Goal: Task Accomplishment & Management: Manage account settings

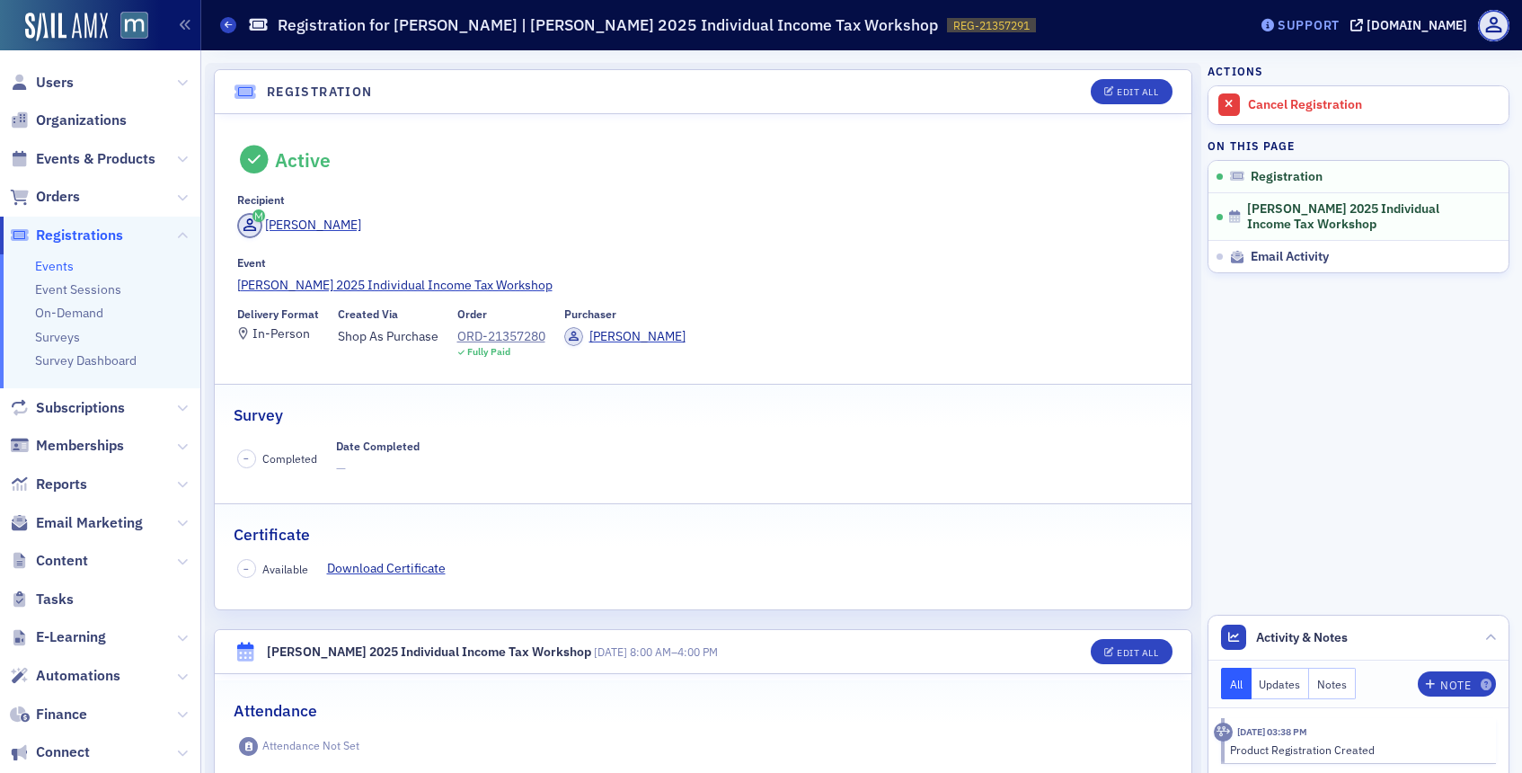
click at [1340, 29] on div "Support" at bounding box center [1309, 25] width 62 height 16
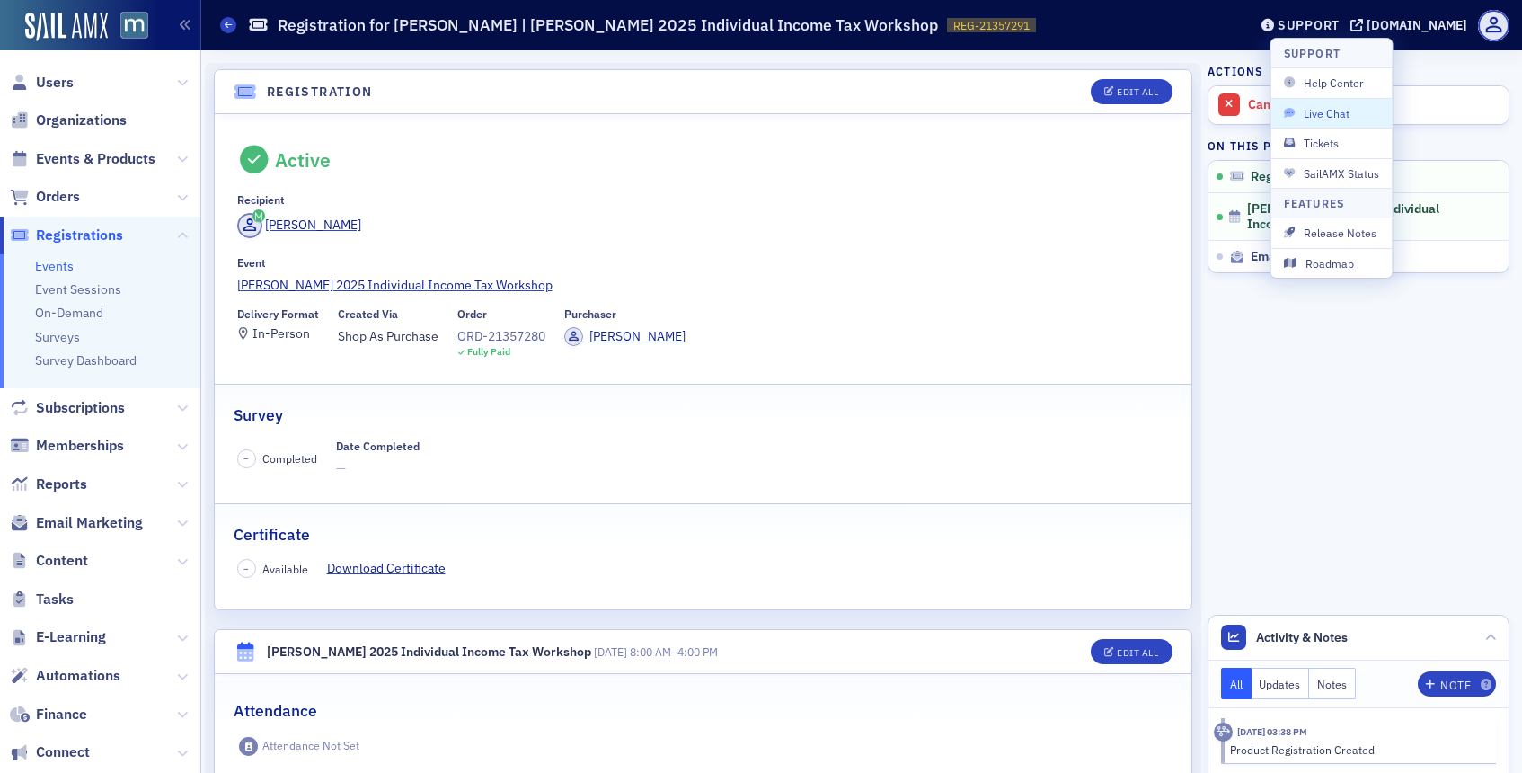
click at [1314, 108] on span "Live Chat" at bounding box center [1332, 113] width 96 height 16
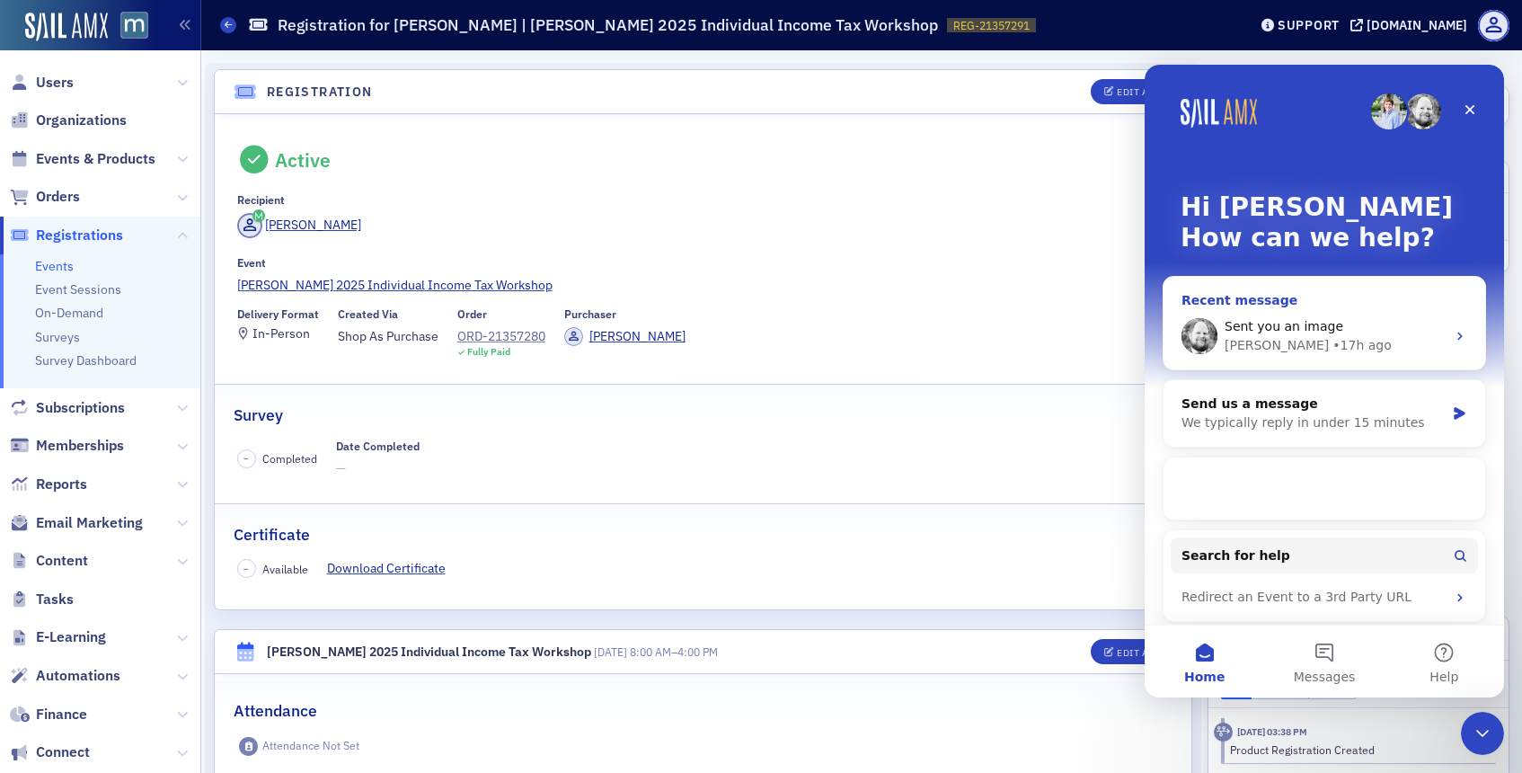
click at [1299, 314] on div "Sent you an image Aidan • 17h ago" at bounding box center [1325, 336] width 322 height 66
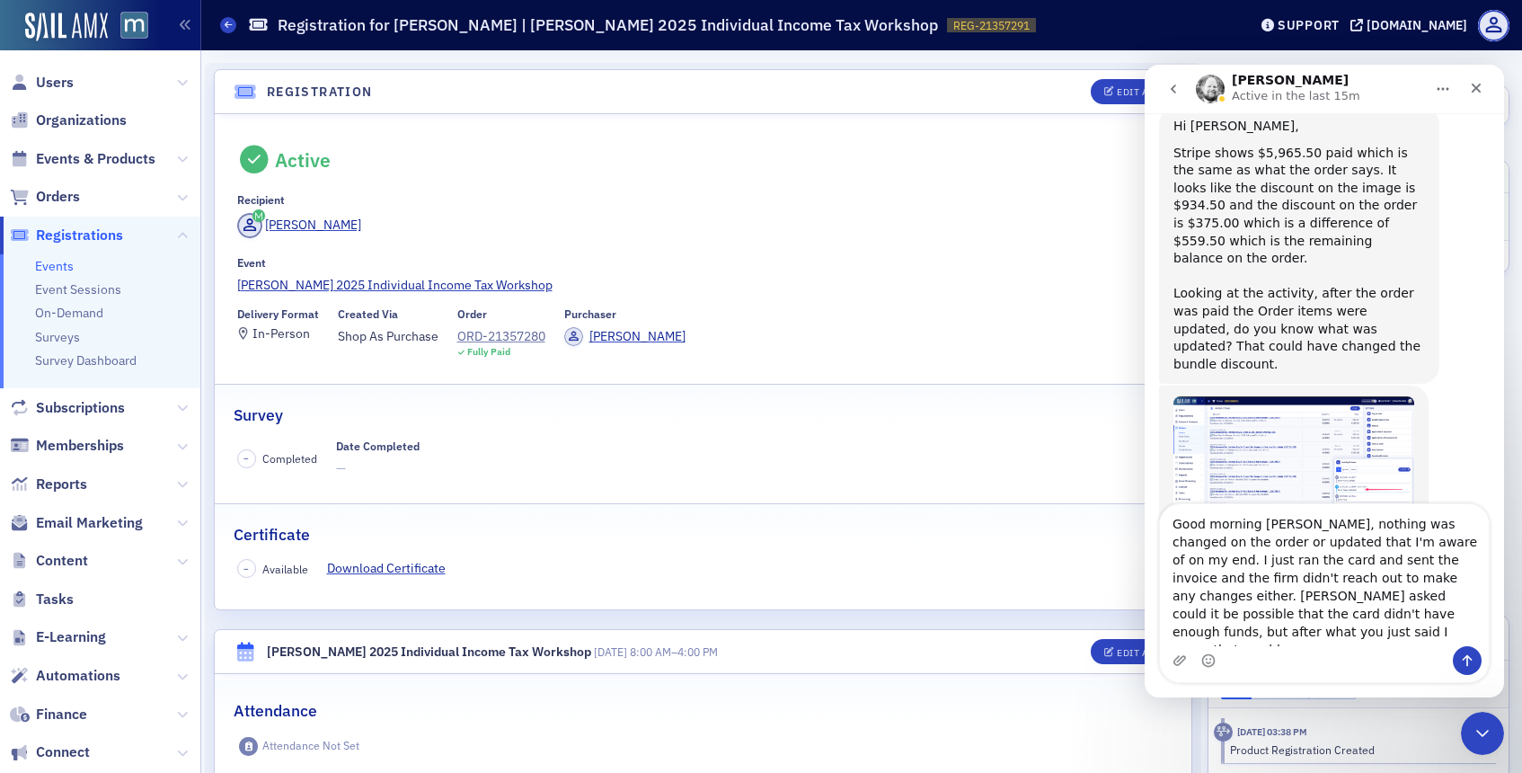
scroll to position [667, 0]
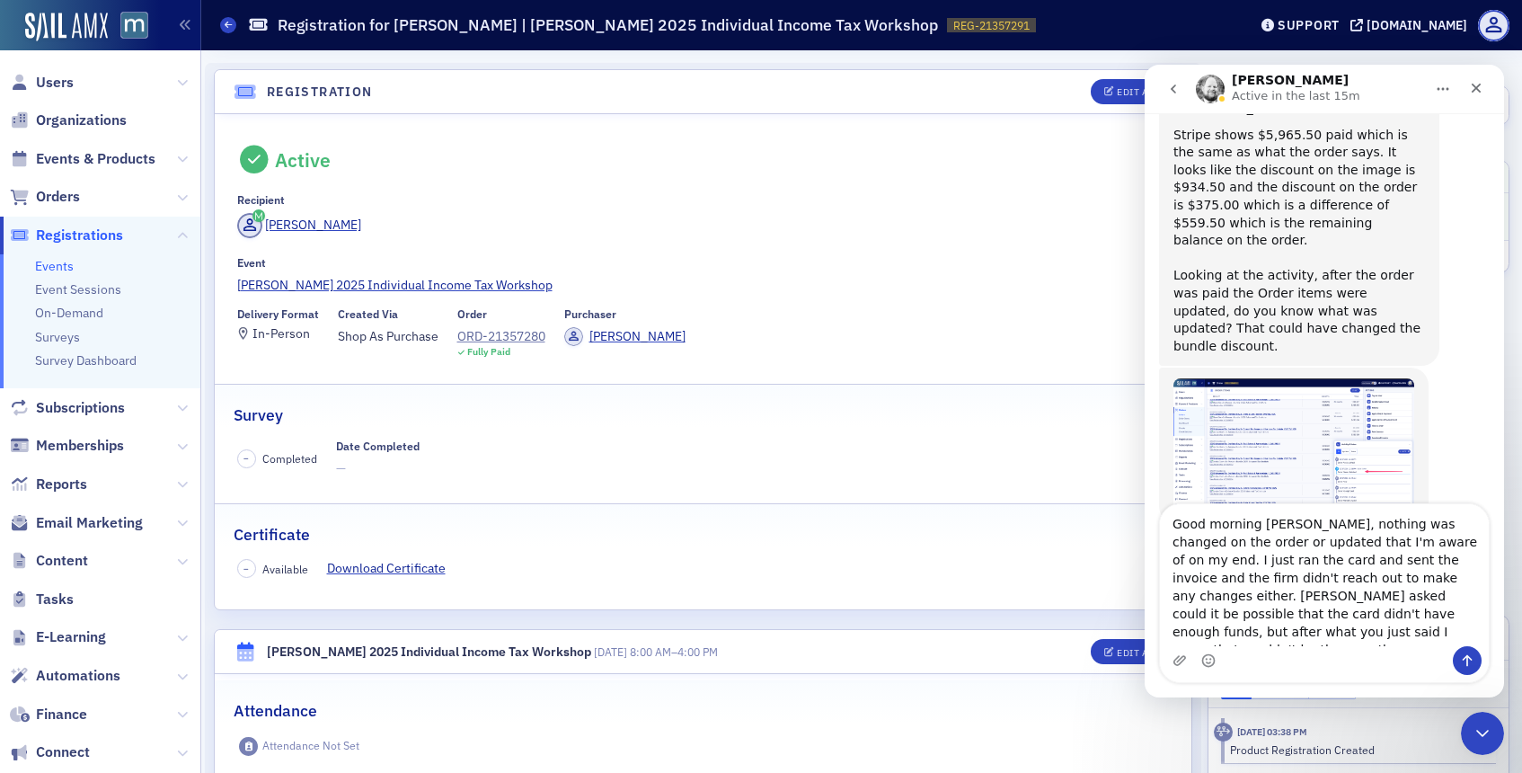
type textarea "Good morning [PERSON_NAME], nothing was changed on the order or updated that I'…"
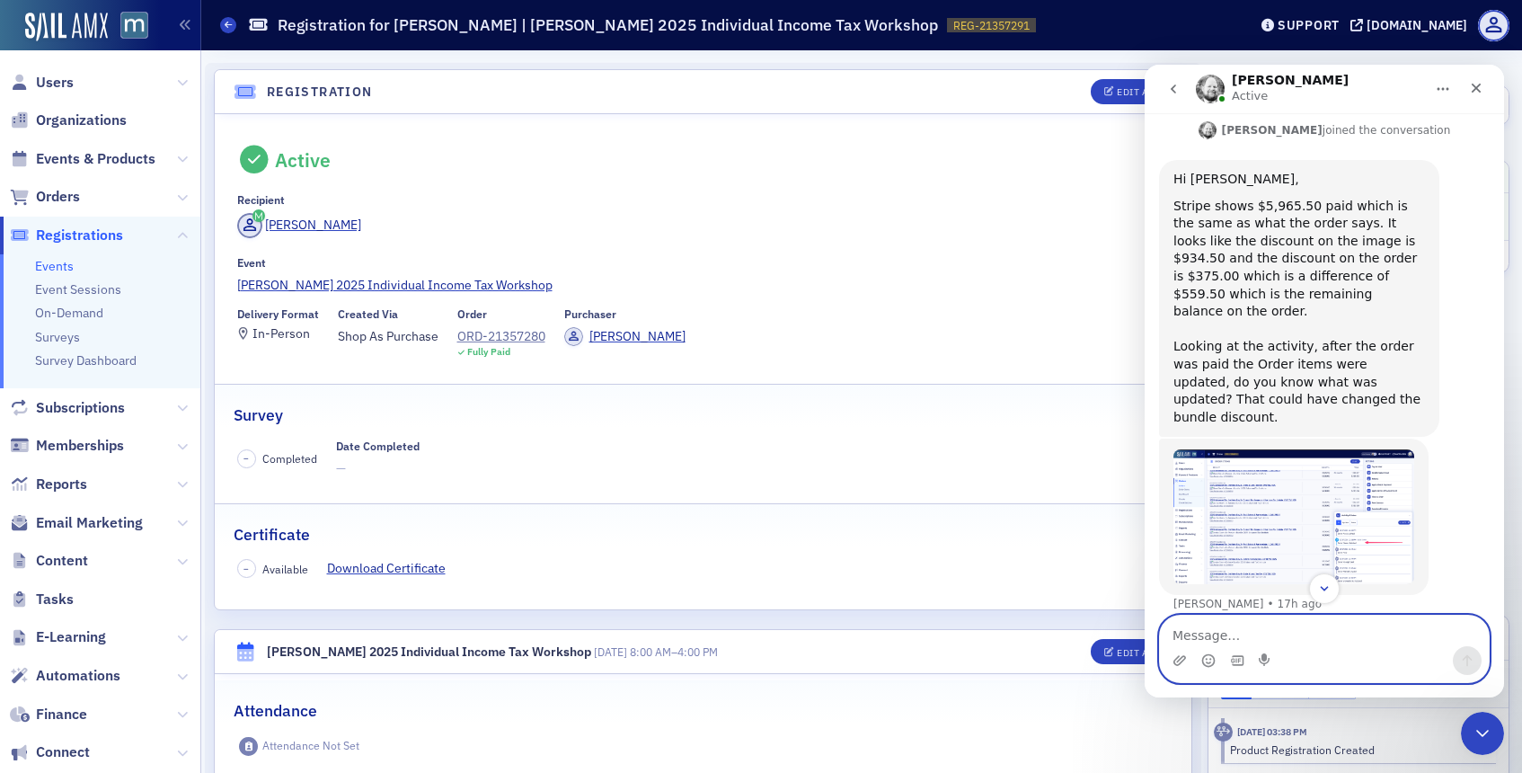
scroll to position [617, 0]
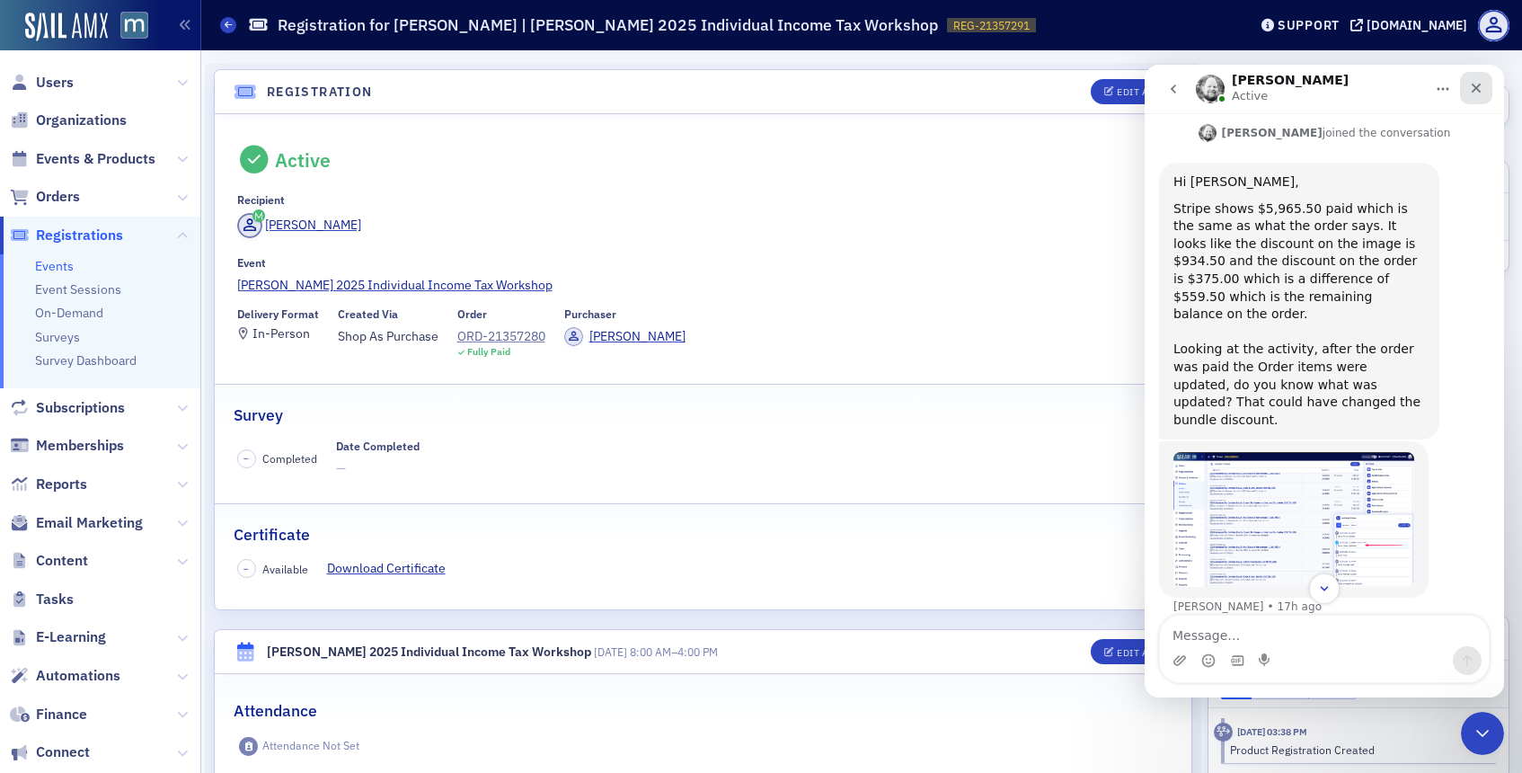
click at [1490, 87] on div "Close" at bounding box center [1476, 88] width 32 height 32
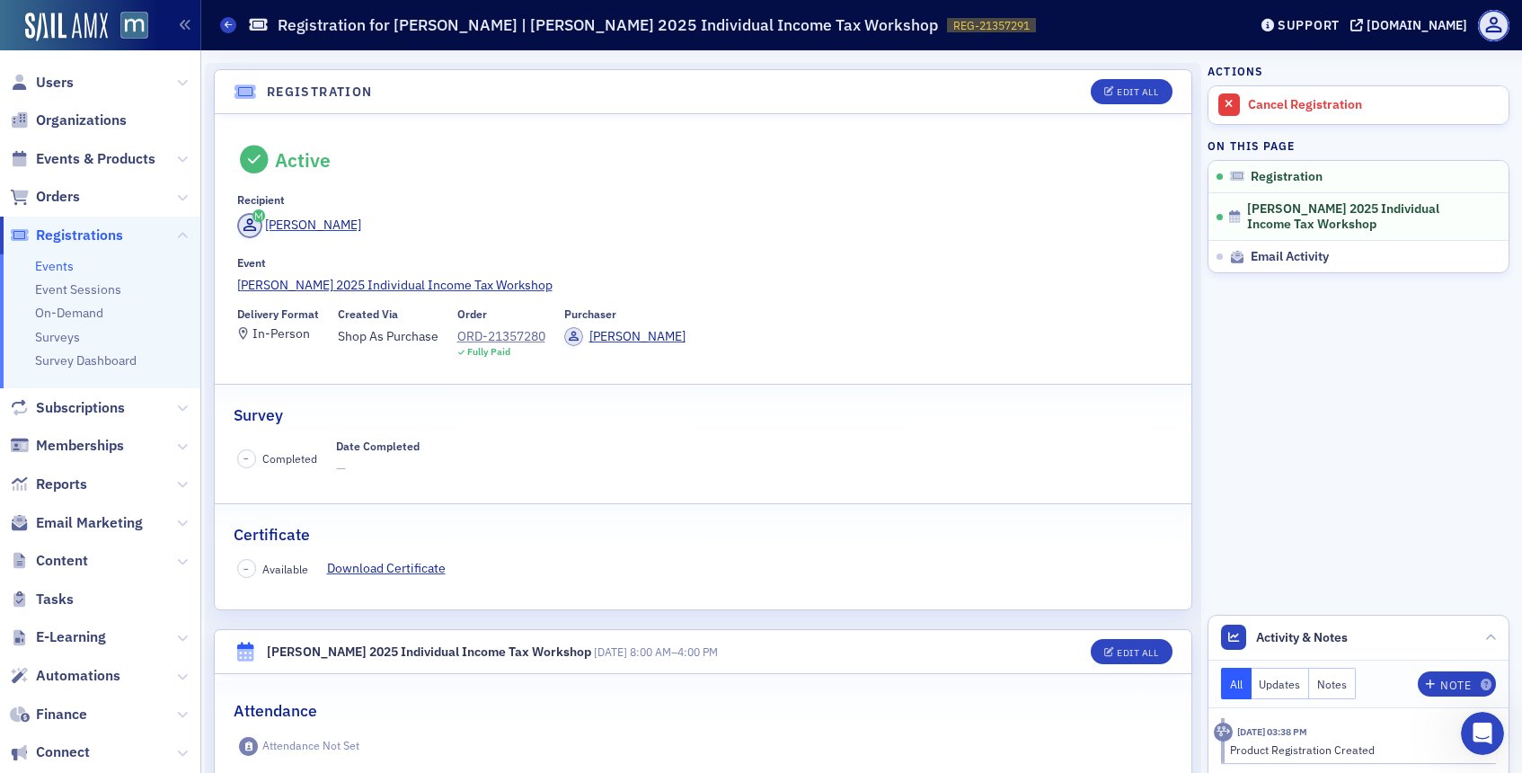
scroll to position [784, 0]
click at [1340, 22] on div "Support" at bounding box center [1309, 25] width 62 height 16
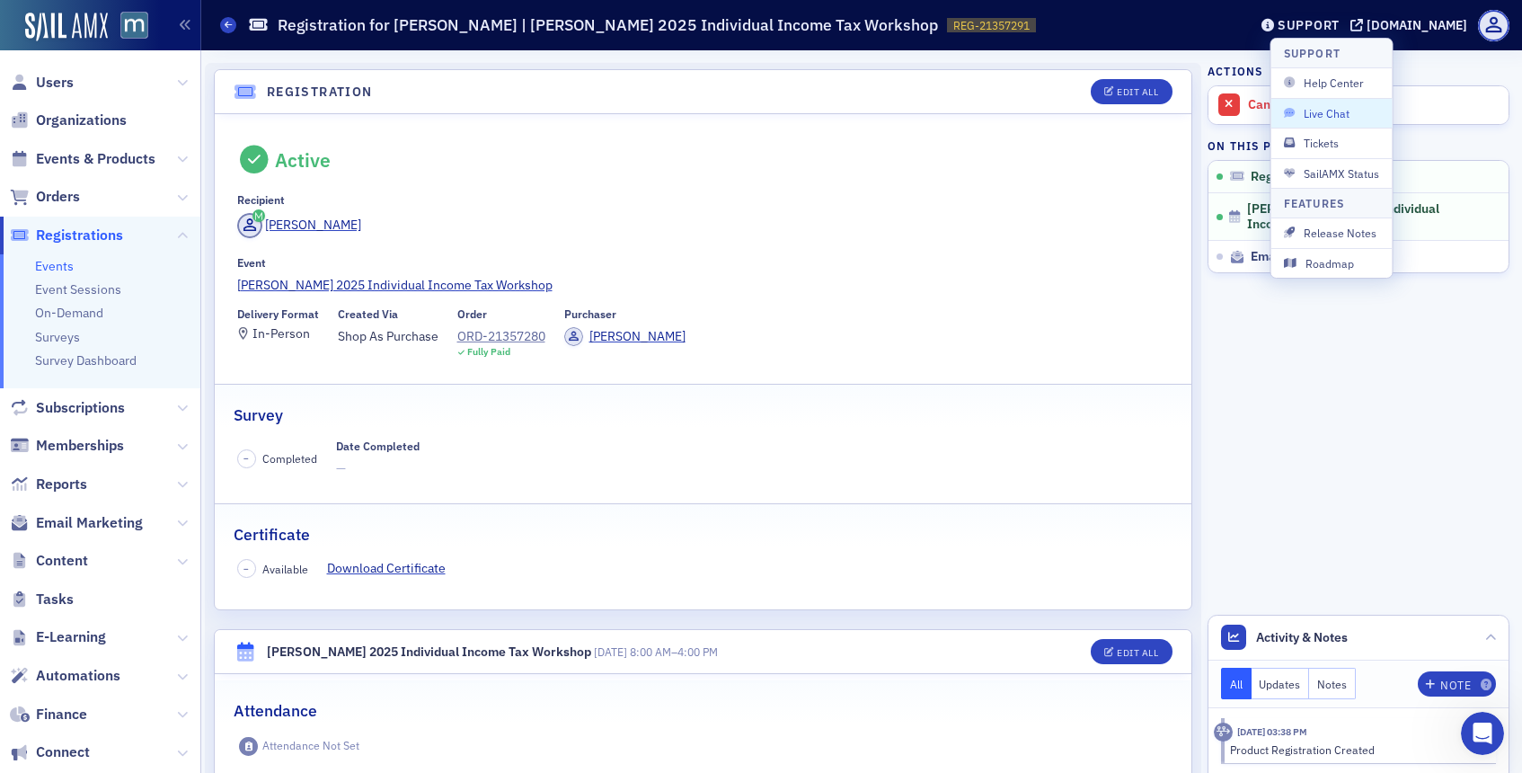
click at [1336, 111] on span "Live Chat" at bounding box center [1332, 113] width 96 height 16
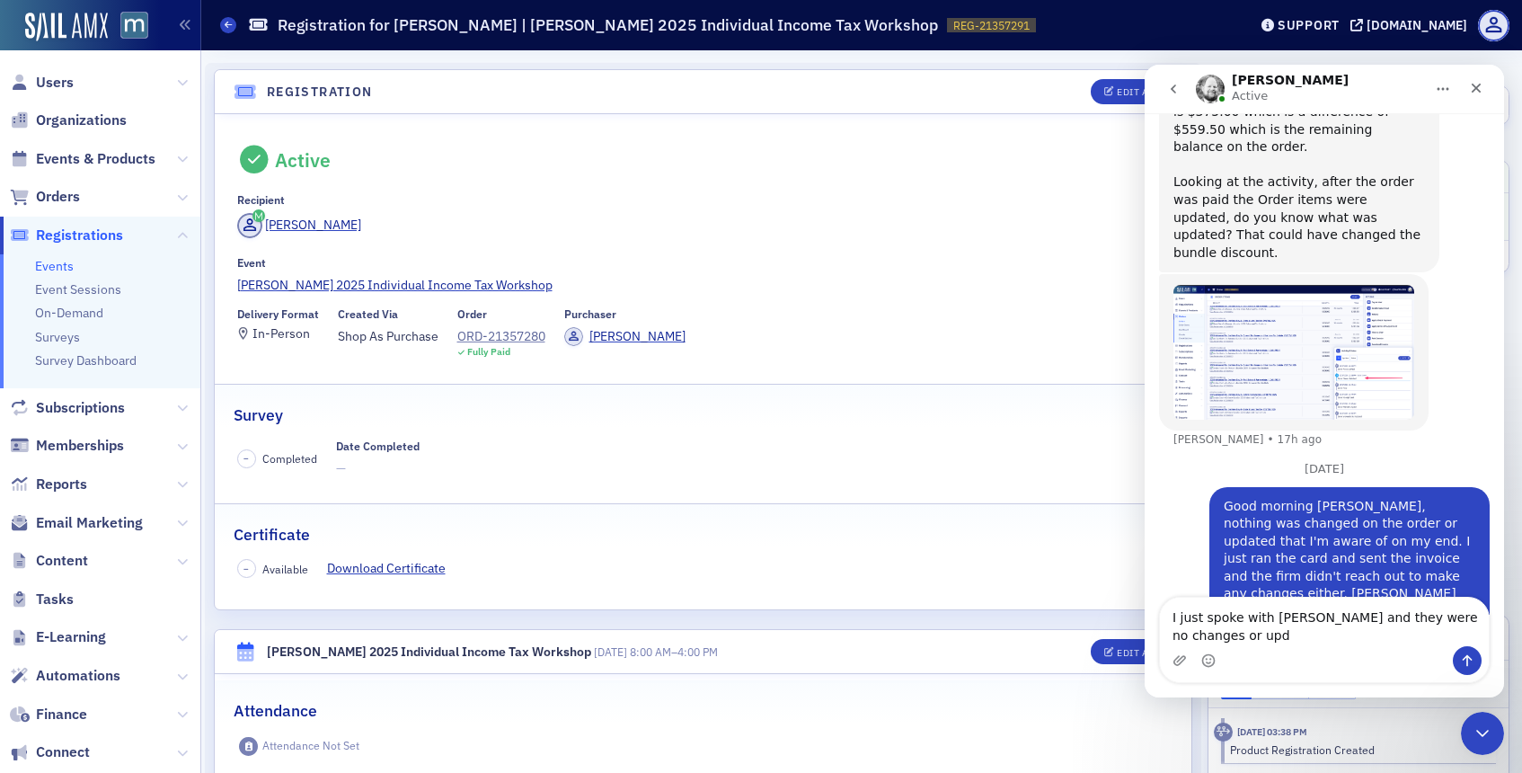
scroll to position [802, 0]
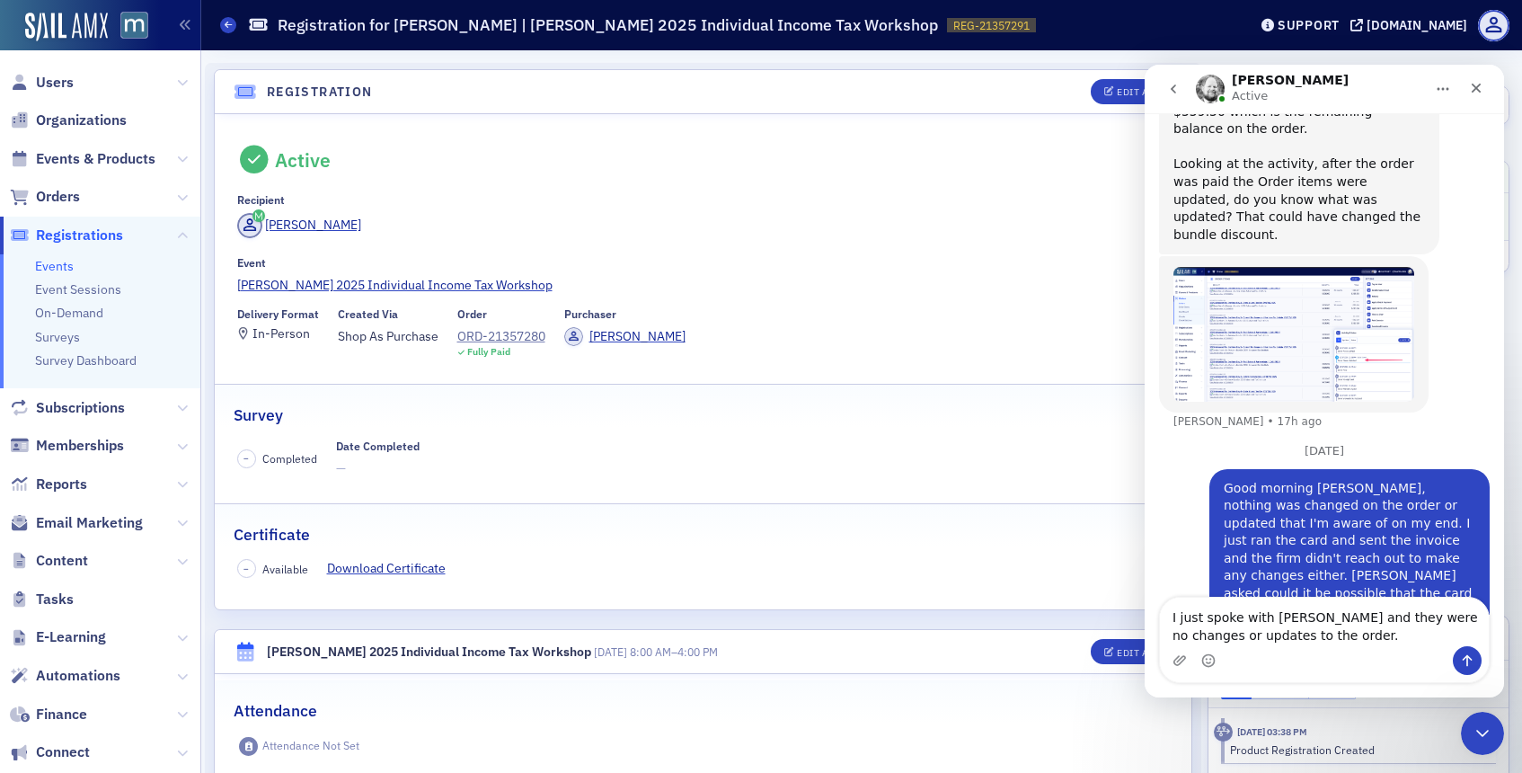
type textarea "I just spoke with Kelly and they were no changes or updates to the order."
click at [1479, 659] on button "Send a message…" at bounding box center [1467, 660] width 29 height 29
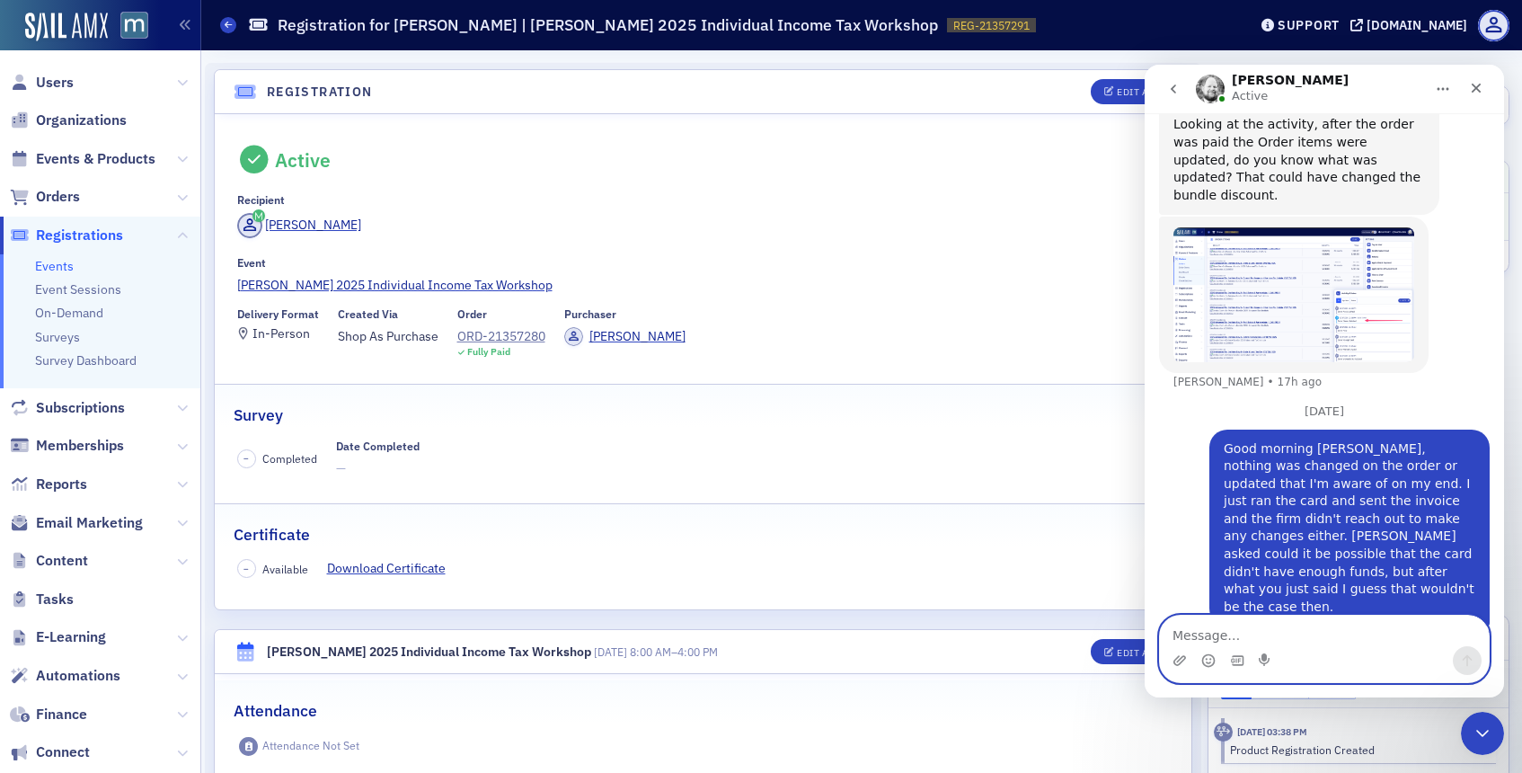
scroll to position [843, 0]
click at [1476, 91] on icon "Close" at bounding box center [1476, 88] width 14 height 14
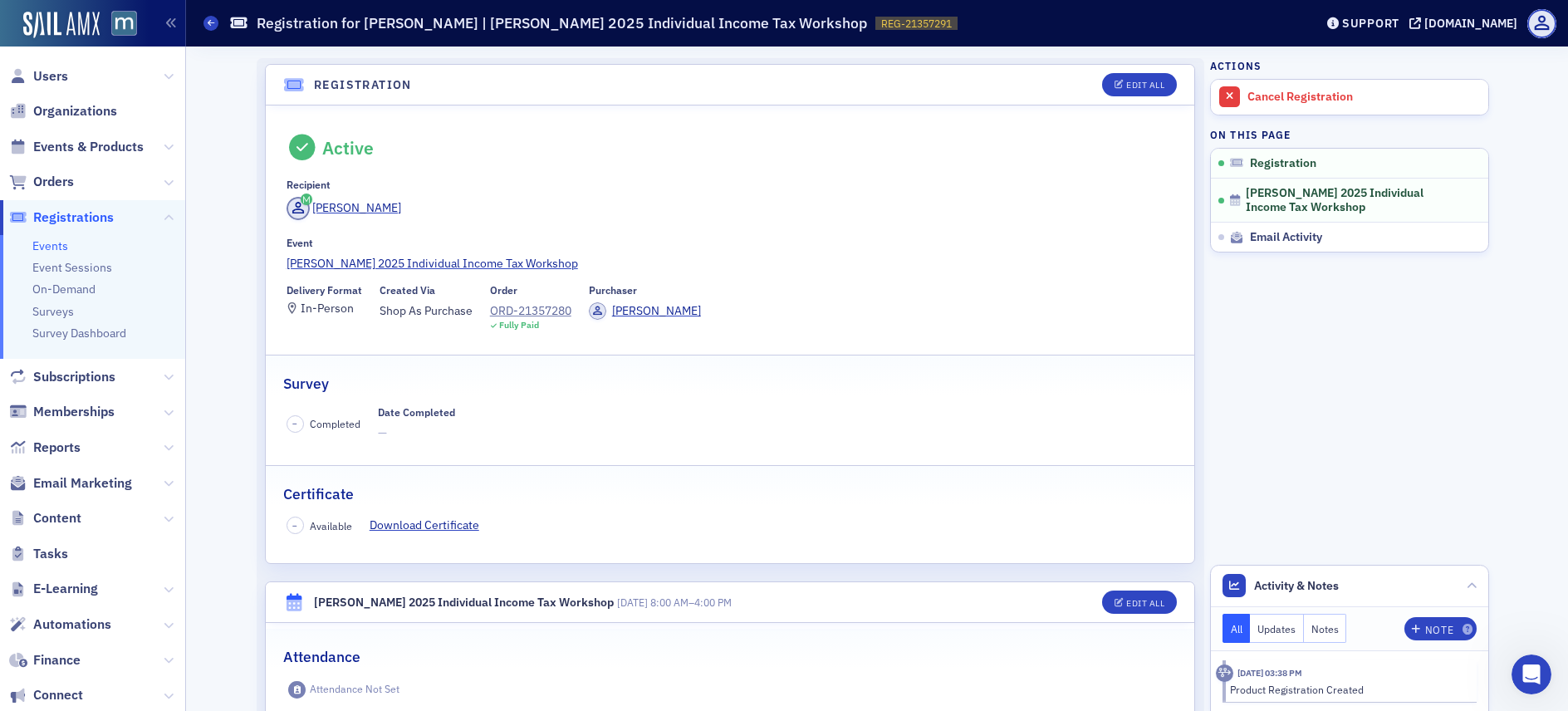
scroll to position [780, 0]
click at [60, 77] on span "Users" at bounding box center [51, 77] width 35 height 18
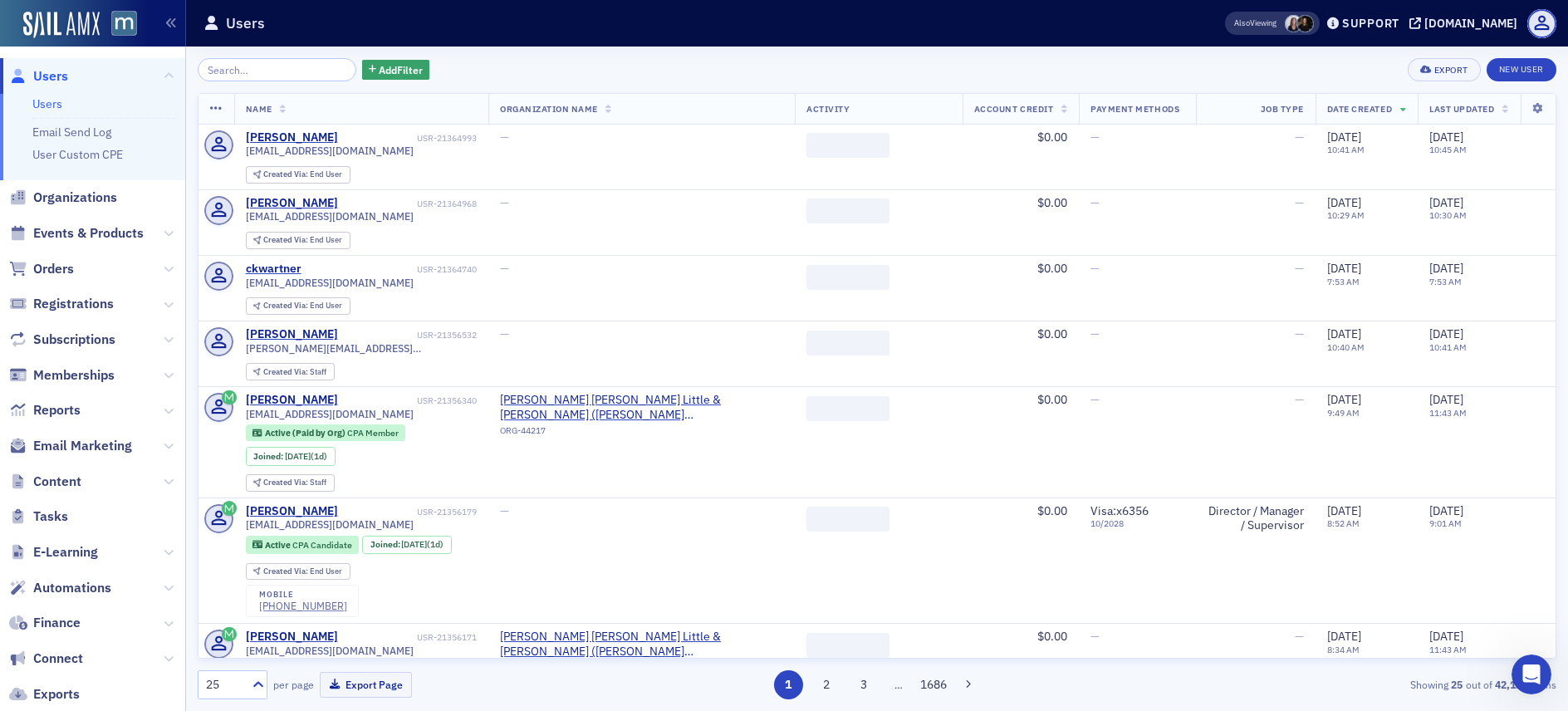
click at [306, 67] on input "search" at bounding box center [277, 69] width 159 height 23
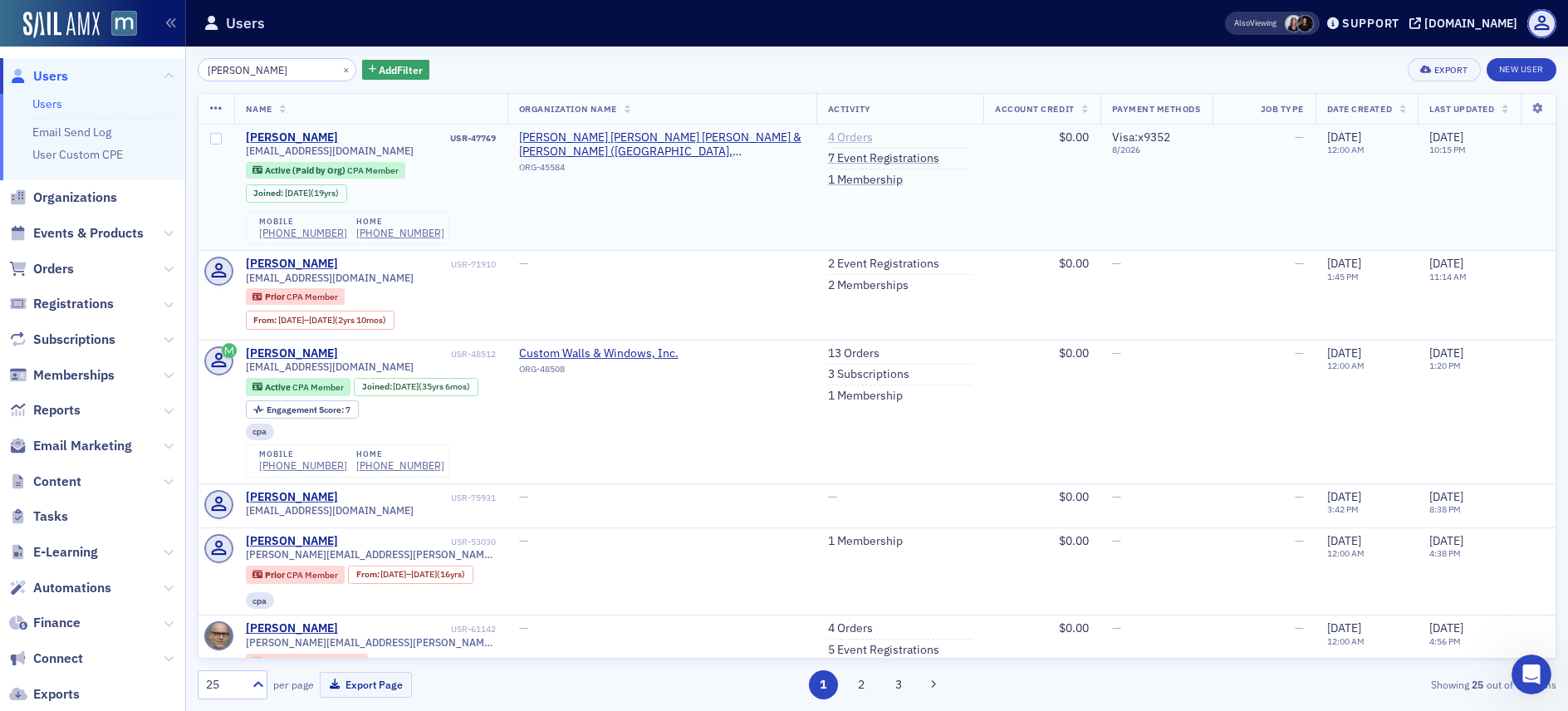
type input "jodi austin"
click at [828, 138] on link "4 Orders" at bounding box center [851, 138] width 45 height 15
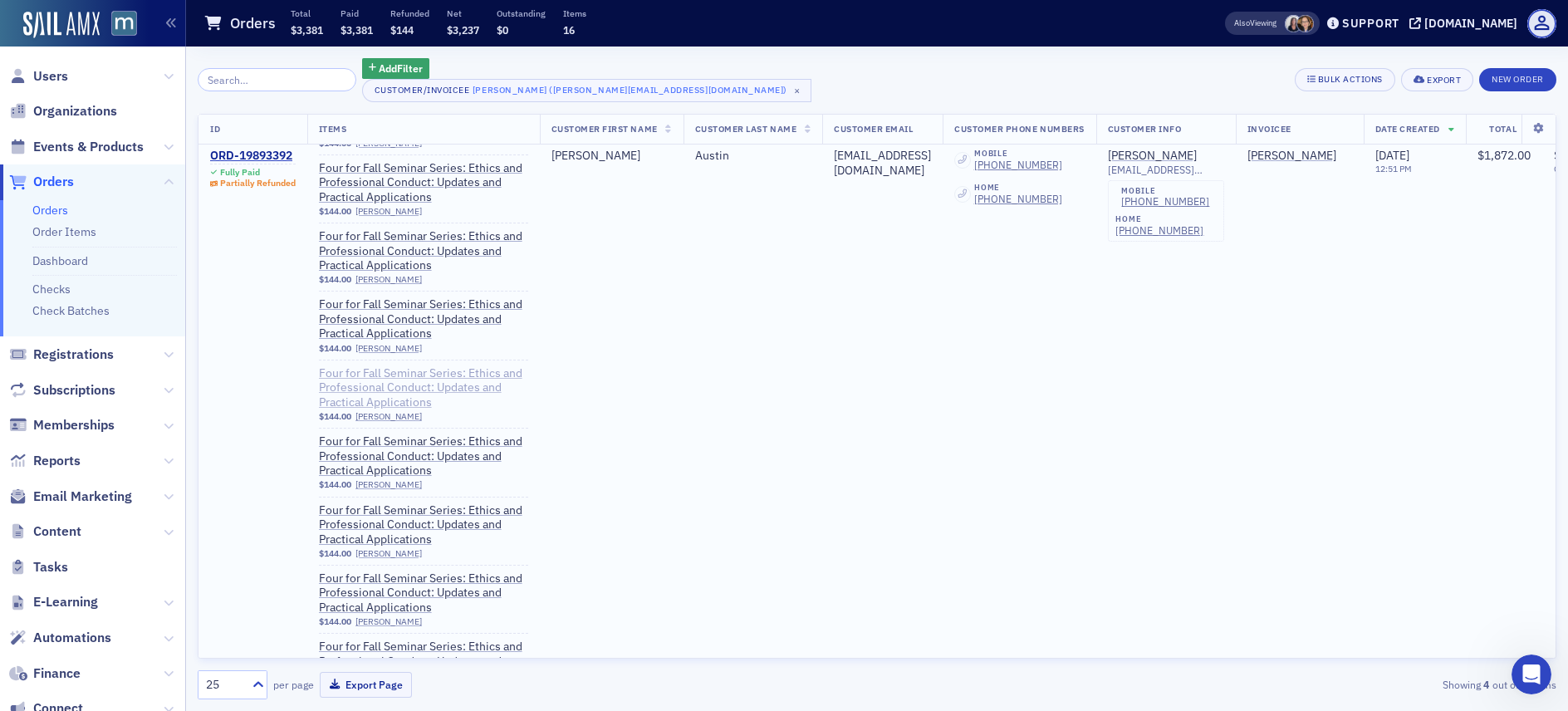
scroll to position [61, 0]
click at [378, 413] on link "[PERSON_NAME]" at bounding box center [389, 413] width 67 height 11
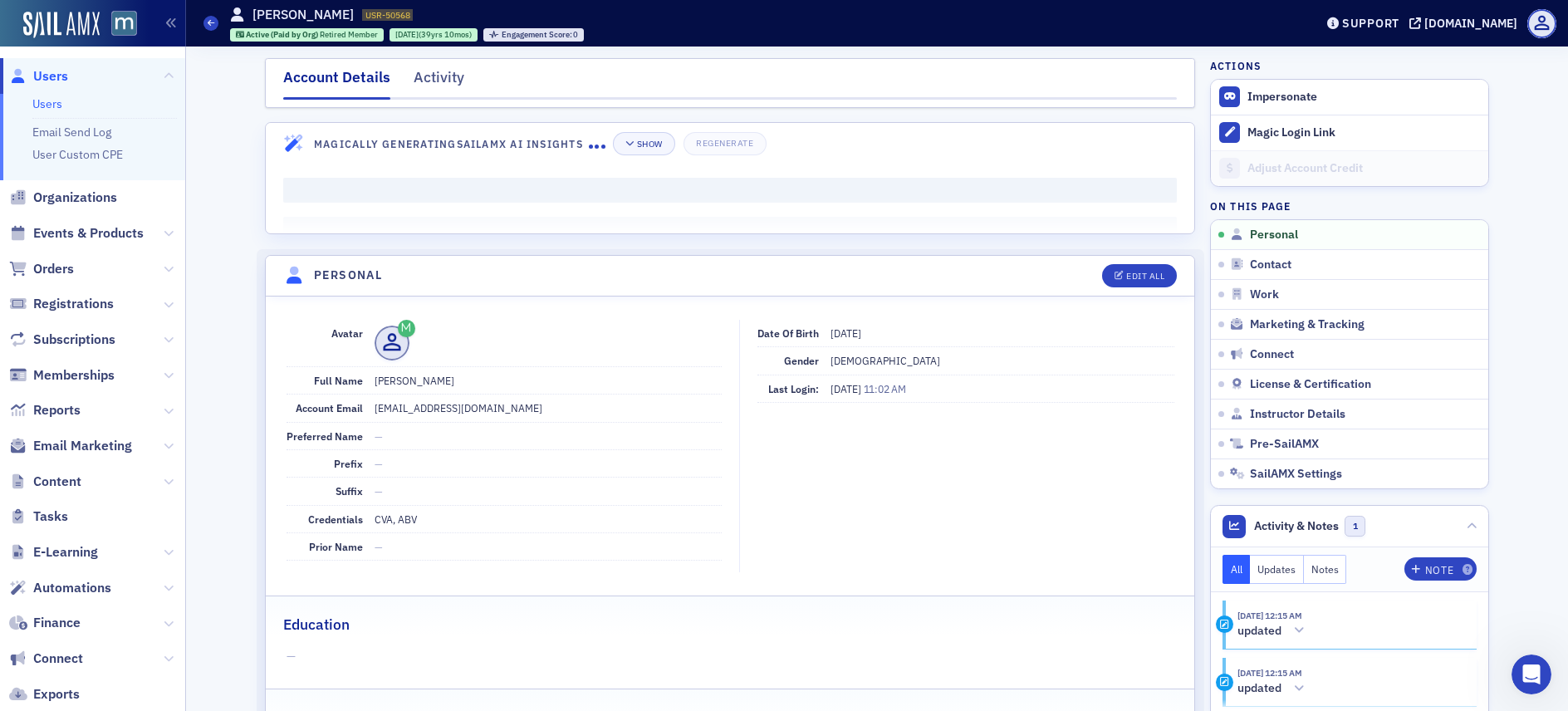
click at [414, 374] on dd "John Patrick Itell" at bounding box center [548, 380] width 348 height 27
copy dd "John Patrick Itell"
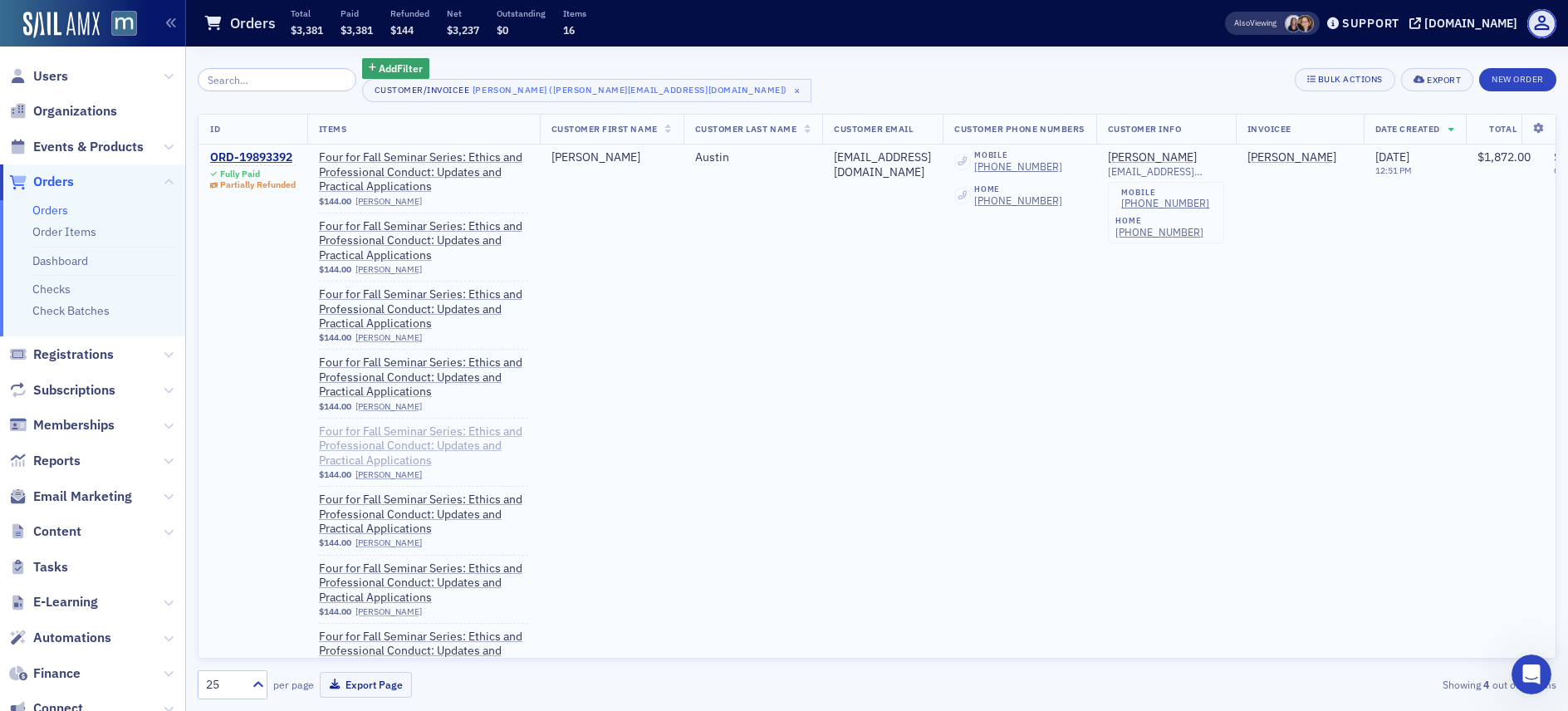
click at [406, 444] on span "Four for Fall Seminar Series: Ethics and Professional Conduct: Updates and Prac…" at bounding box center [423, 447] width 209 height 44
click at [264, 157] on div "ORD-19893392" at bounding box center [252, 158] width 86 height 15
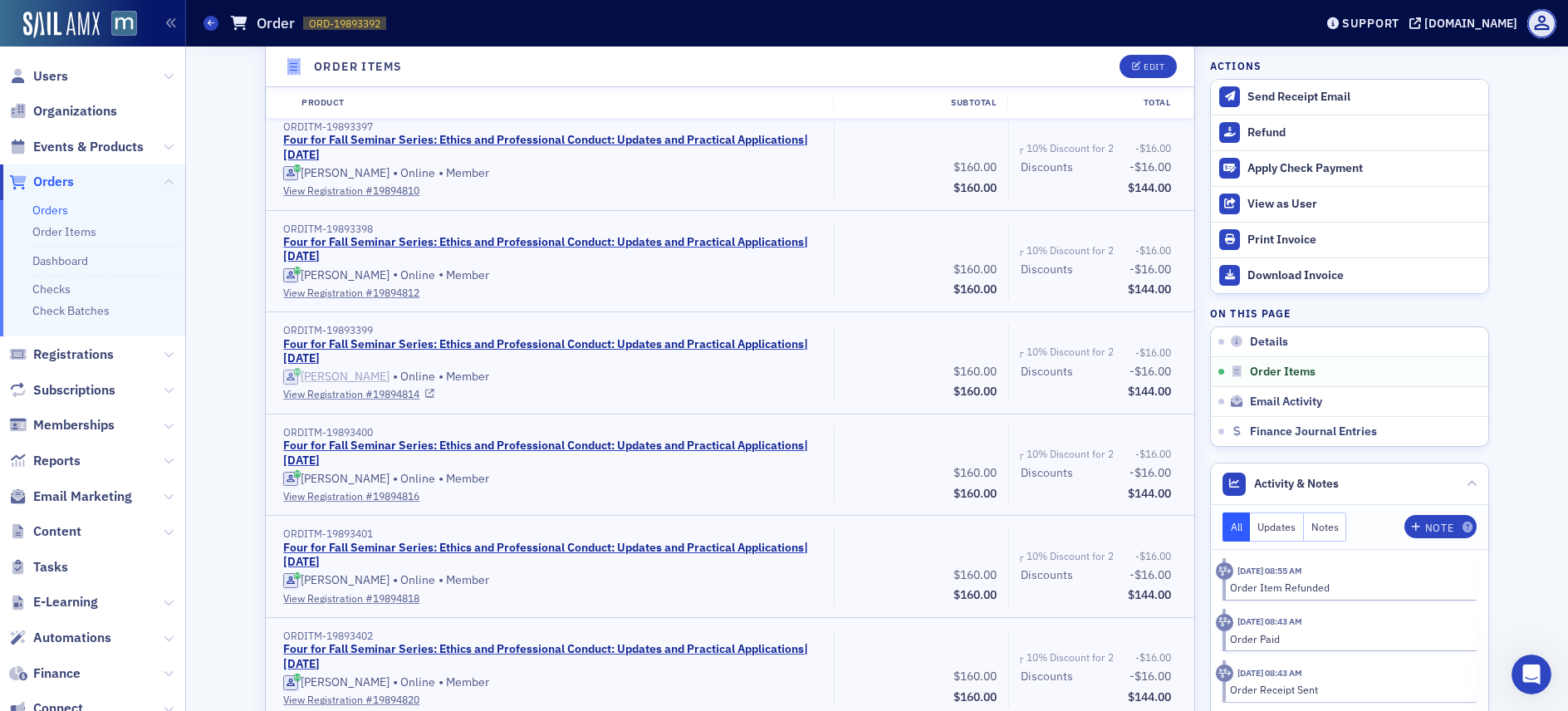
scroll to position [900, 0]
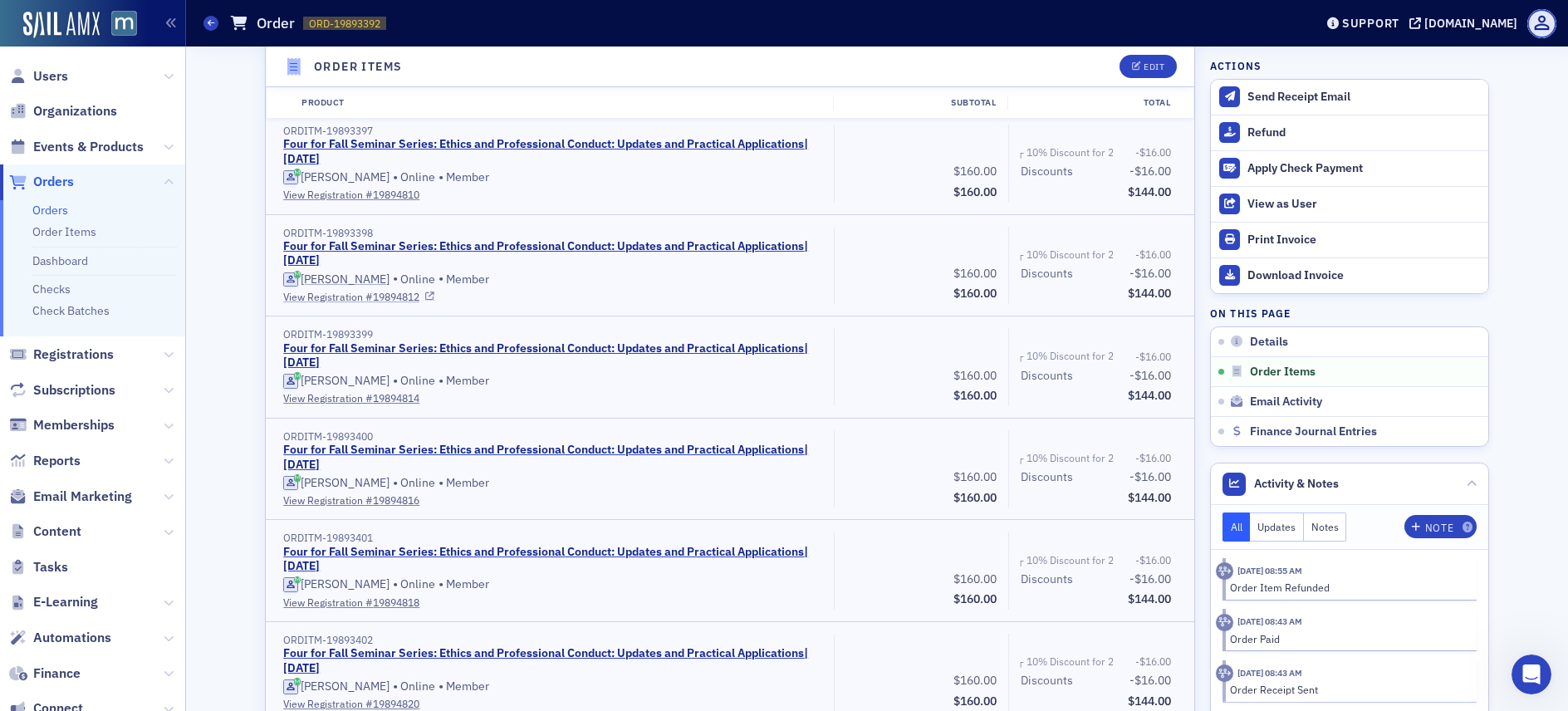
click at [368, 295] on link "View Registration # 19894812" at bounding box center [552, 297] width 539 height 15
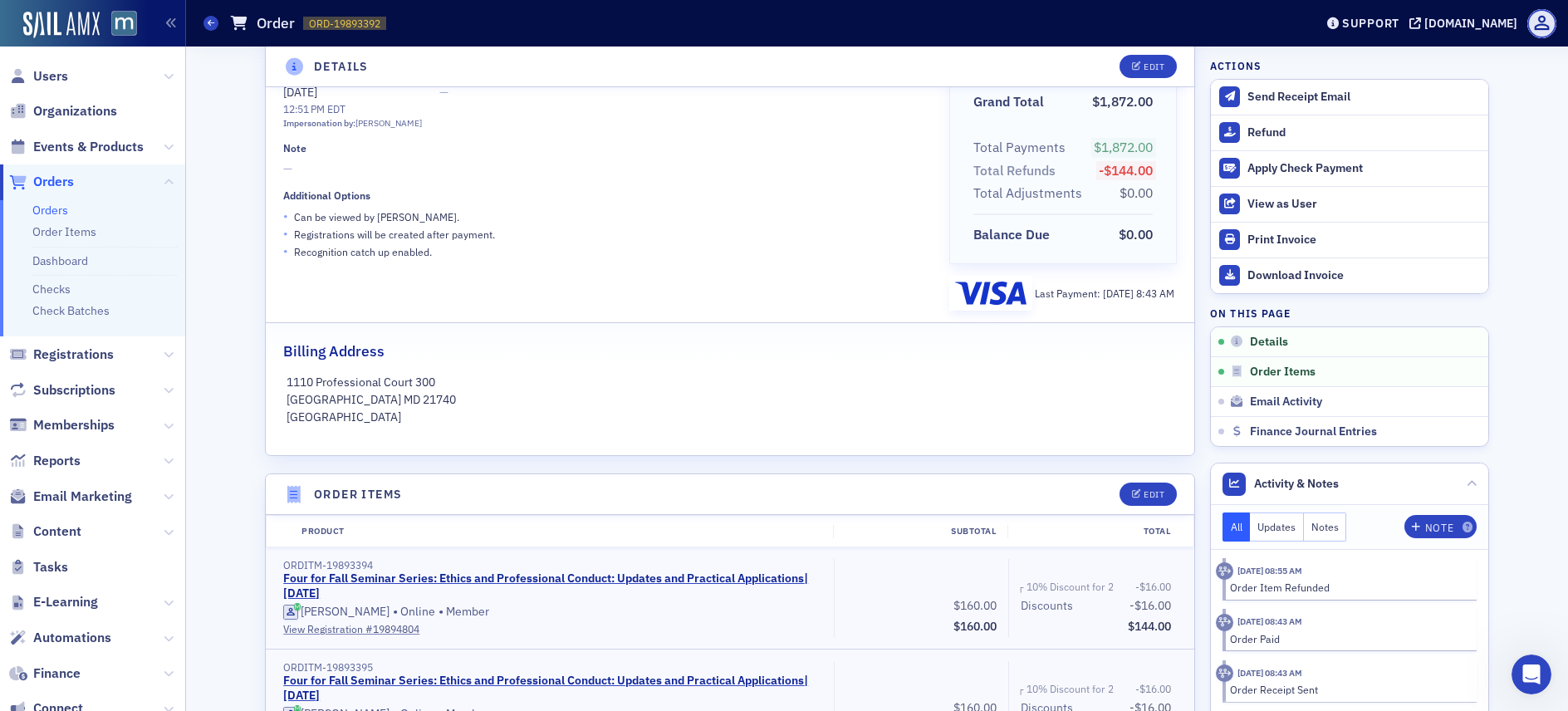
scroll to position [0, 0]
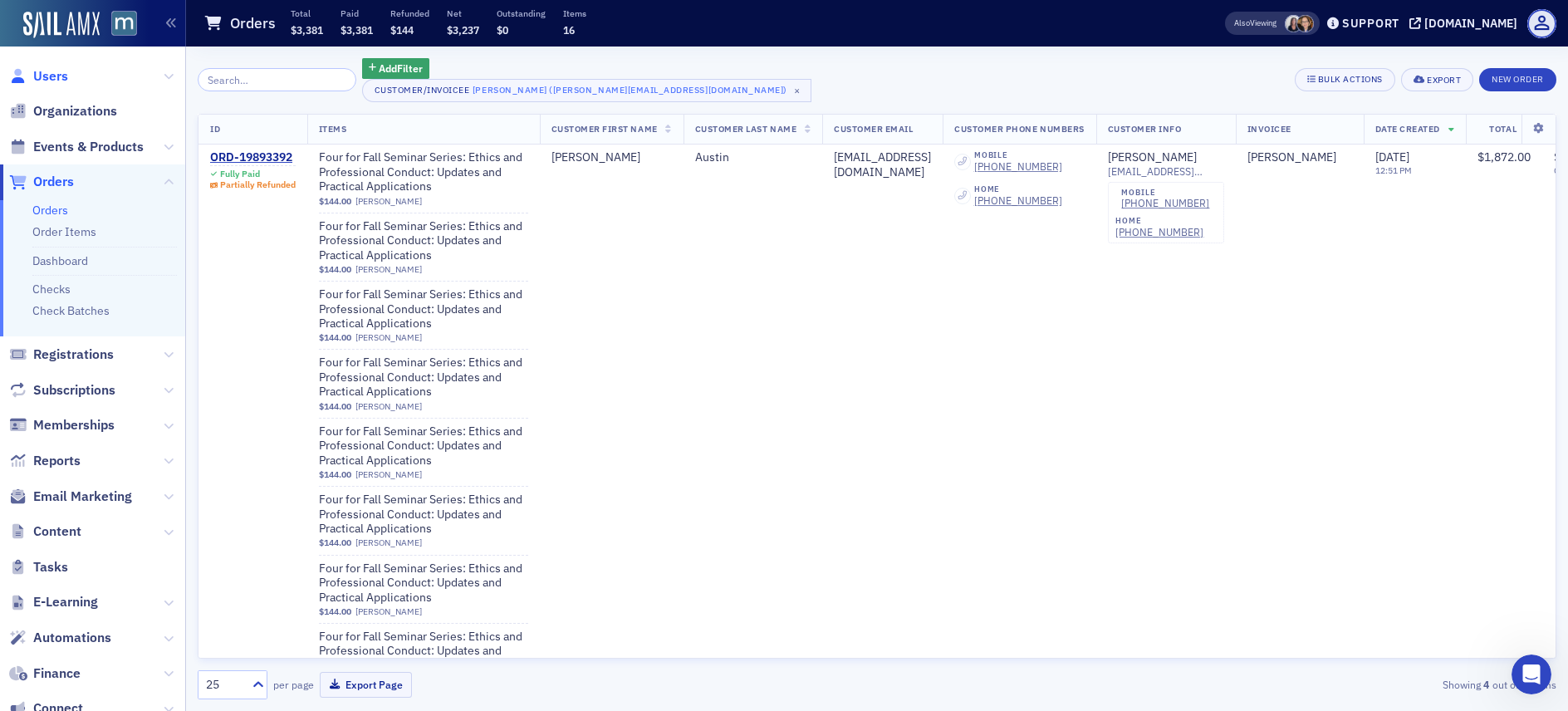
click at [54, 67] on span "Users" at bounding box center [51, 77] width 35 height 18
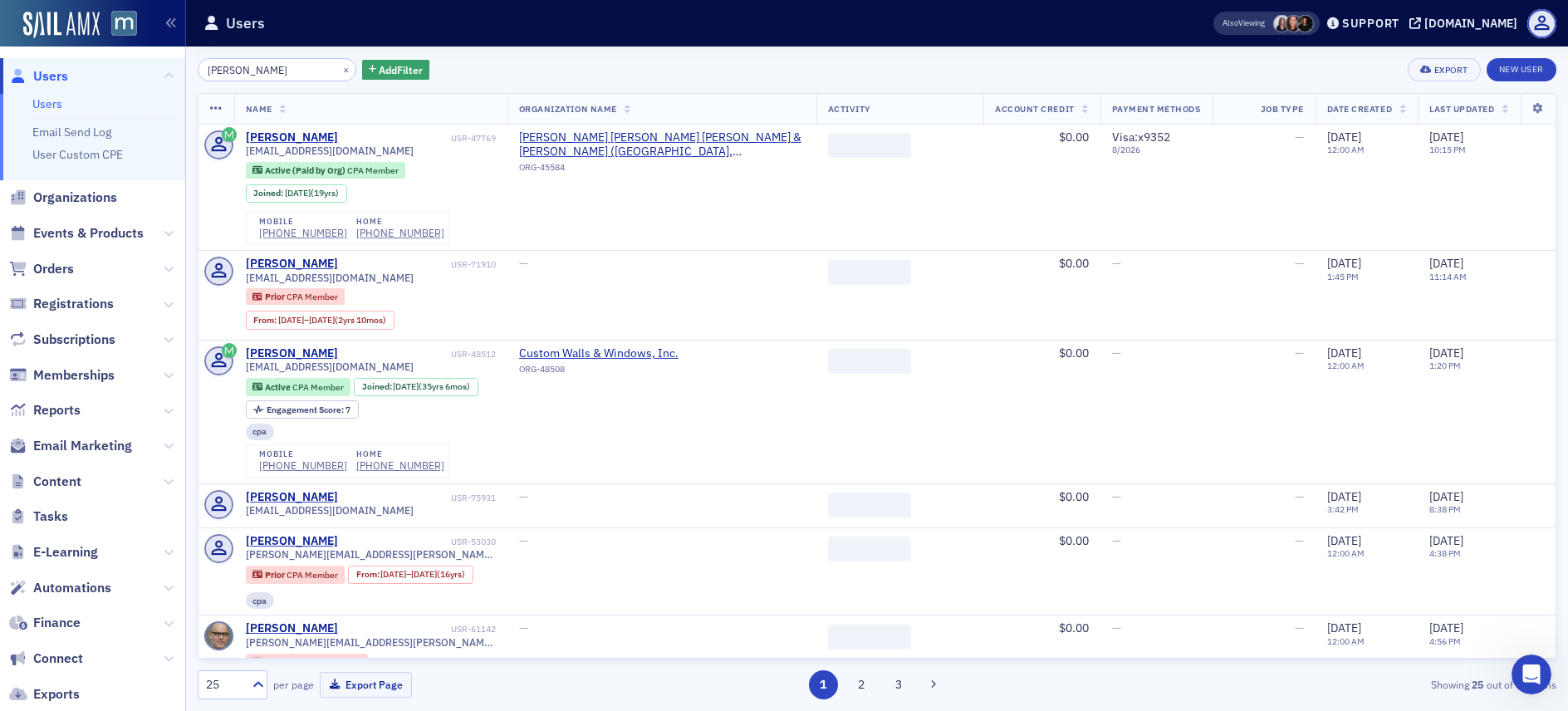
click at [339, 68] on div "×" at bounding box center [348, 69] width 18 height 20
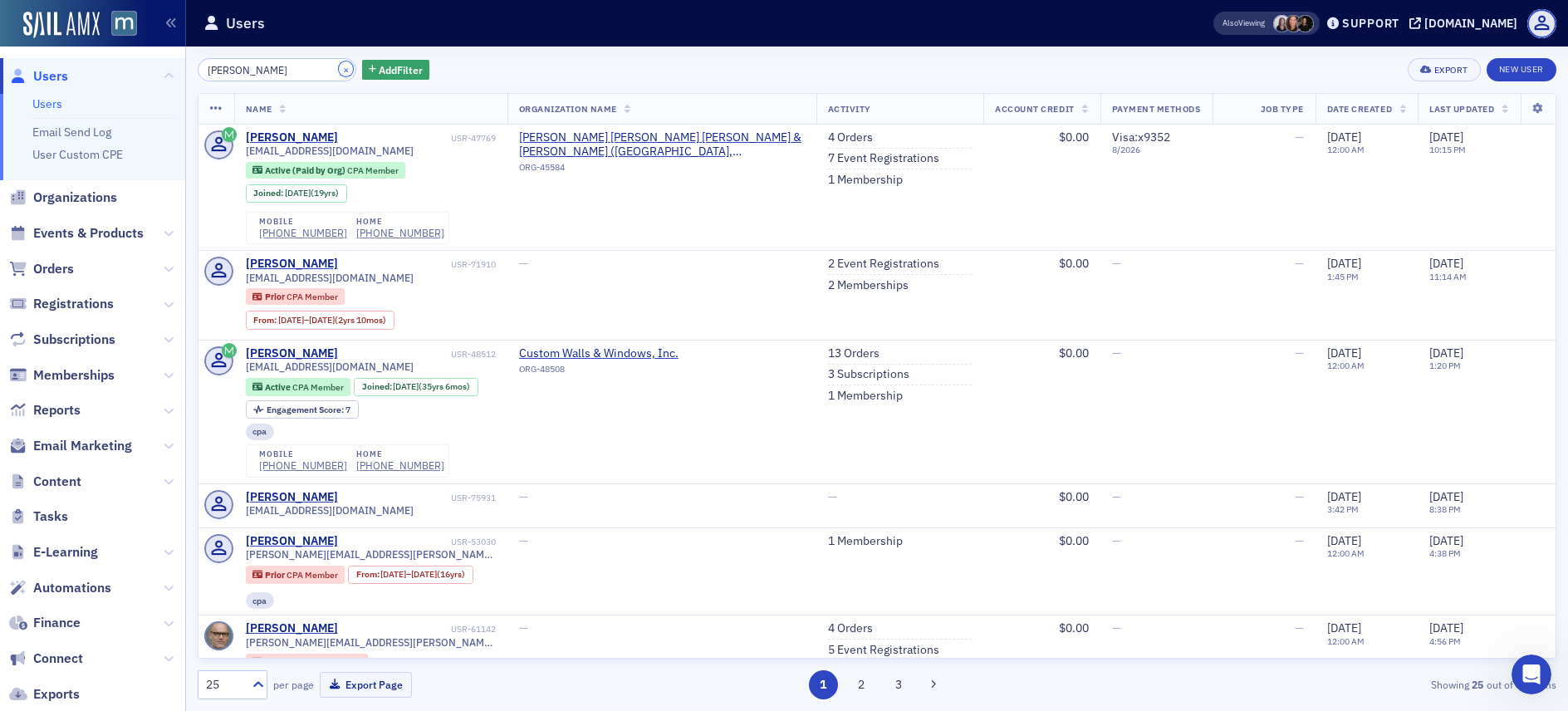
click at [339, 67] on button "×" at bounding box center [347, 68] width 15 height 15
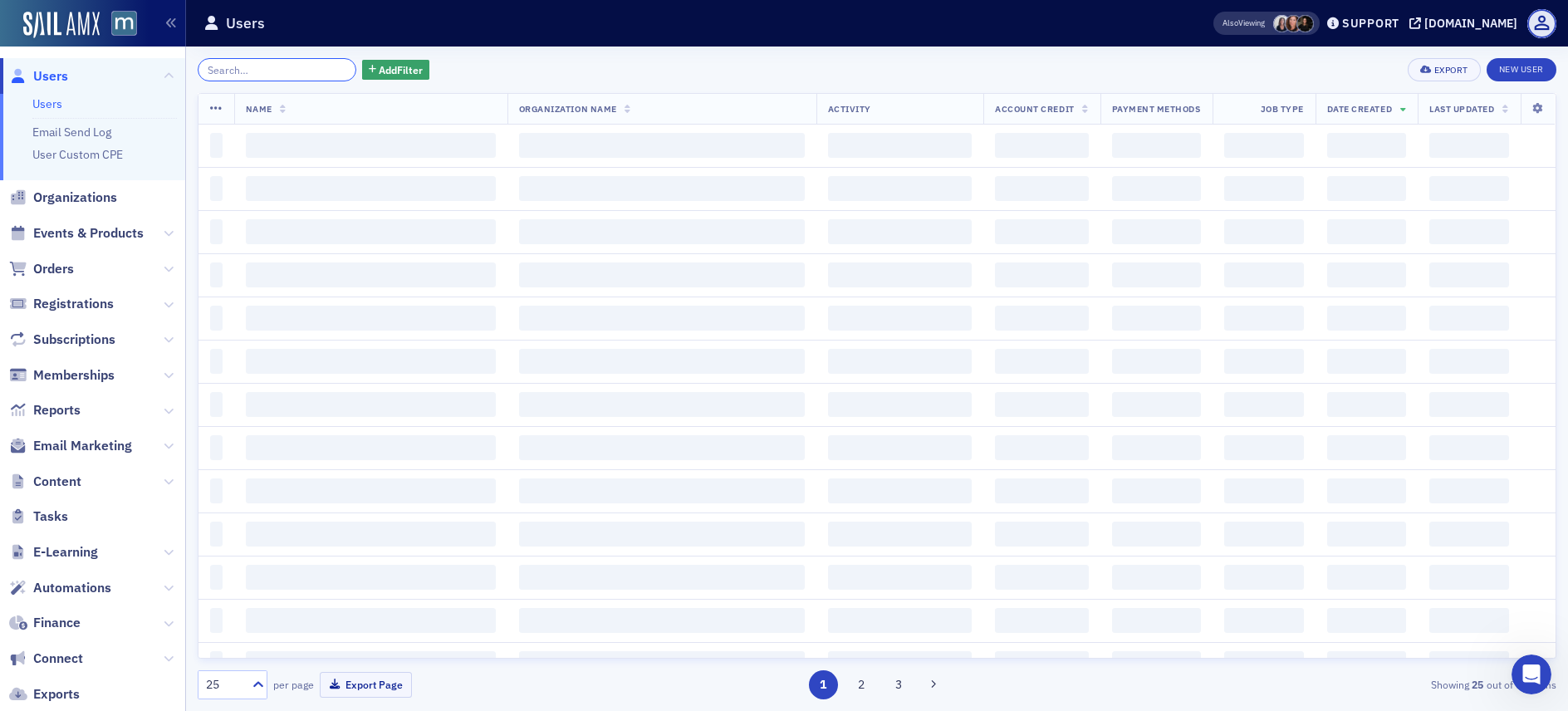
click at [302, 69] on input "search" at bounding box center [277, 69] width 159 height 23
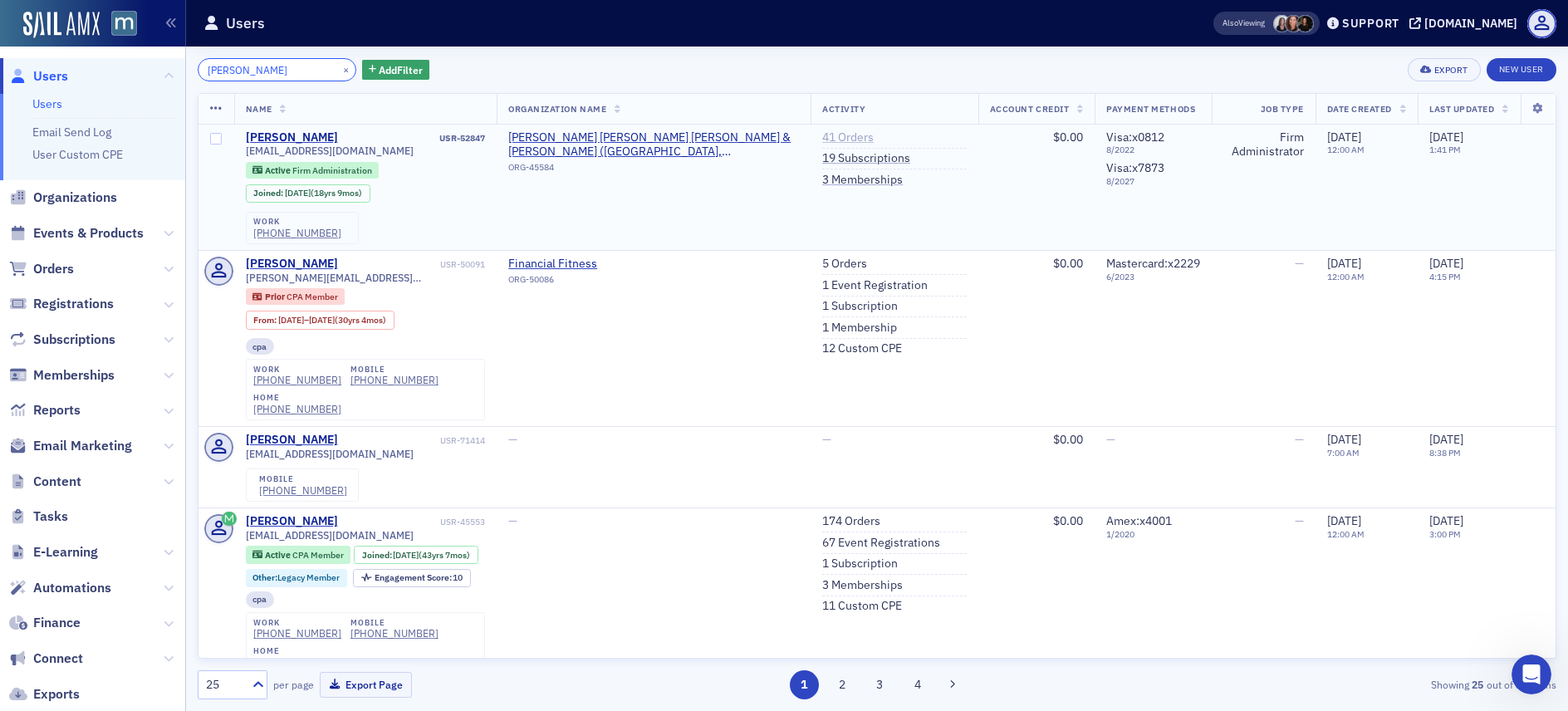
type input "[PERSON_NAME]"
click at [839, 137] on link "41 Orders" at bounding box center [849, 138] width 52 height 15
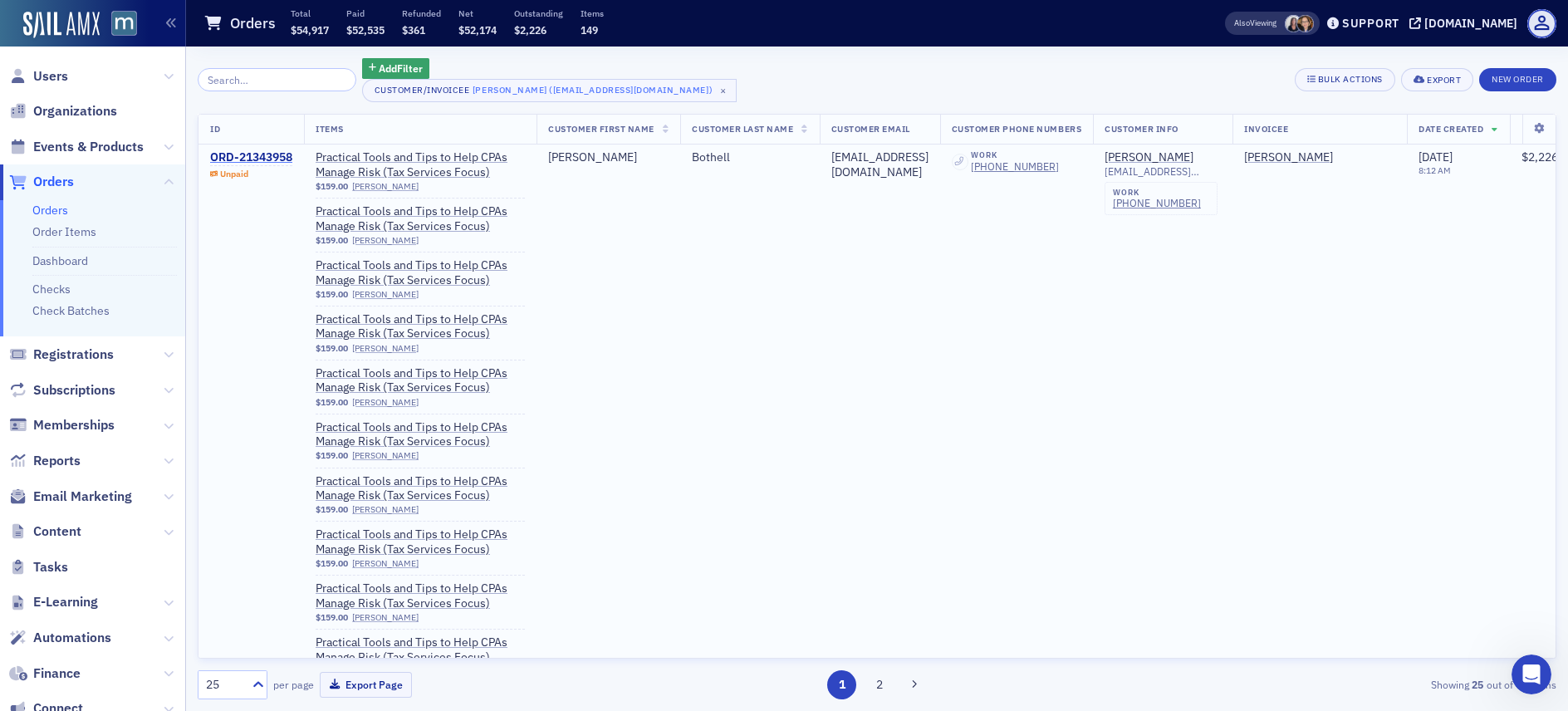
click at [267, 158] on div "ORD-21343958" at bounding box center [251, 158] width 82 height 15
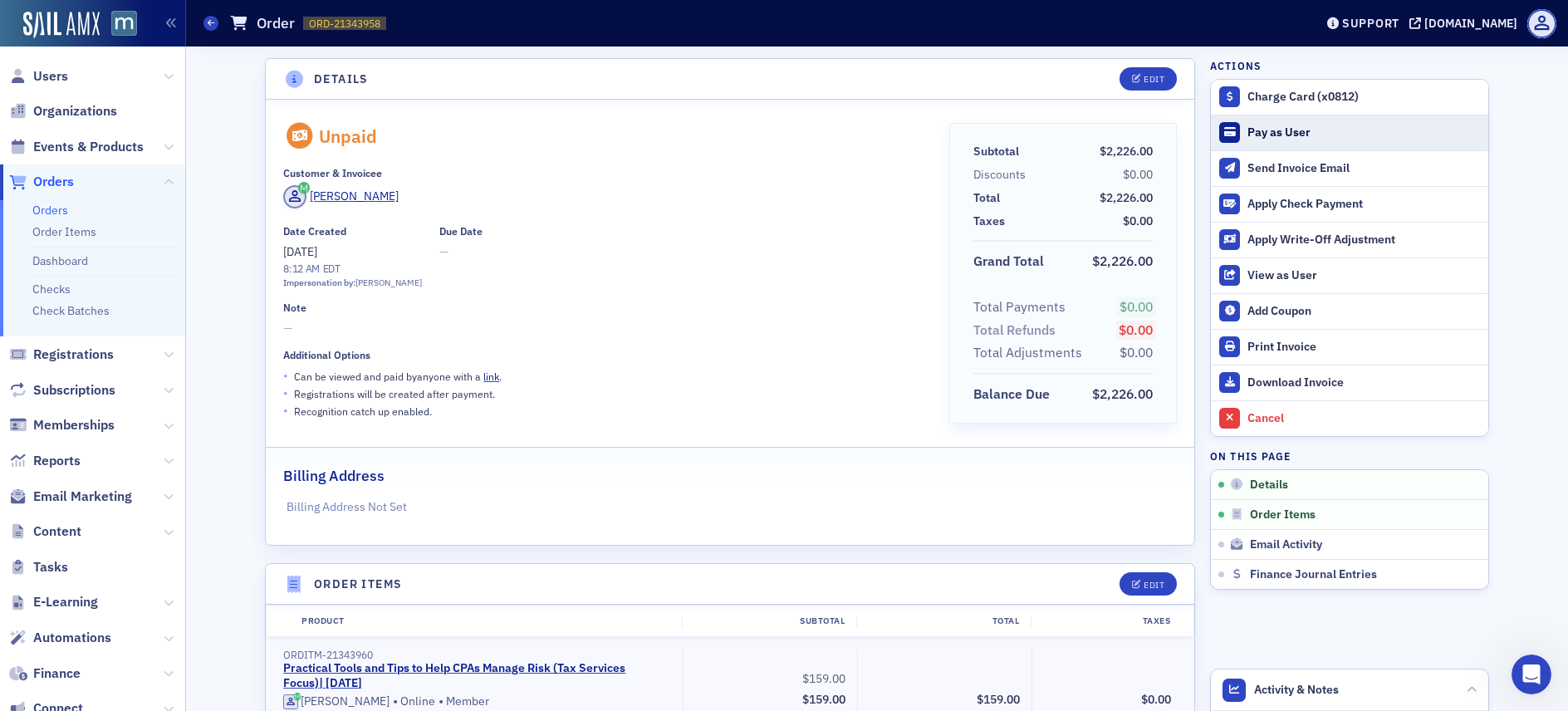
click at [1267, 129] on div "Pay as User" at bounding box center [1365, 133] width 233 height 15
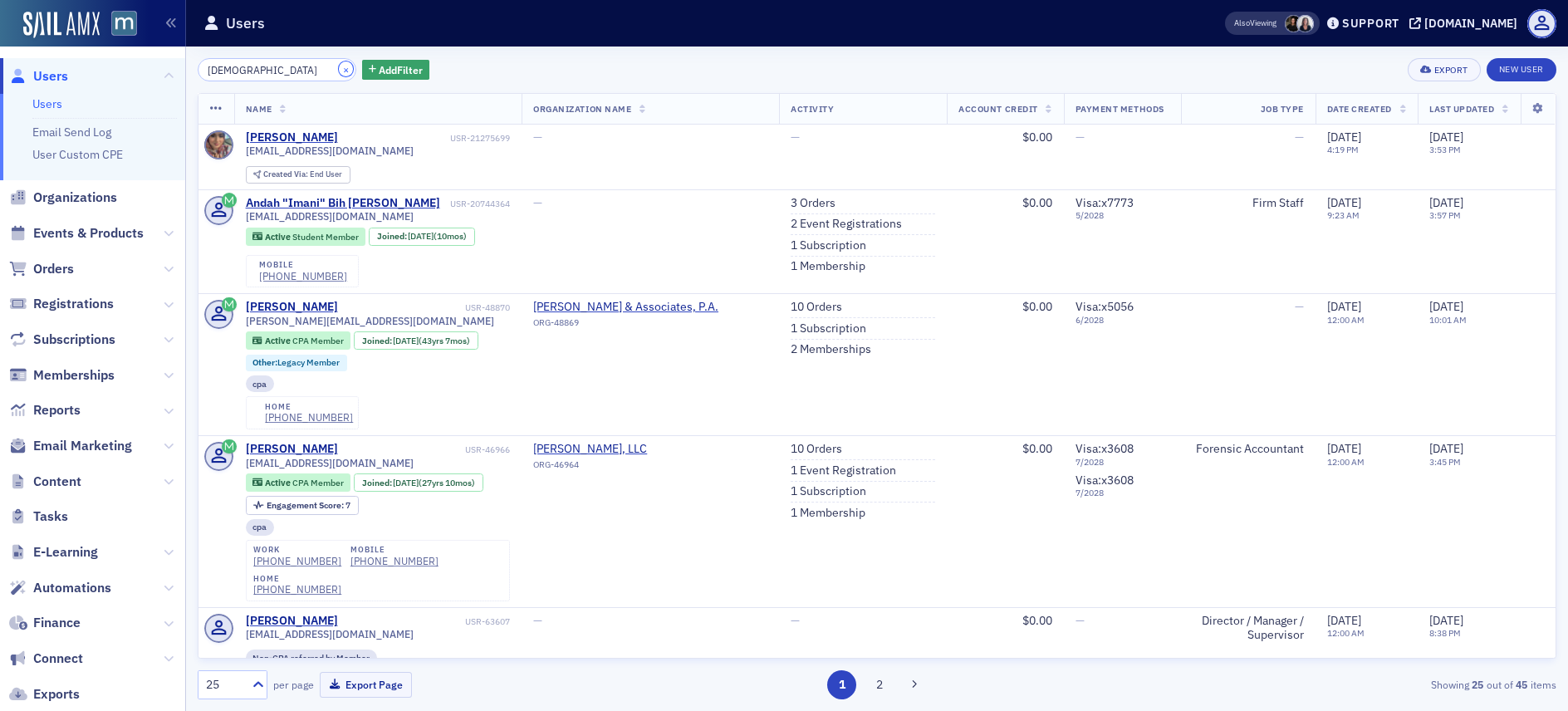
click at [339, 67] on button "×" at bounding box center [347, 68] width 15 height 15
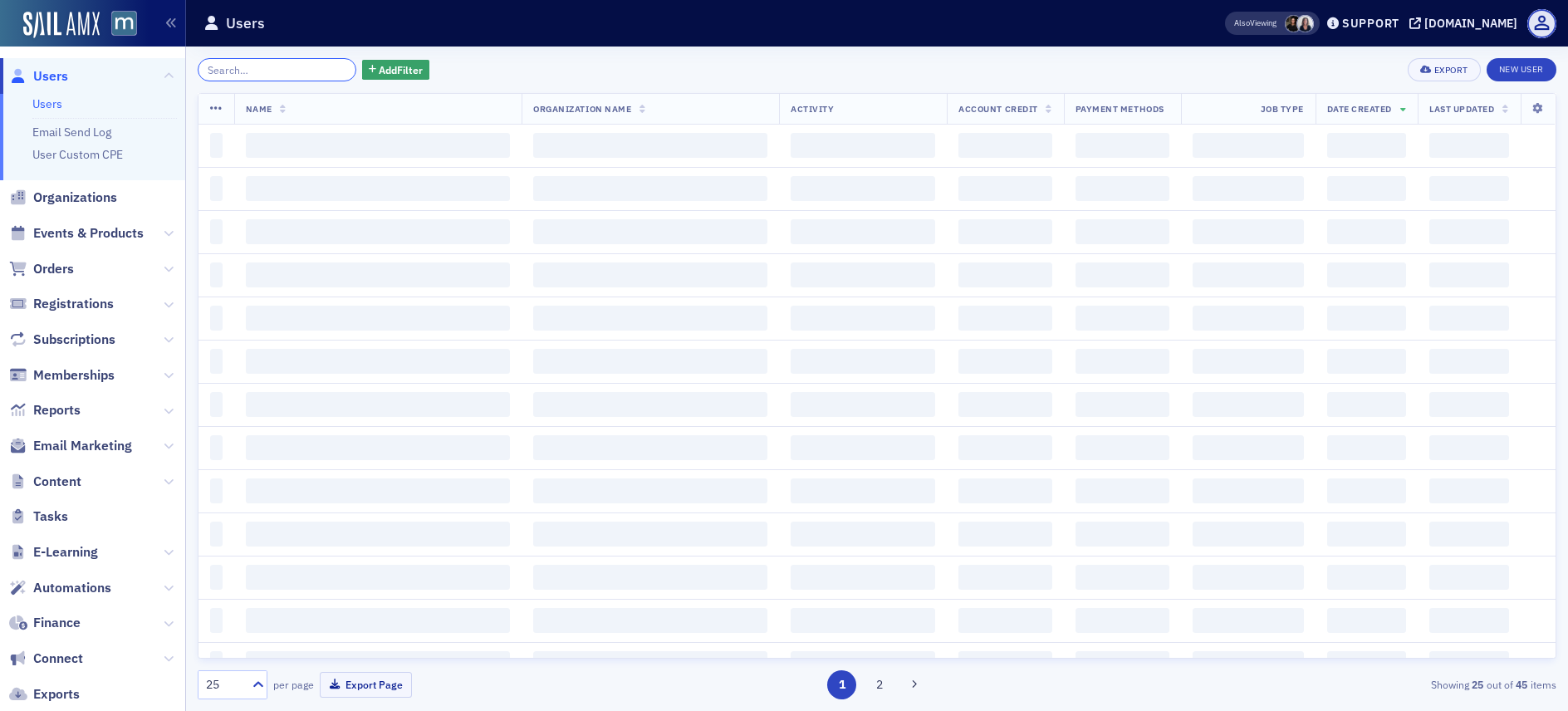
click at [302, 69] on input "search" at bounding box center [277, 69] width 159 height 23
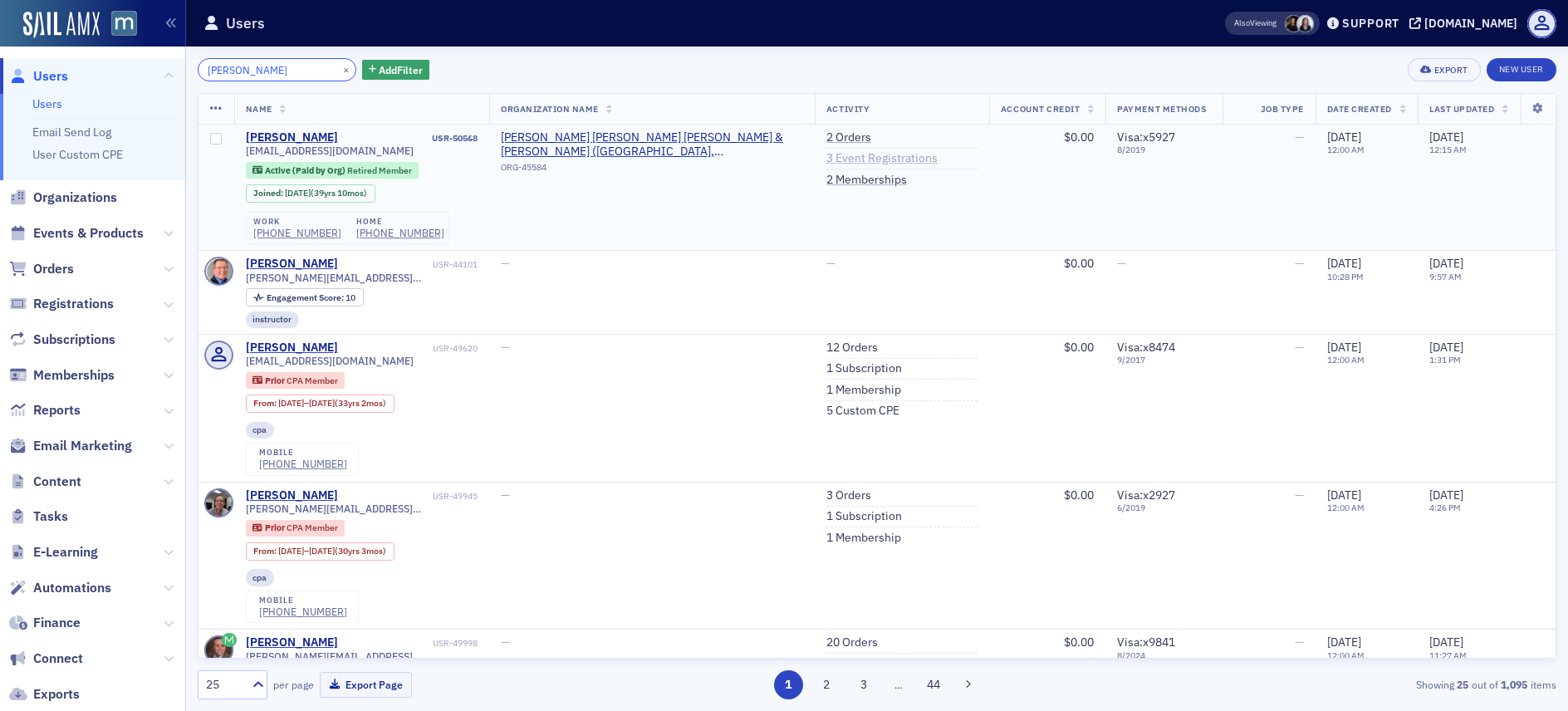
type input "John Patrick Itell"
click at [838, 155] on link "3 Event Registrations" at bounding box center [882, 159] width 111 height 15
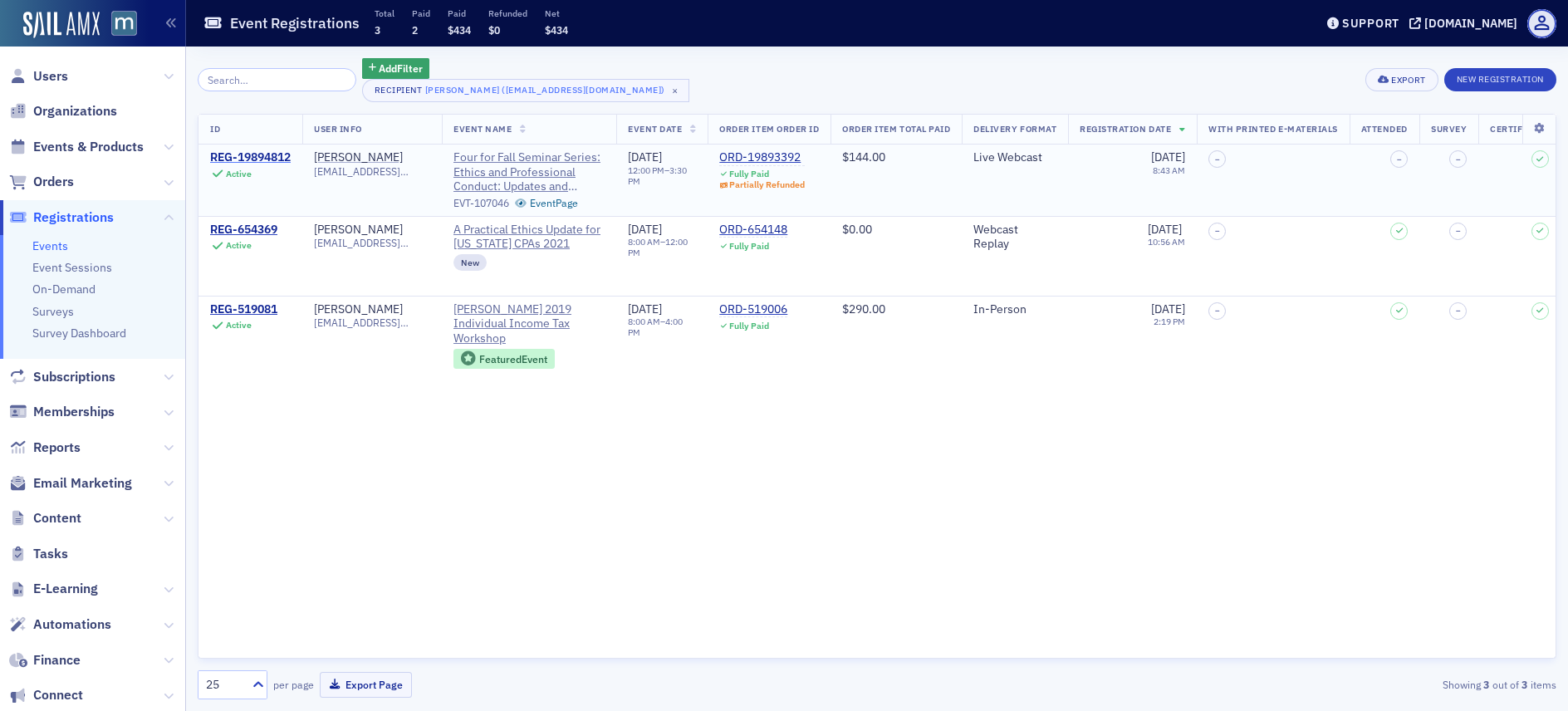
click at [267, 156] on div "REG-19894812" at bounding box center [250, 158] width 80 height 15
click at [54, 72] on span "Users" at bounding box center [51, 77] width 35 height 18
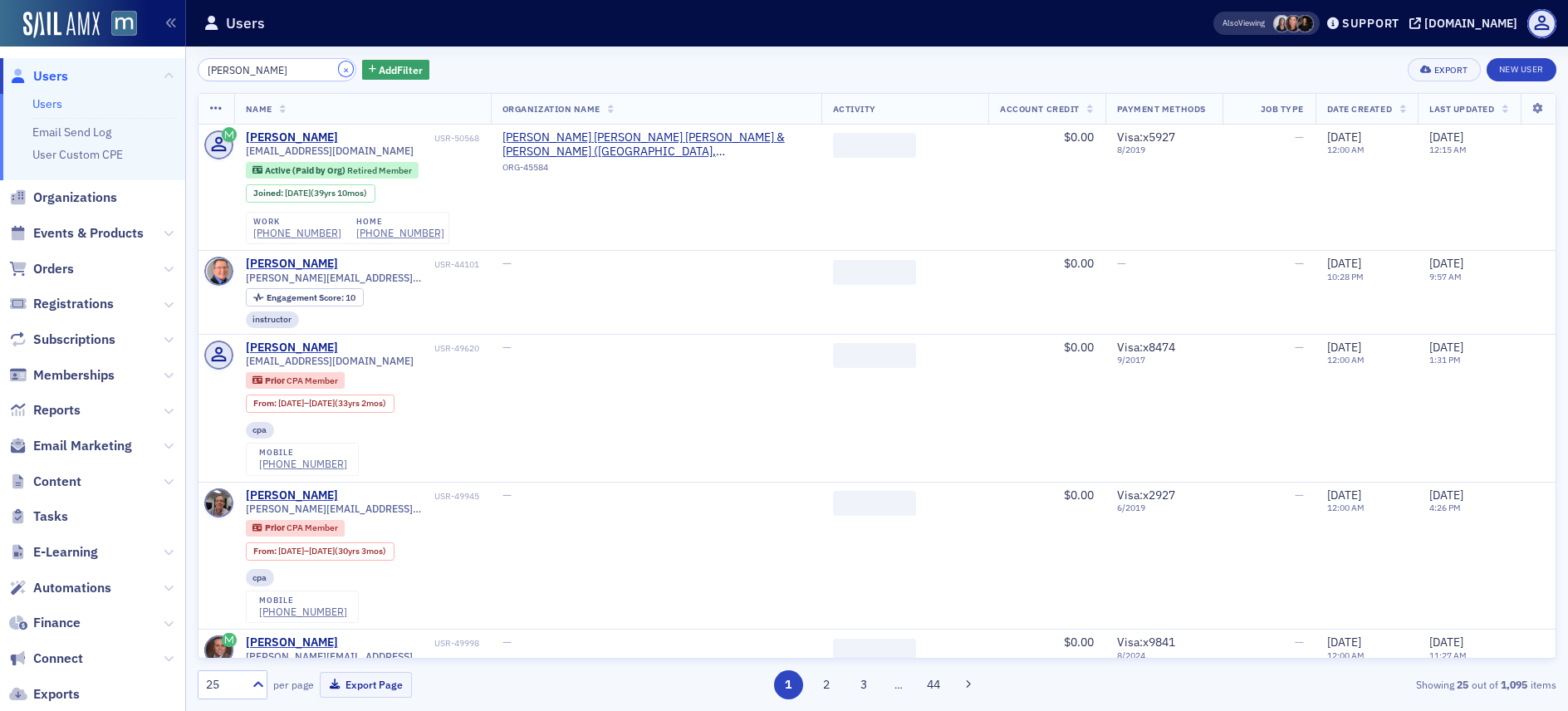
drag, startPoint x: 329, startPoint y: 68, endPoint x: 299, endPoint y: 69, distance: 30.0
click at [339, 69] on button "×" at bounding box center [347, 68] width 15 height 15
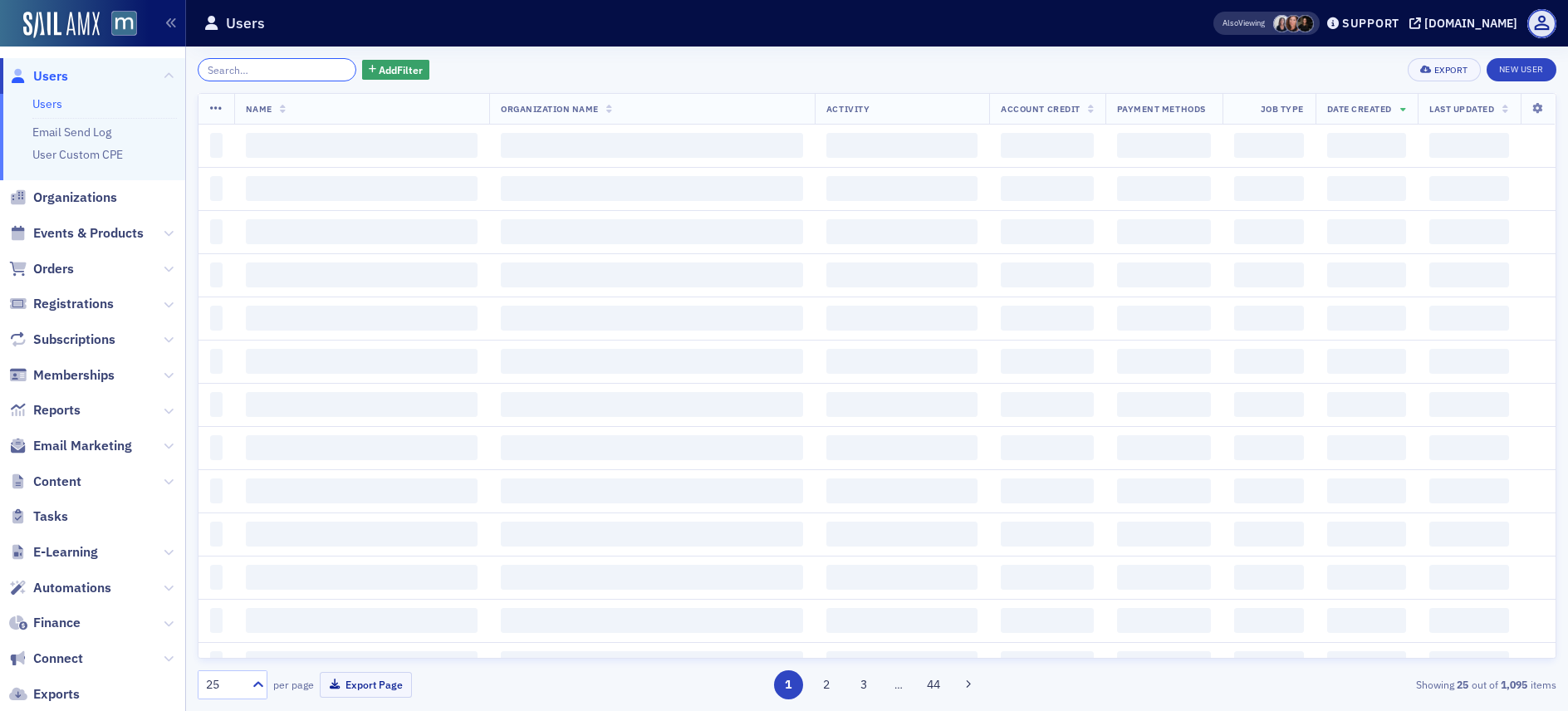
click at [299, 69] on input "search" at bounding box center [277, 69] width 159 height 23
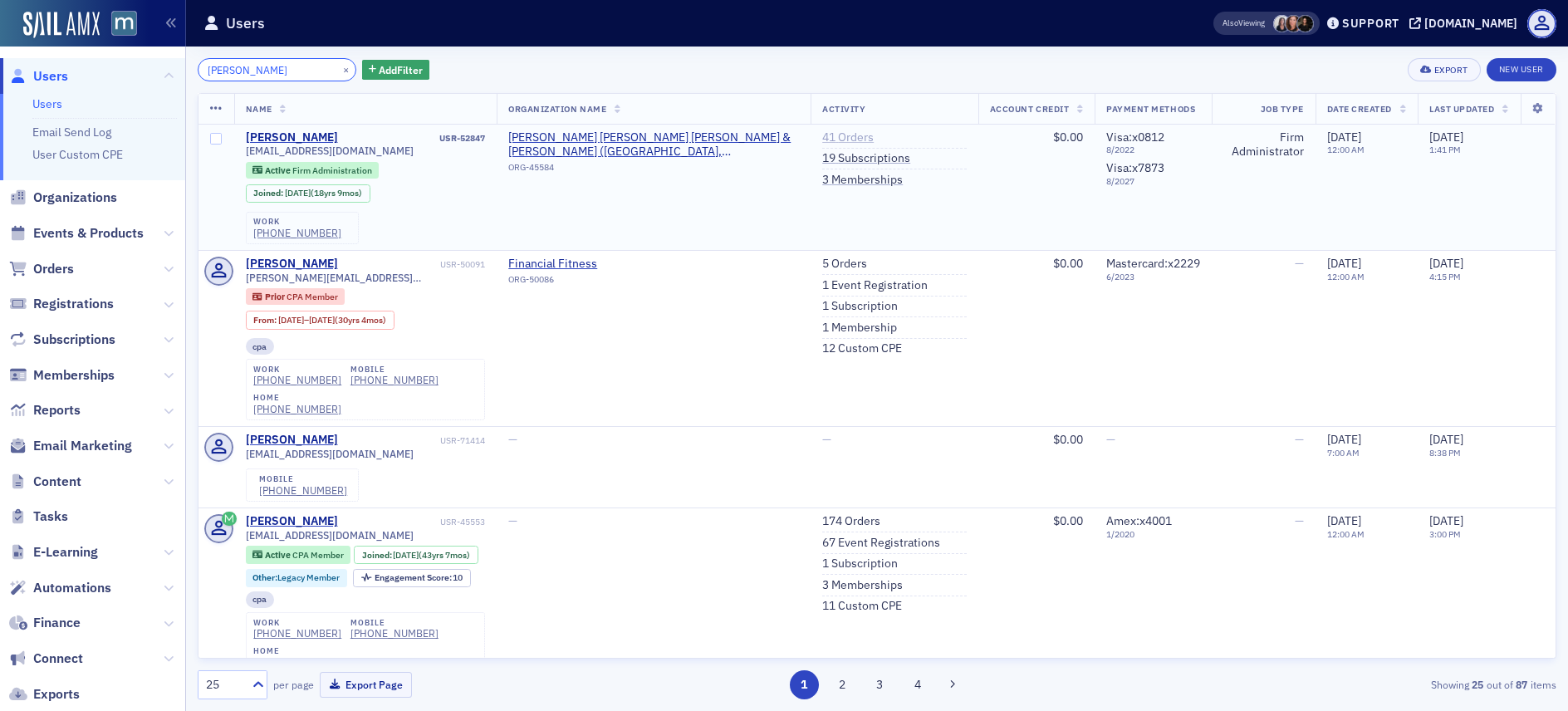
type input "[PERSON_NAME]"
click at [844, 134] on link "41 Orders" at bounding box center [849, 138] width 52 height 15
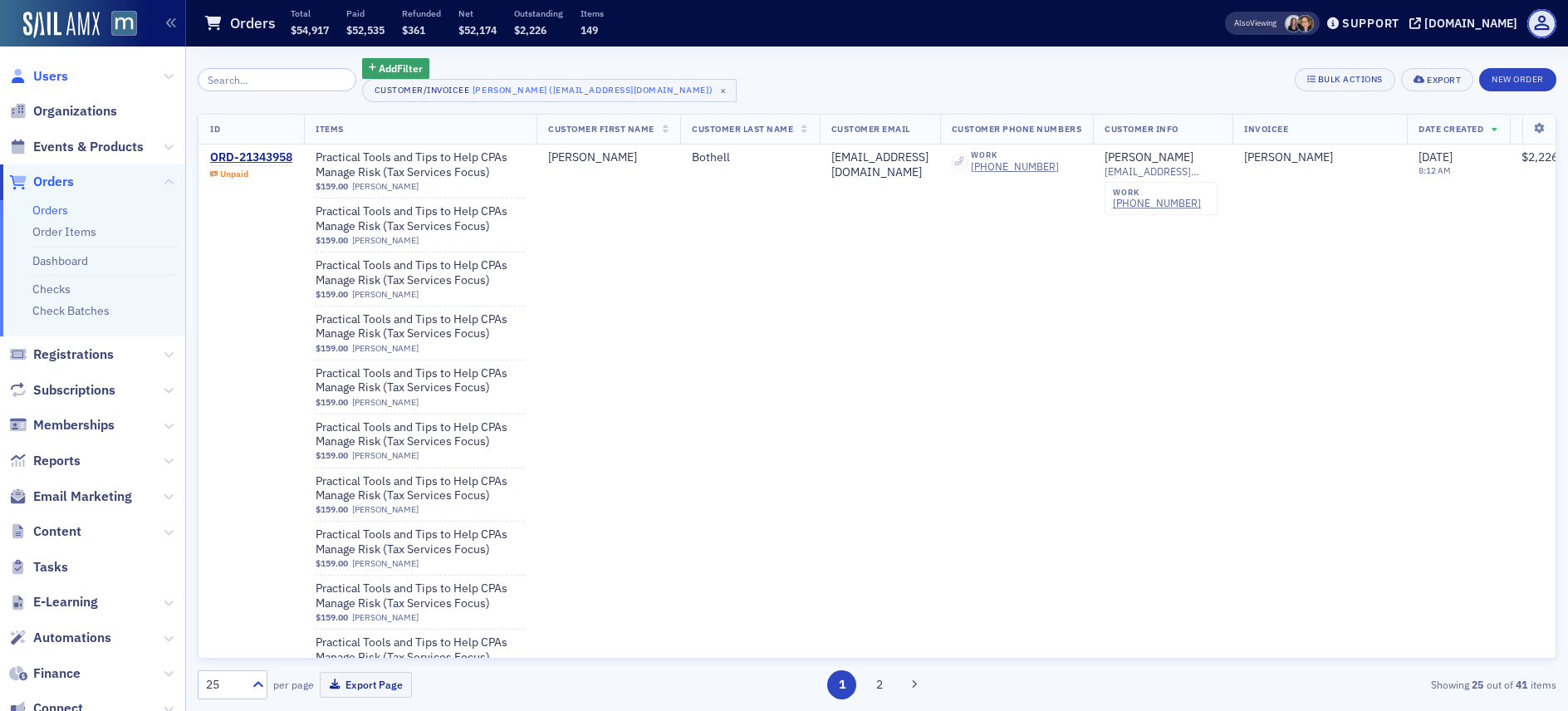
click at [55, 70] on span "Users" at bounding box center [51, 77] width 35 height 18
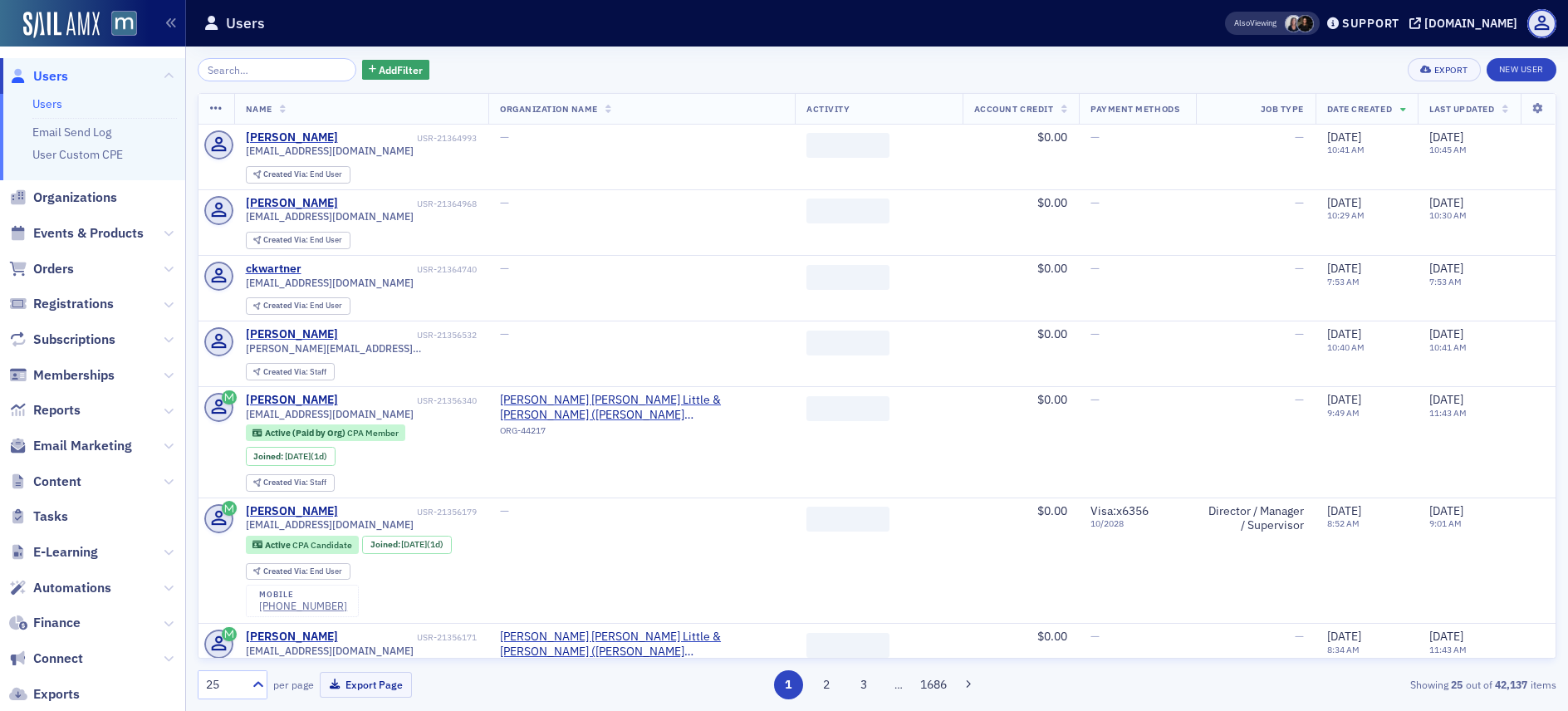
click at [313, 61] on input "search" at bounding box center [277, 69] width 159 height 23
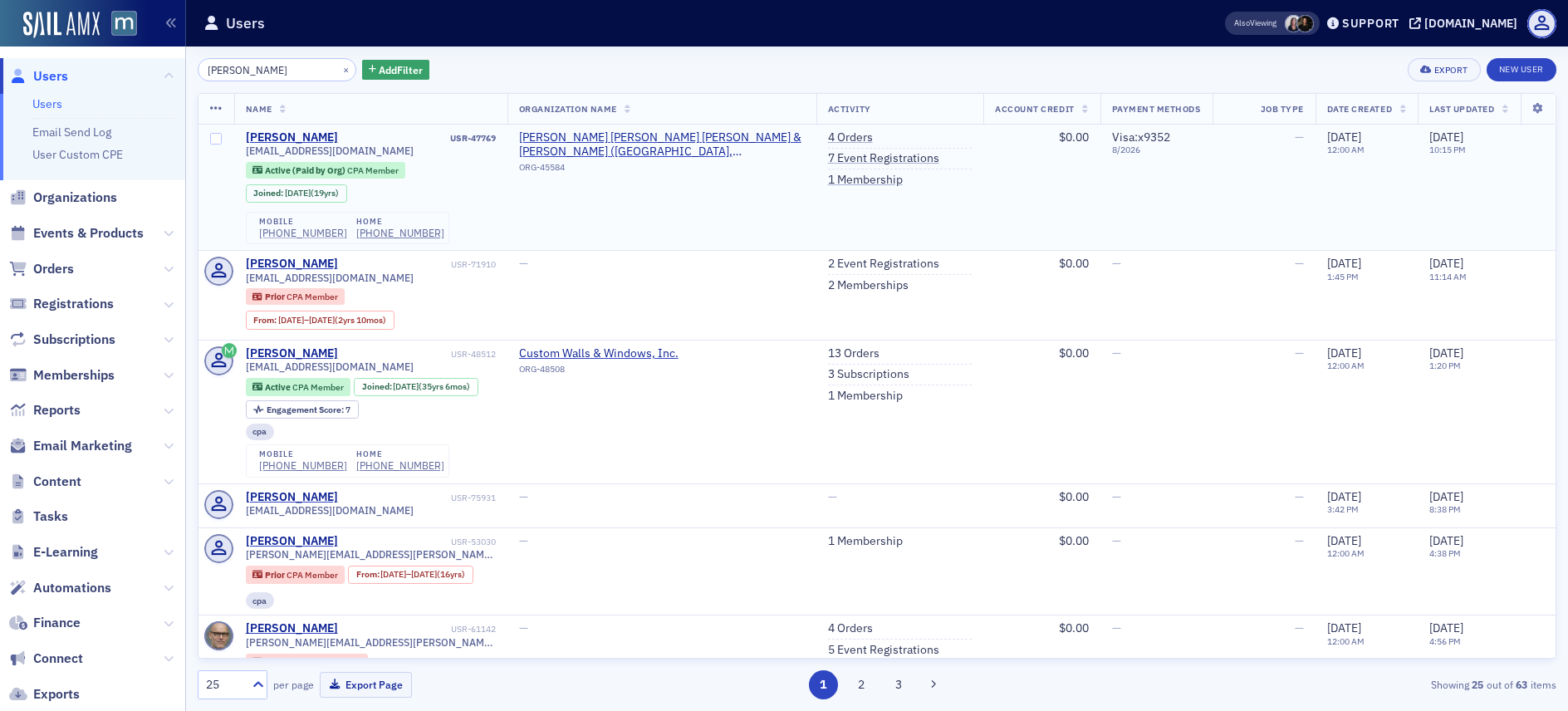
type input "[PERSON_NAME]"
click at [303, 231] on div "(240) 217-2365" at bounding box center [302, 232] width 88 height 12
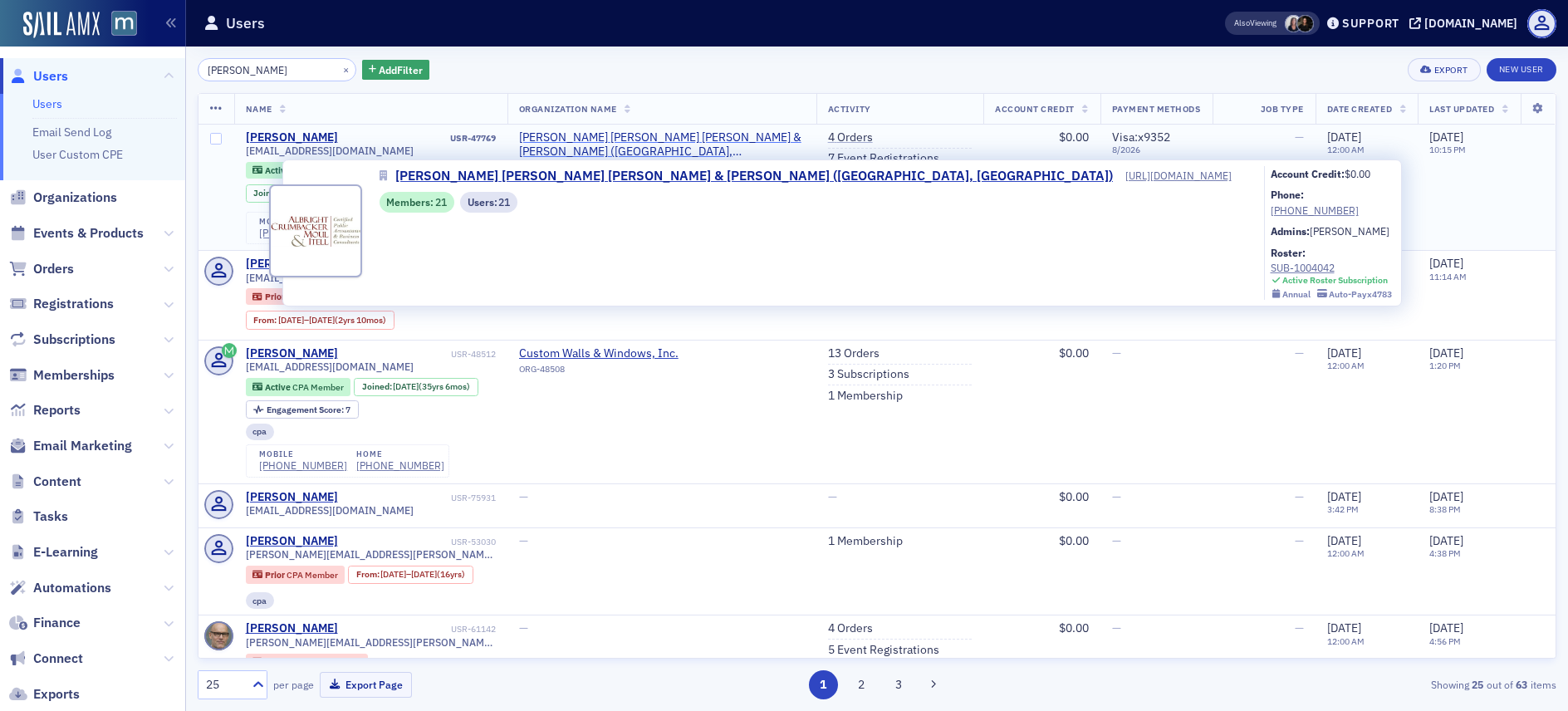
click at [619, 132] on span "Albright Crumbacker Moul & Itell (Hagerstown, MD)" at bounding box center [662, 144] width 286 height 29
select select "US"
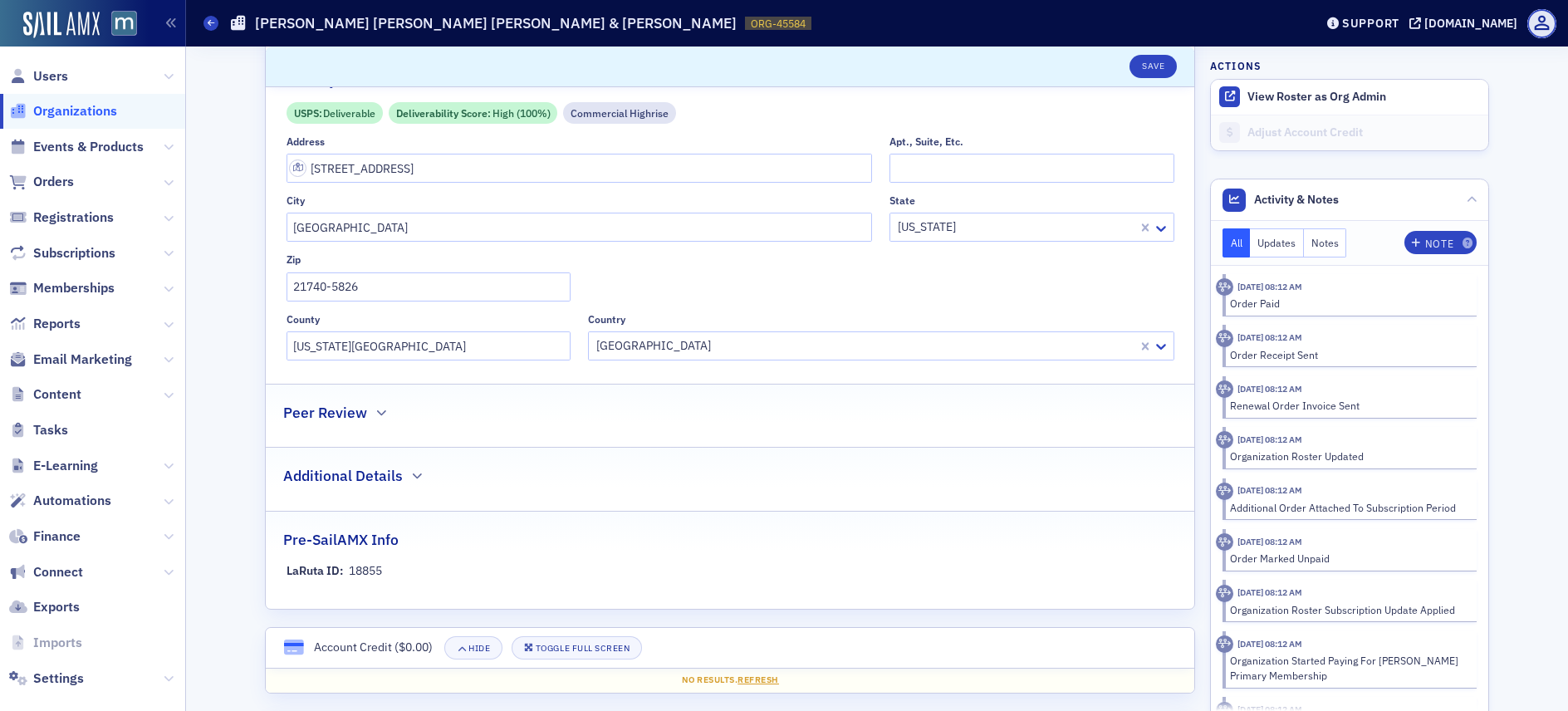
scroll to position [573, 0]
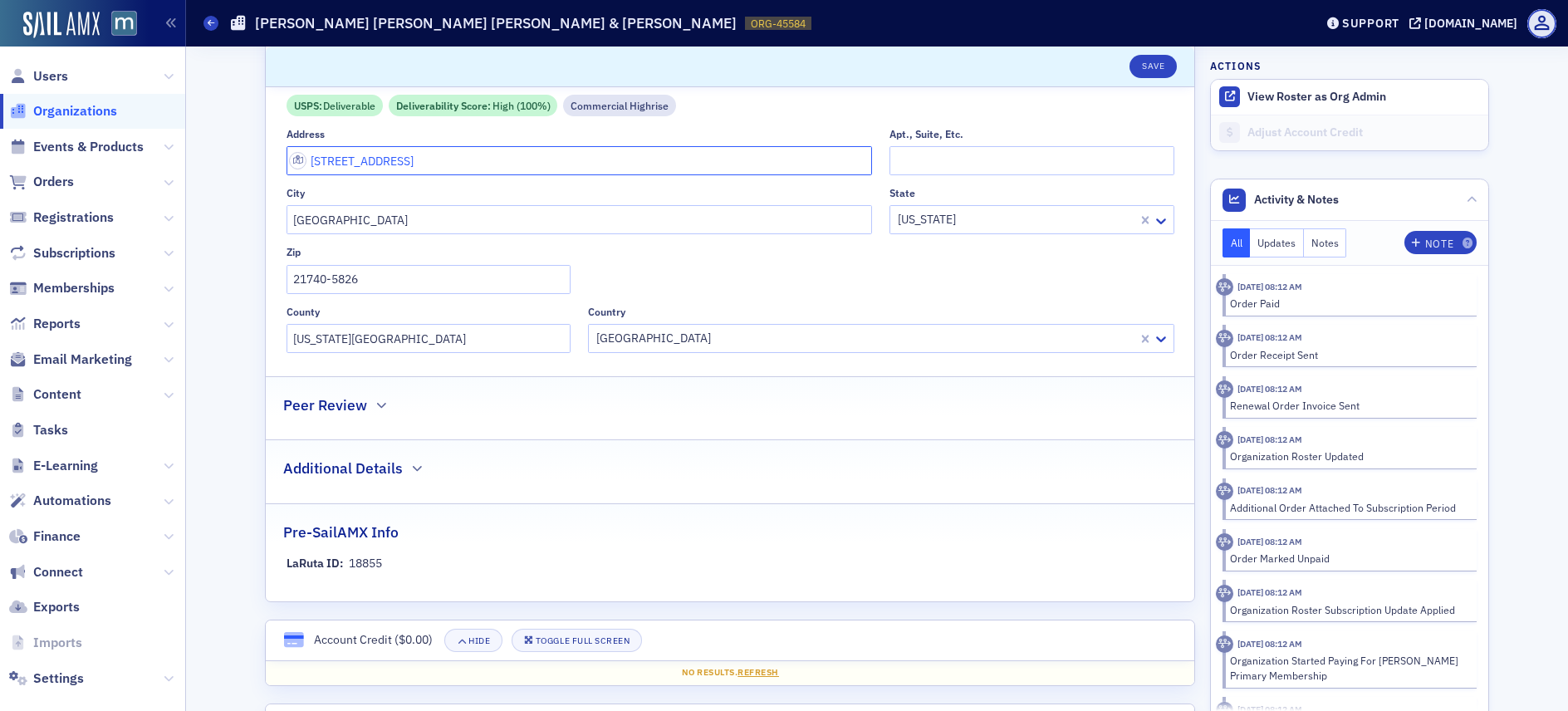
click at [337, 160] on input "1110 Professional Ct suite 300" at bounding box center [580, 160] width 586 height 29
click at [337, 160] on input "1110 Professional Ct suite 300" at bounding box center [580, 160] width 586 height 29
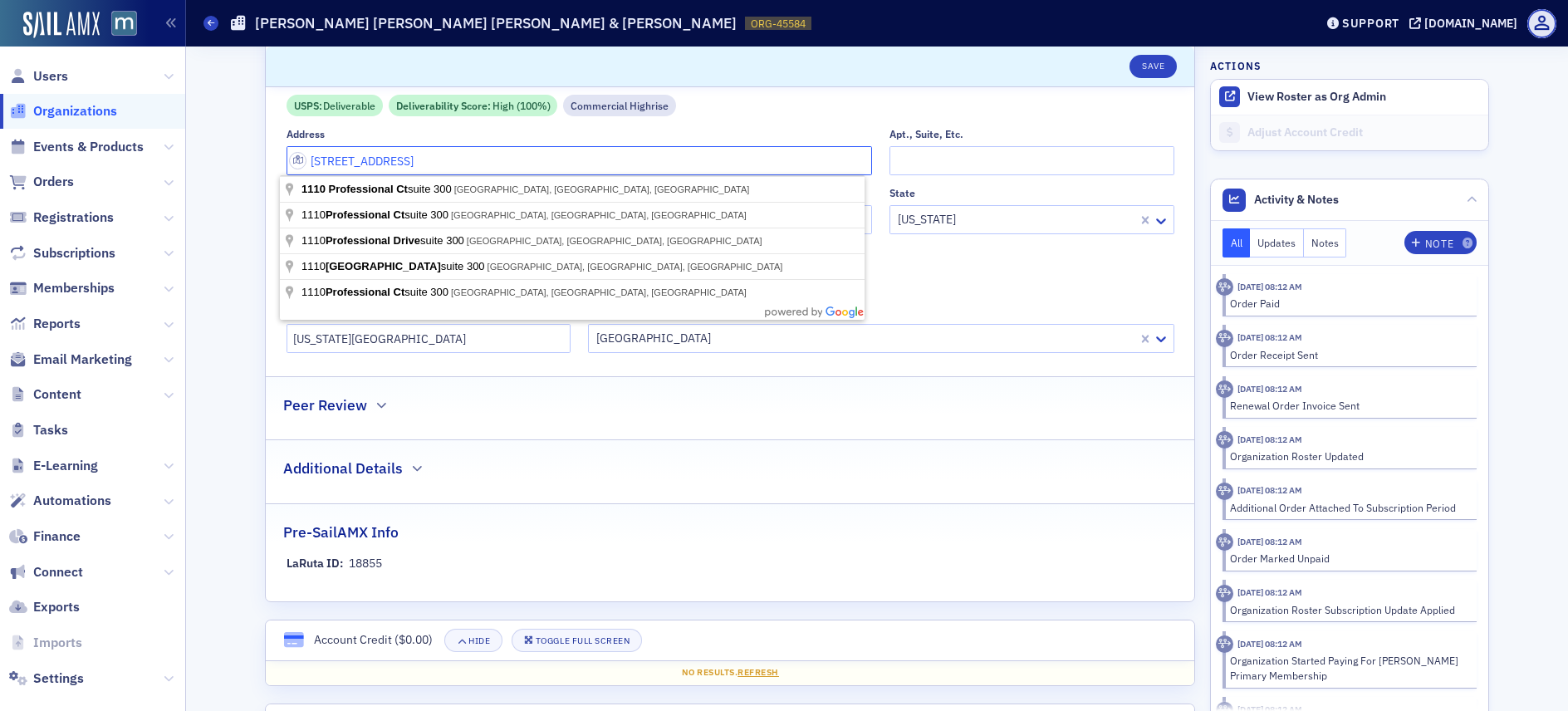
click at [337, 160] on input "1110 Professional Ct suite 300" at bounding box center [580, 160] width 586 height 29
click at [798, 378] on div "Peer Review" at bounding box center [729, 397] width 894 height 39
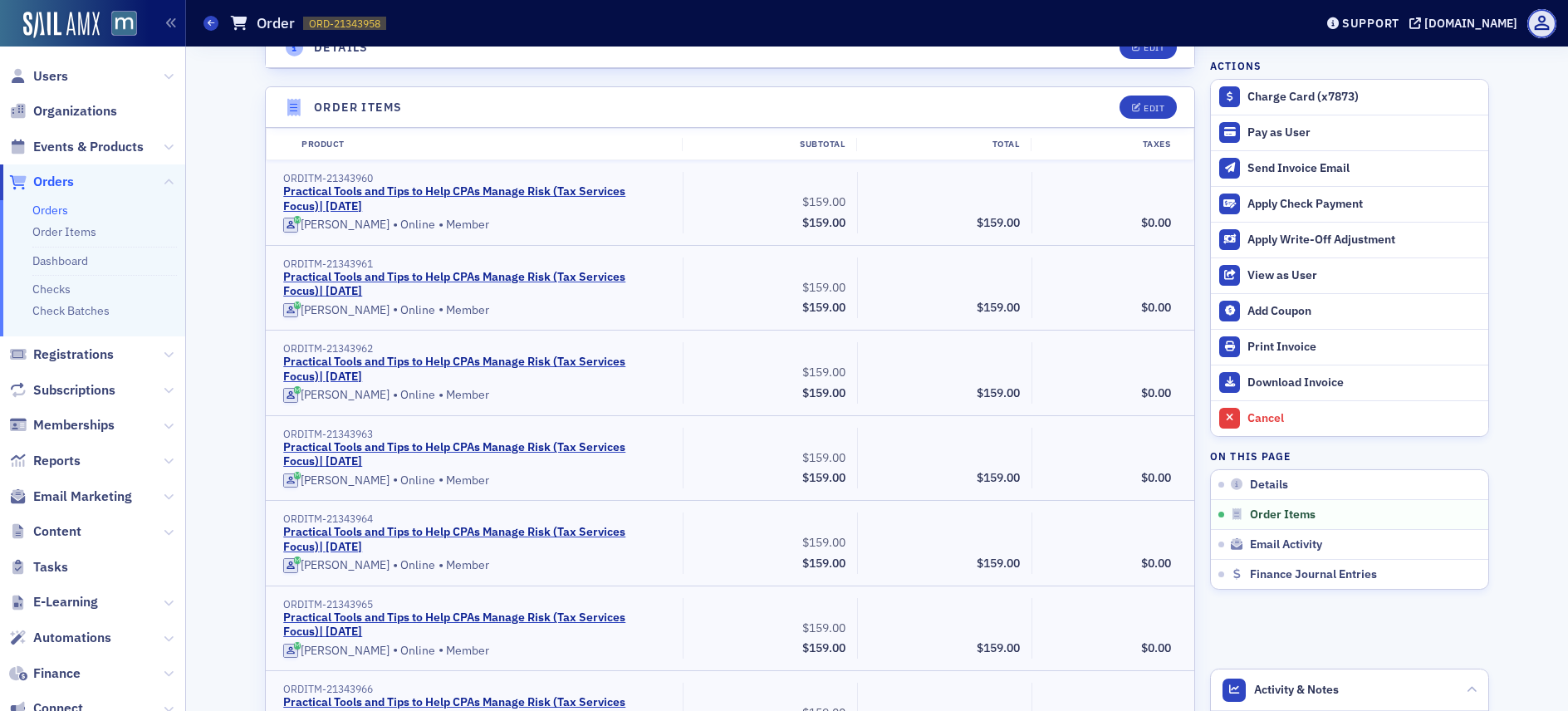
scroll to position [301, 0]
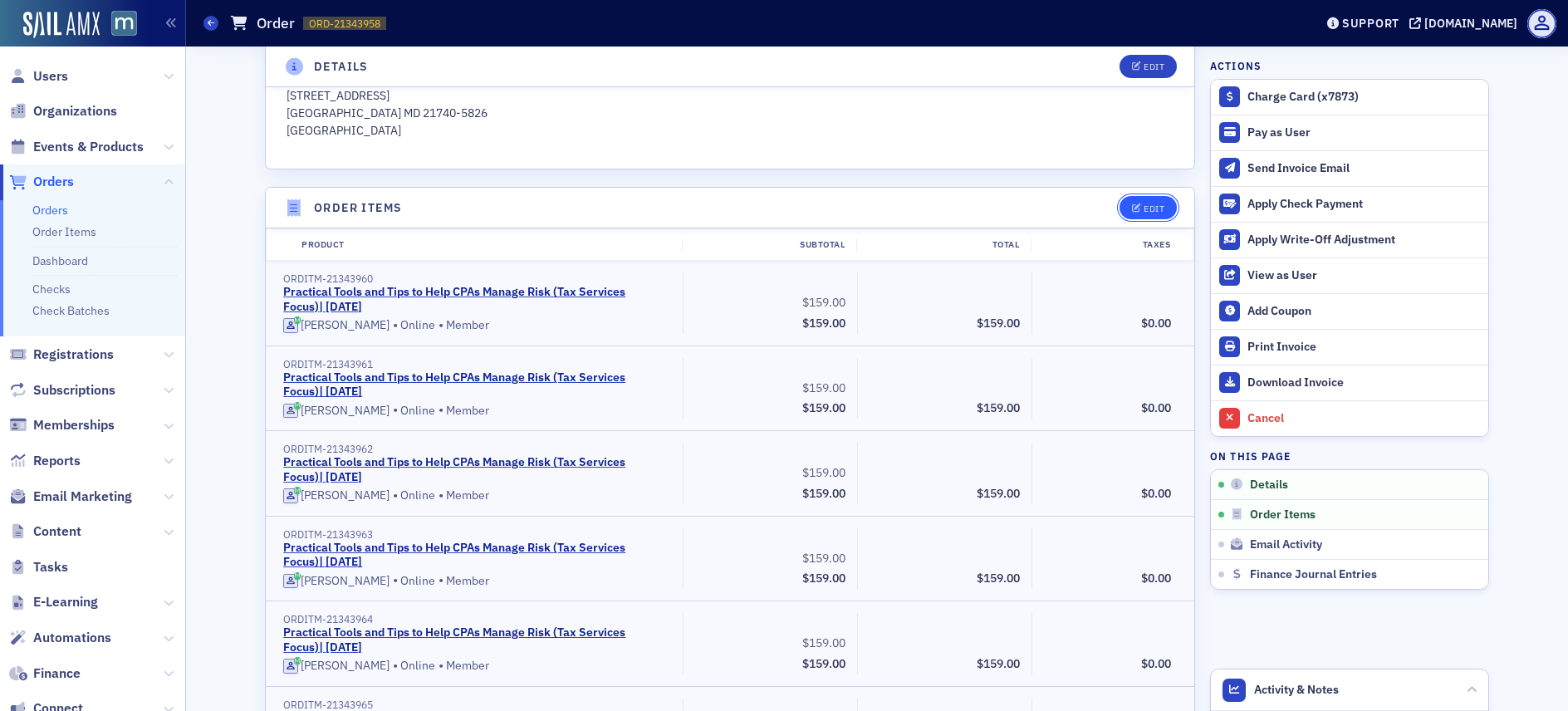
click at [1157, 201] on button "Edit" at bounding box center [1148, 207] width 57 height 23
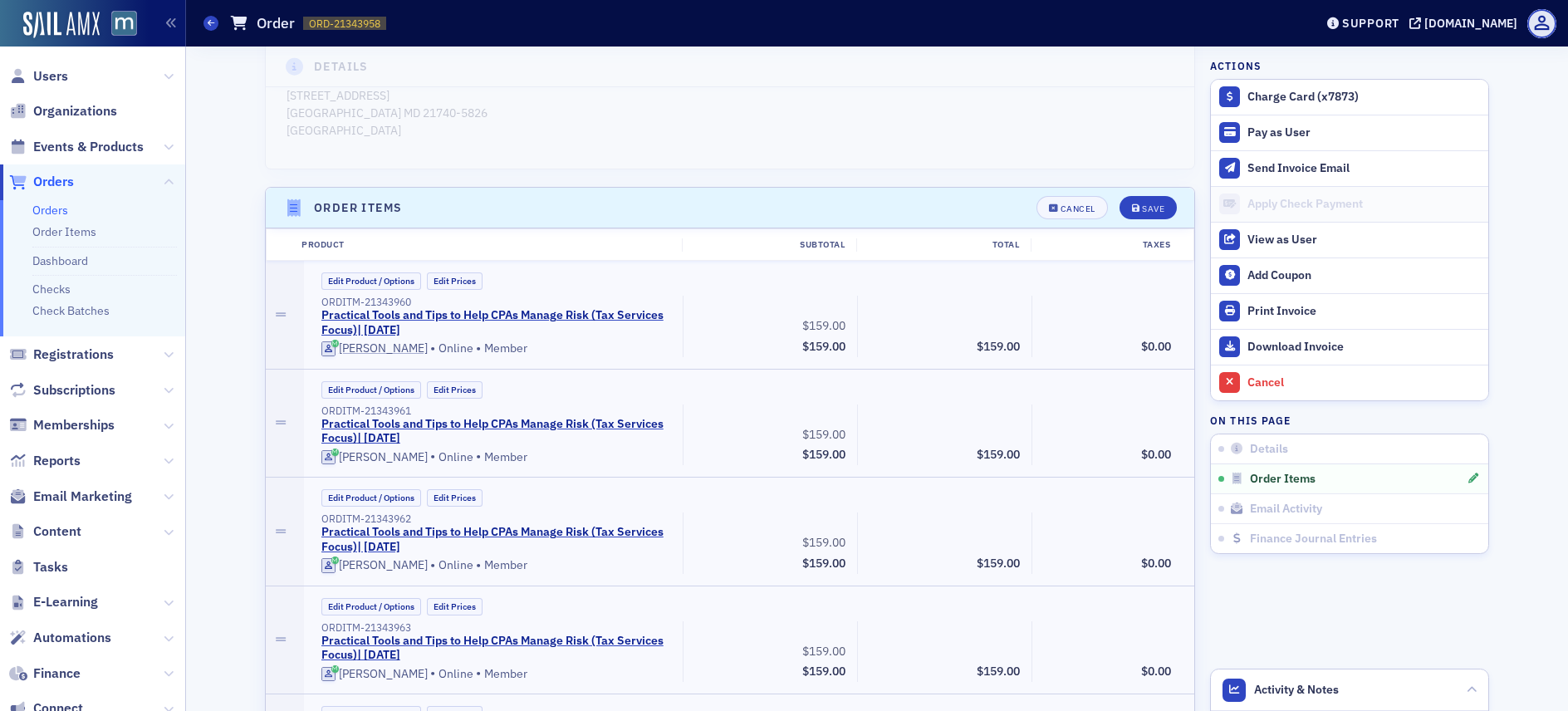
scroll to position [544, 0]
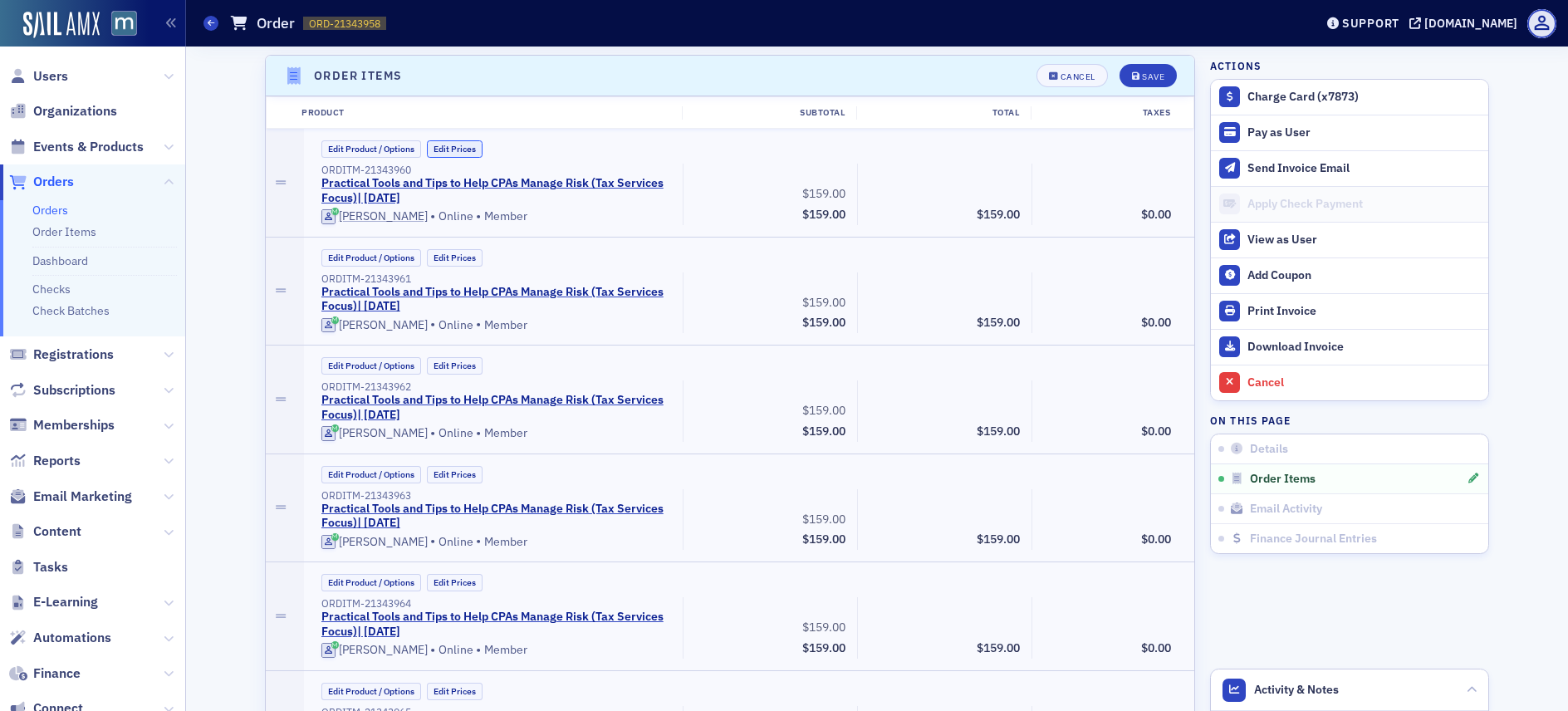
click at [474, 152] on button "Edit Prices" at bounding box center [455, 149] width 55 height 18
click at [986, 201] on input "0.00" at bounding box center [986, 190] width 81 height 23
type input "15.90"
click at [830, 251] on div "Edit Product / Options Edit Prices" at bounding box center [749, 258] width 868 height 18
click at [464, 254] on button "Edit Prices" at bounding box center [455, 258] width 55 height 18
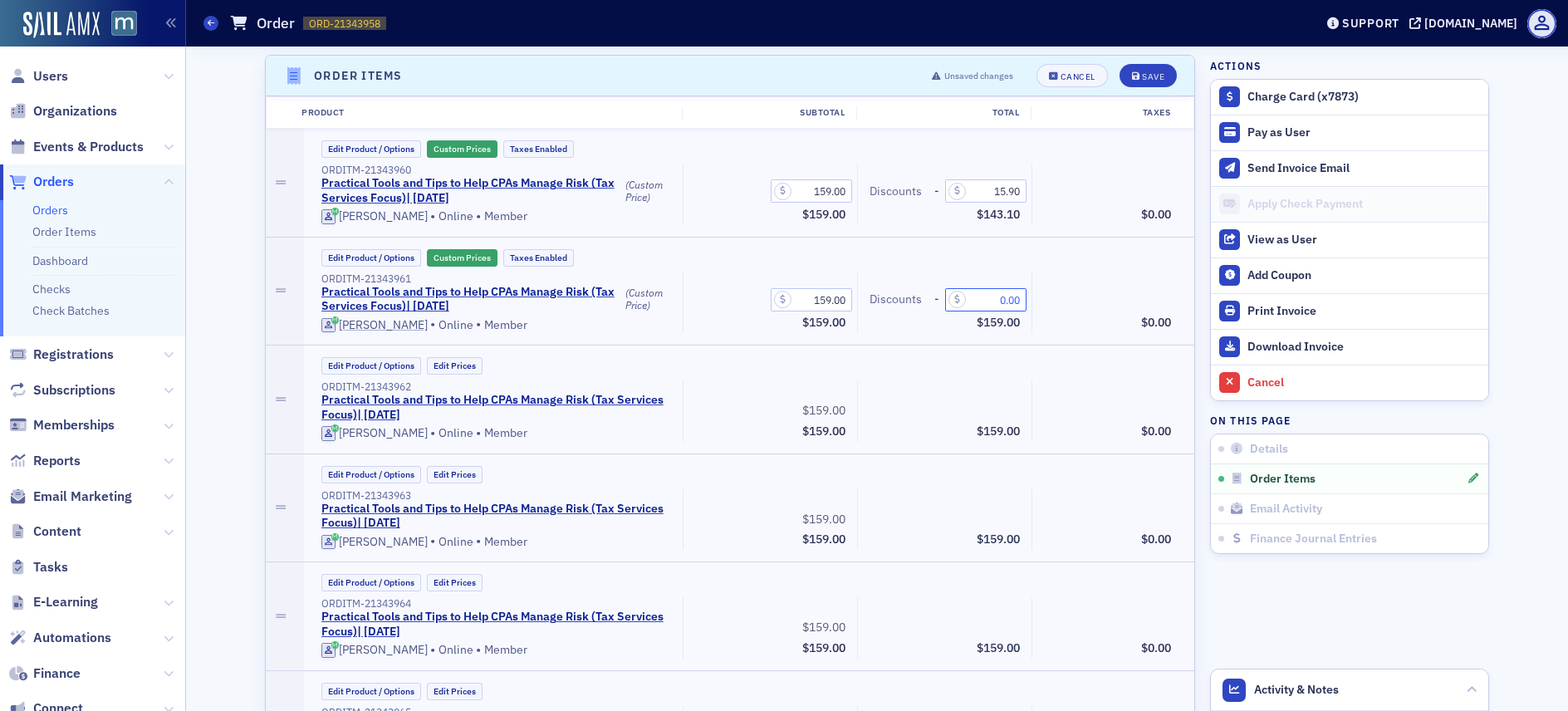
click at [1004, 302] on input "0.00" at bounding box center [986, 300] width 81 height 23
type input "15.90"
drag, startPoint x: 1023, startPoint y: 387, endPoint x: 720, endPoint y: 385, distance: 303.0
click at [1018, 387] on div "$159.00" at bounding box center [944, 411] width 175 height 61
click at [446, 367] on button "Edit Prices" at bounding box center [455, 365] width 55 height 18
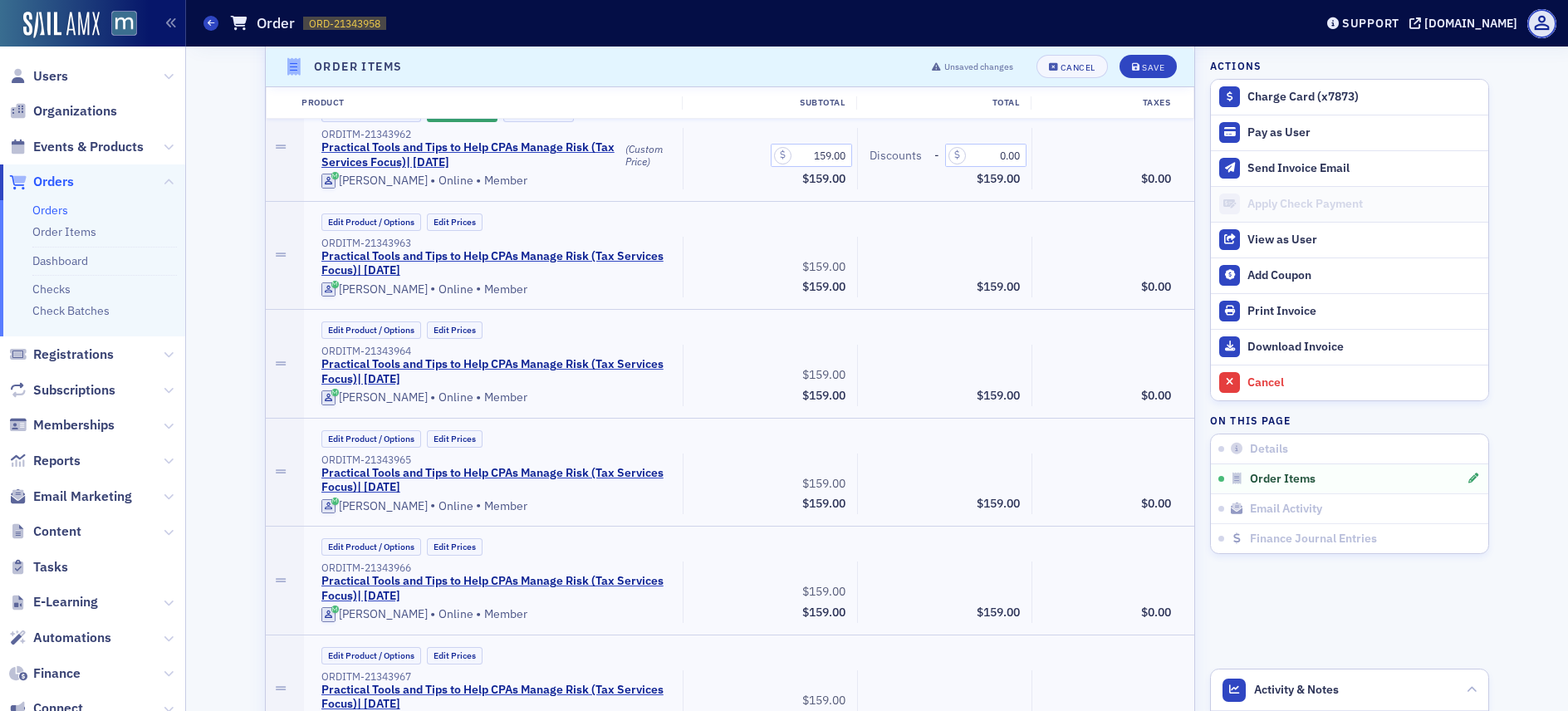
scroll to position [816, 0]
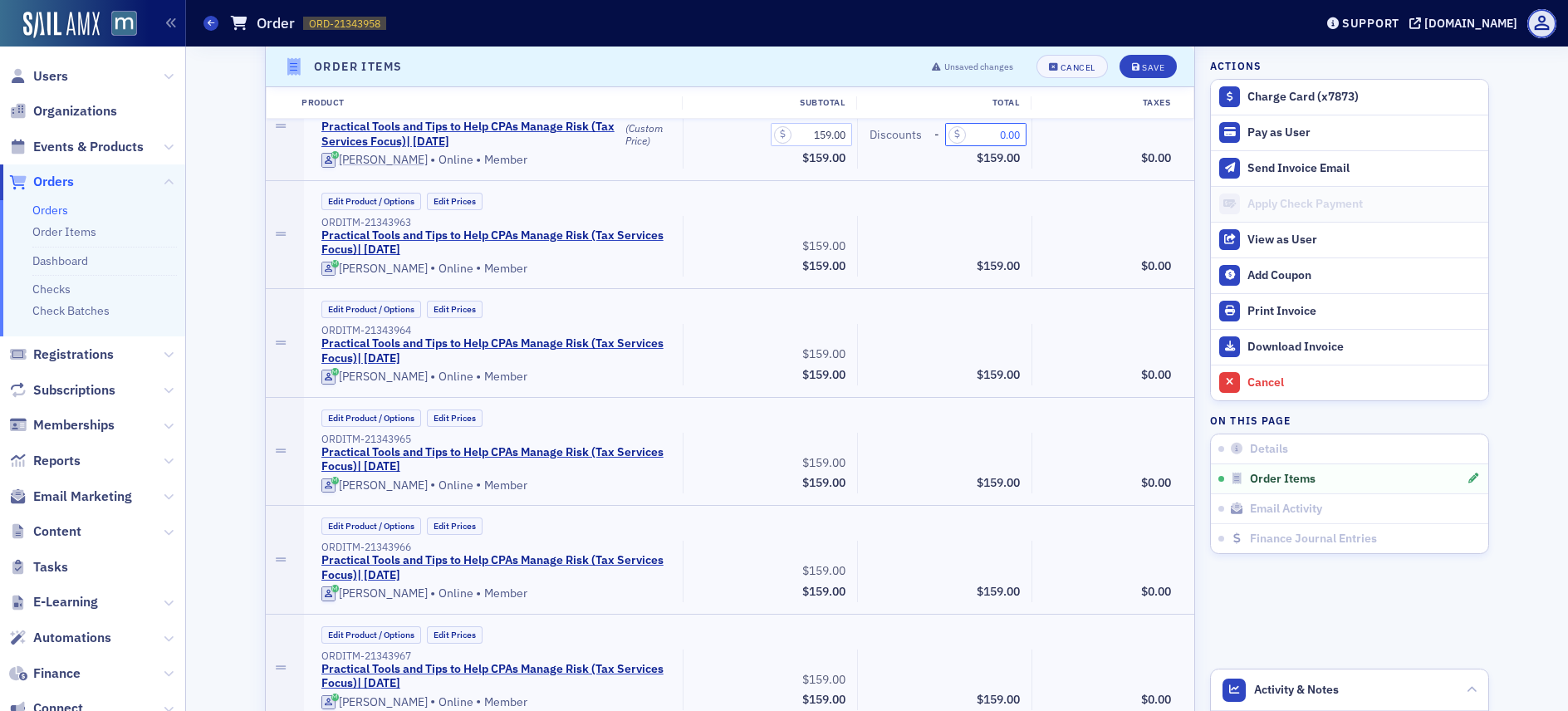
click at [997, 140] on input "0.00" at bounding box center [986, 134] width 81 height 23
type input "15.90"
click at [1005, 190] on div "Edit Product / Options Edit Prices ORDITM-21343963 Practical Tools and Tips to …" at bounding box center [750, 235] width 891 height 108
click at [432, 200] on button "Edit Prices" at bounding box center [455, 201] width 55 height 18
click at [997, 241] on input "0.00" at bounding box center [986, 243] width 81 height 23
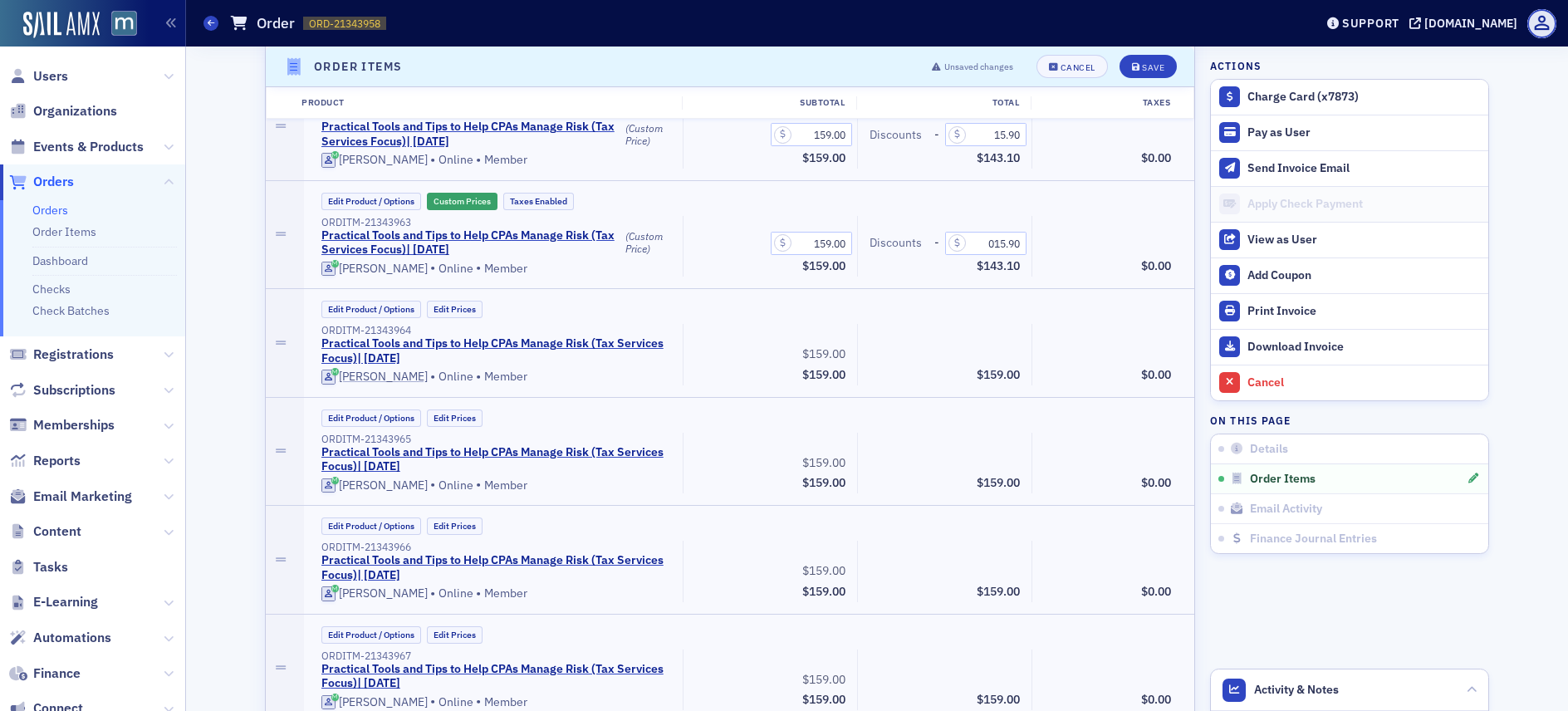
type input "15.90"
click at [1033, 308] on div "Edit Product / Options Edit Prices" at bounding box center [749, 309] width 868 height 18
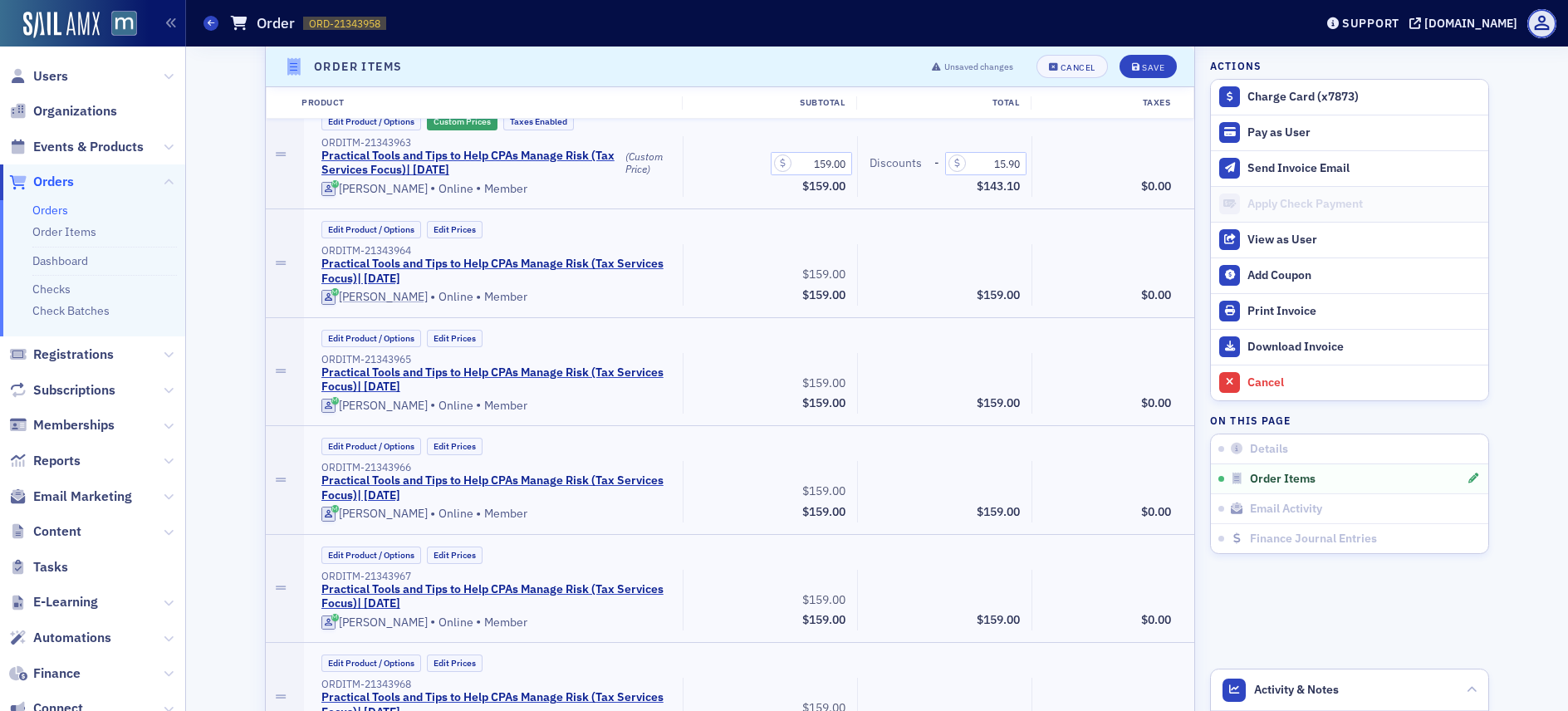
scroll to position [950, 0]
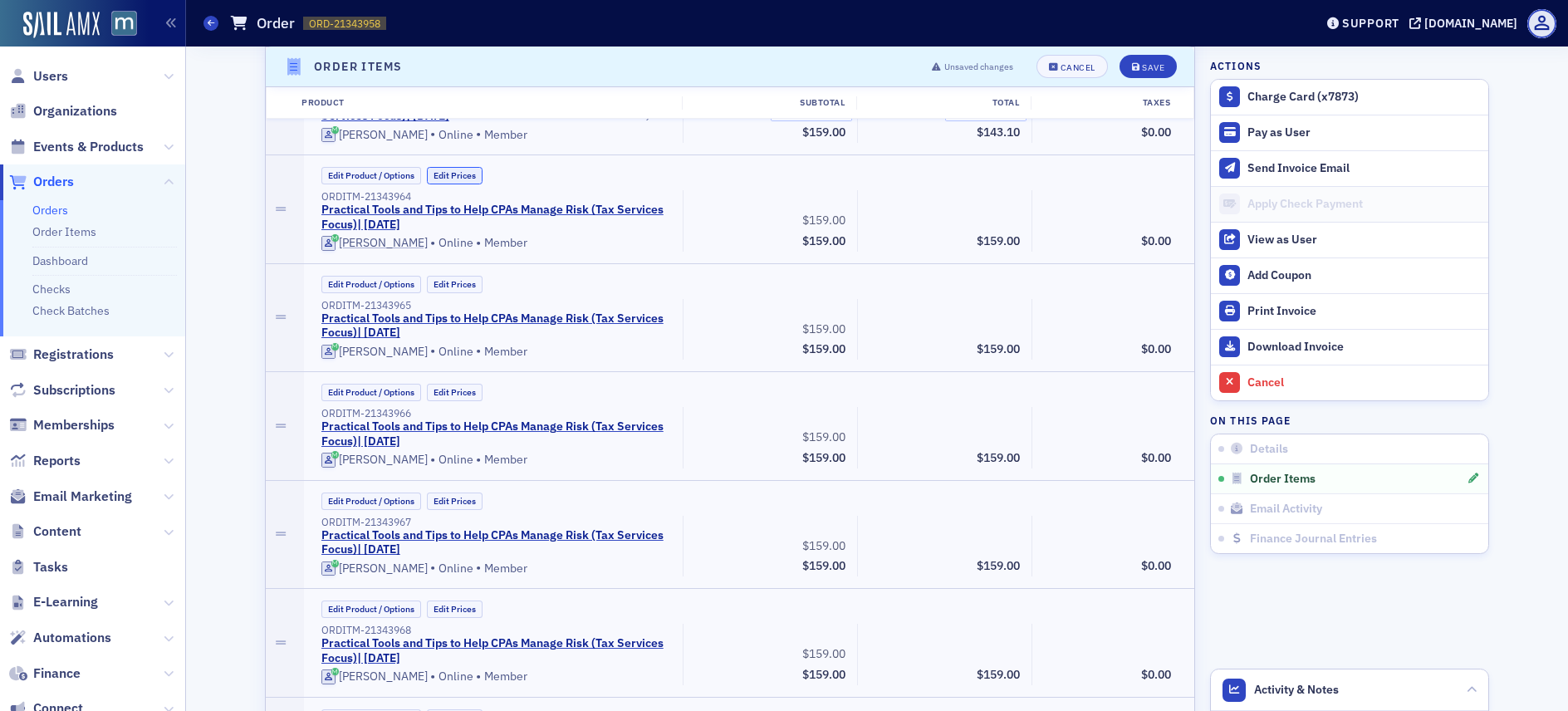
click at [448, 176] on button "Edit Prices" at bounding box center [455, 176] width 55 height 18
click at [998, 217] on input "0.00" at bounding box center [986, 217] width 81 height 23
type input "15.90"
click at [1027, 276] on div "Edit Product / Options Edit Prices" at bounding box center [749, 284] width 868 height 18
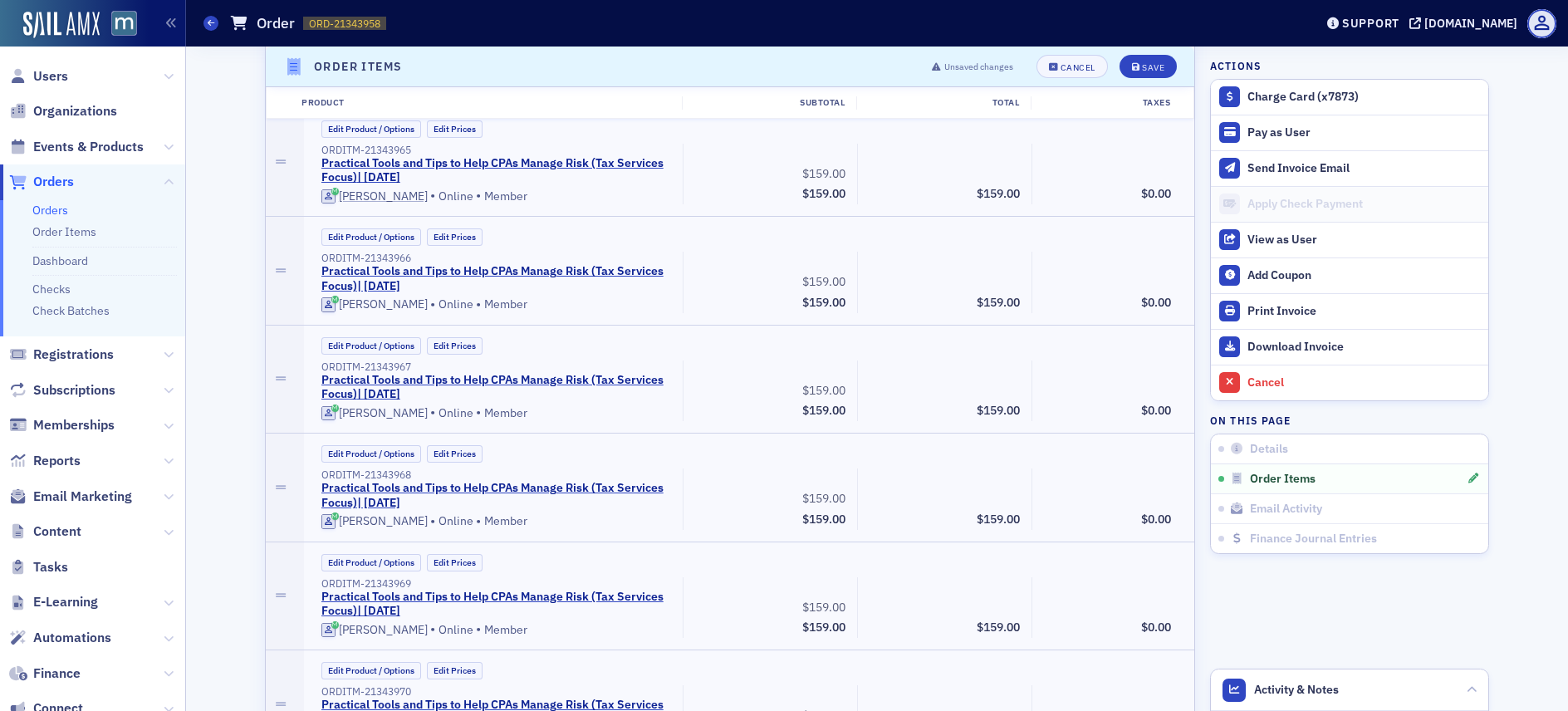
scroll to position [1093, 0]
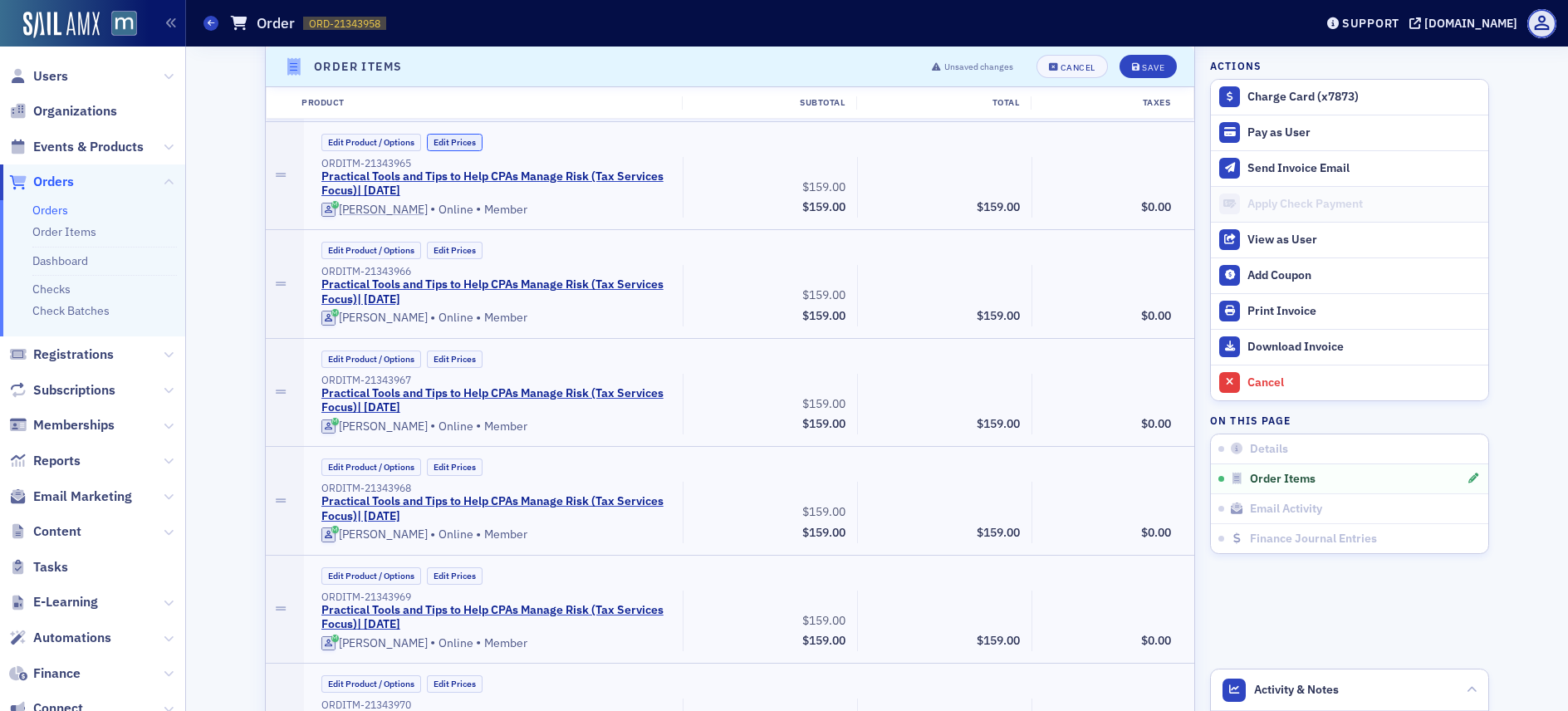
click at [445, 139] on button "Edit Prices" at bounding box center [455, 142] width 55 height 18
click at [998, 183] on input "0.00" at bounding box center [986, 184] width 81 height 23
type input "15.90"
click at [1045, 254] on div "Edit Product / Options Edit Prices" at bounding box center [749, 250] width 868 height 18
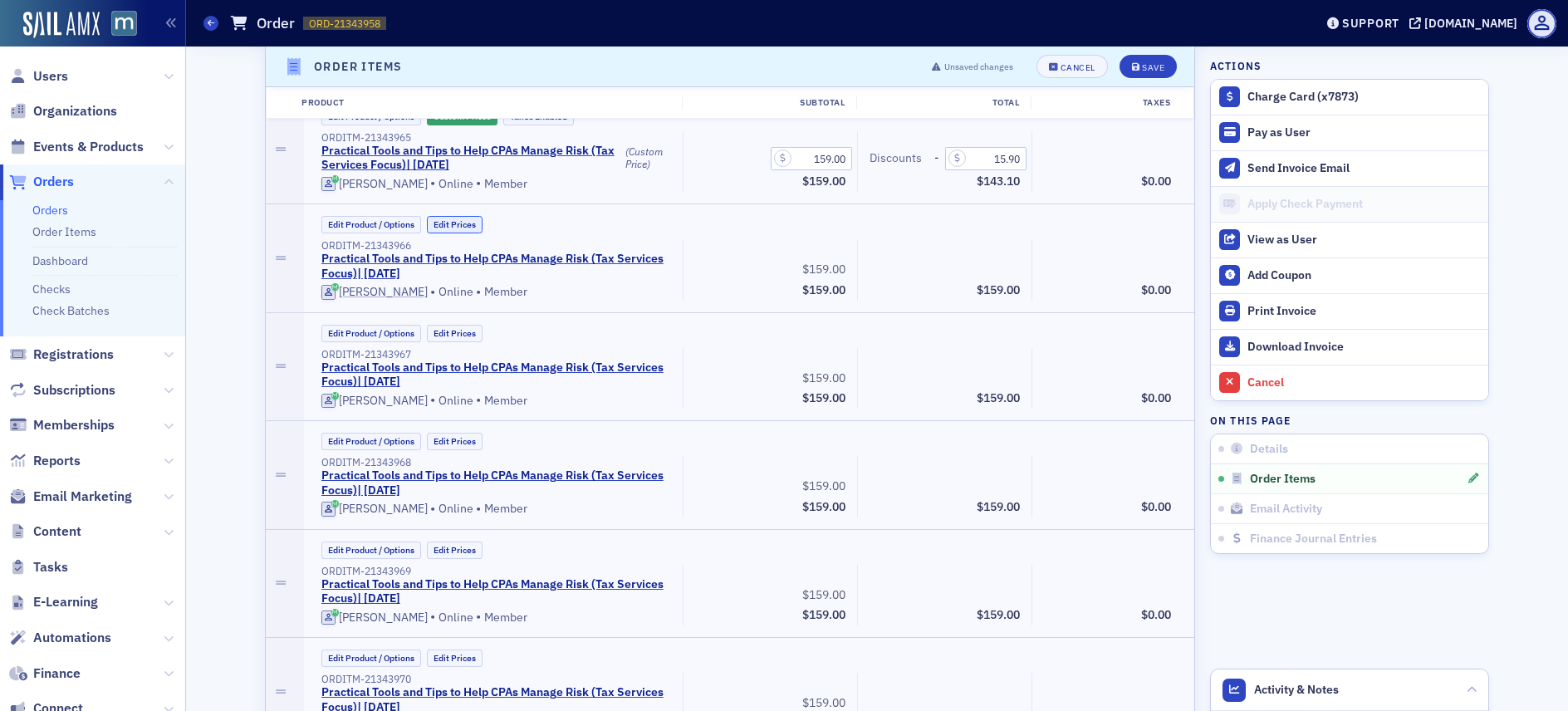
click at [449, 227] on button "Edit Prices" at bounding box center [455, 225] width 55 height 18
click at [995, 266] on input "0.00" at bounding box center [986, 266] width 81 height 23
type input "15.90"
click at [1073, 337] on div "Edit Product / Options Edit Prices" at bounding box center [749, 333] width 868 height 18
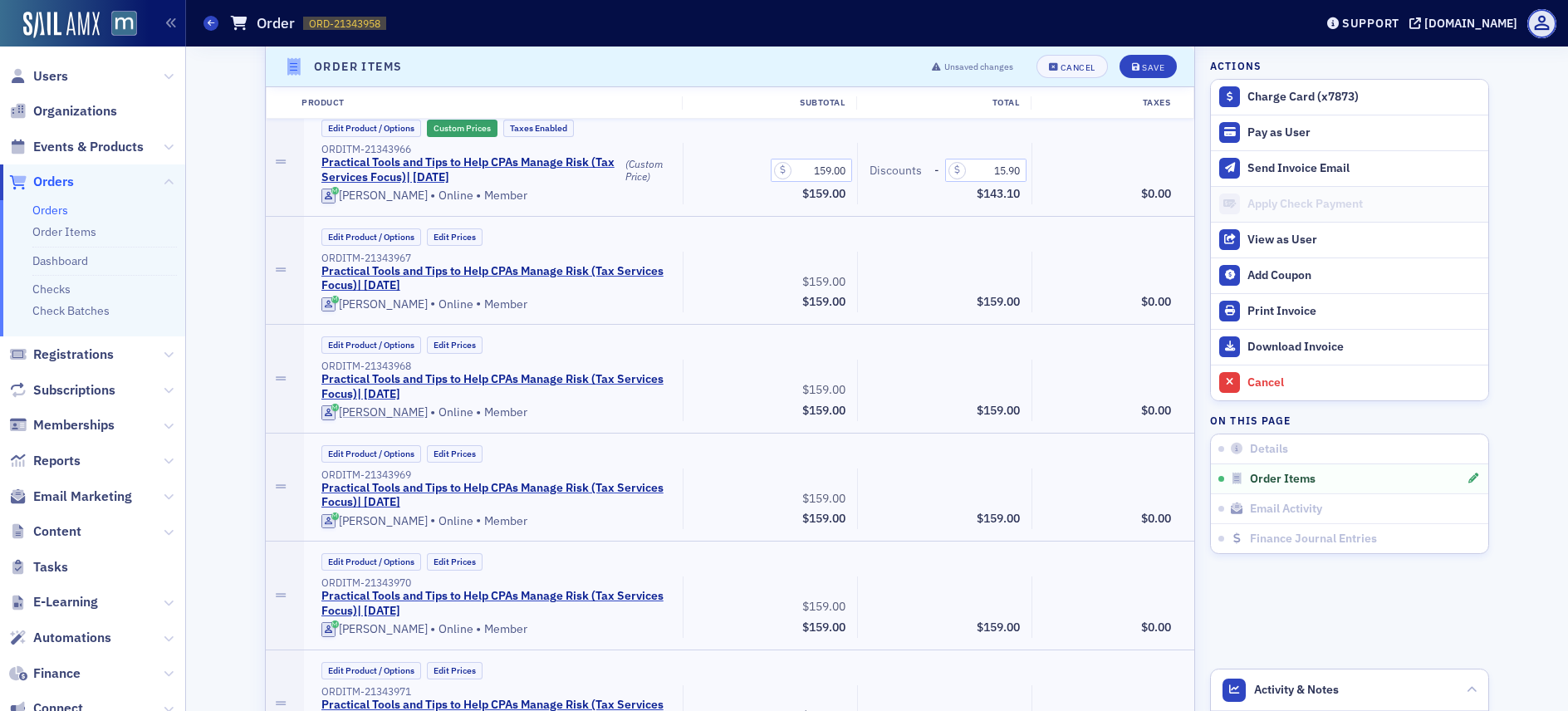
scroll to position [1257, 0]
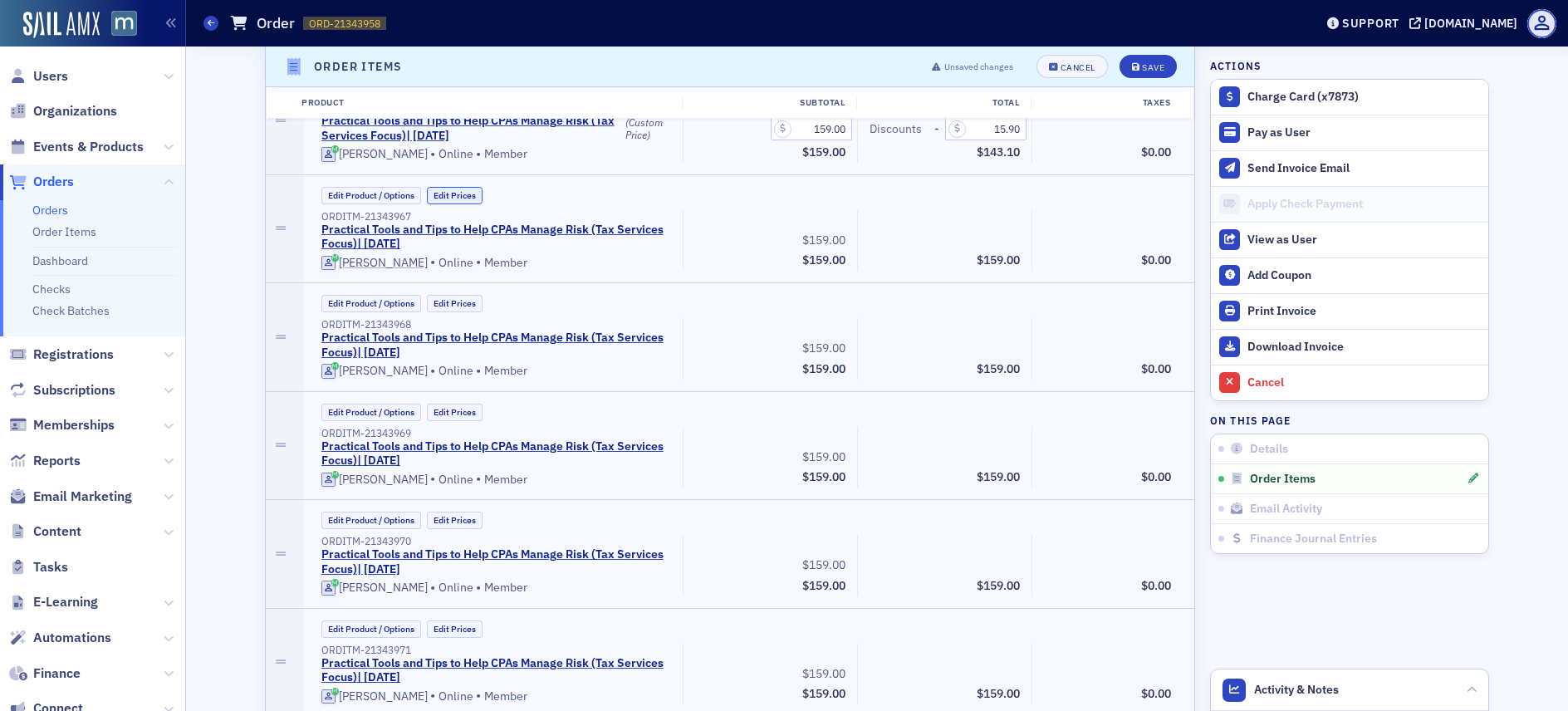
click at [447, 194] on button "Edit Prices" at bounding box center [455, 195] width 55 height 18
click at [997, 239] on input "0.00" at bounding box center [986, 237] width 81 height 23
type input "15.90"
click at [1031, 296] on div "Edit Product / Options Edit Prices" at bounding box center [749, 303] width 868 height 18
click at [470, 299] on button "Edit Prices" at bounding box center [455, 303] width 55 height 18
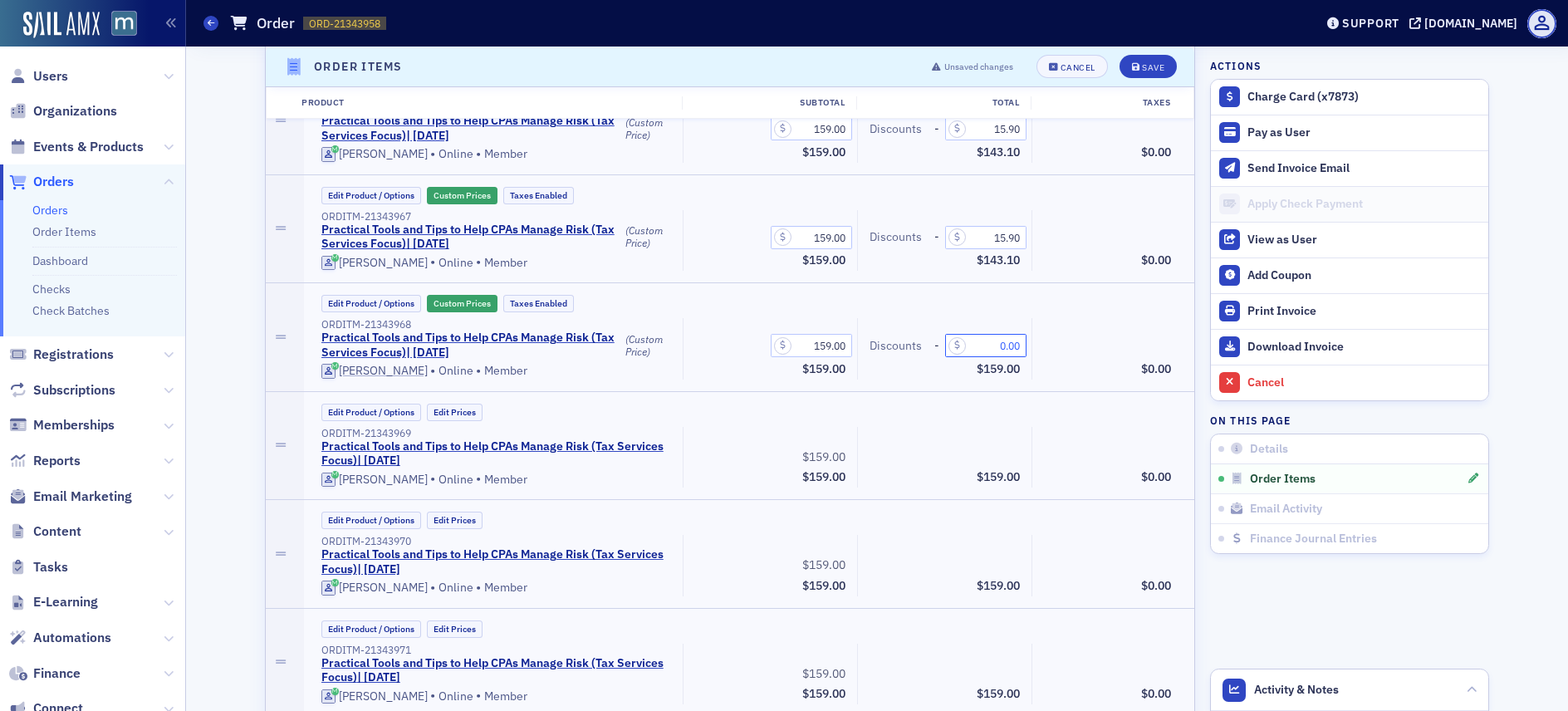
click at [998, 346] on input "0.00" at bounding box center [986, 345] width 81 height 23
type input "15.90"
click at [1097, 429] on div "Taxes $0.00" at bounding box center [1108, 458] width 152 height 61
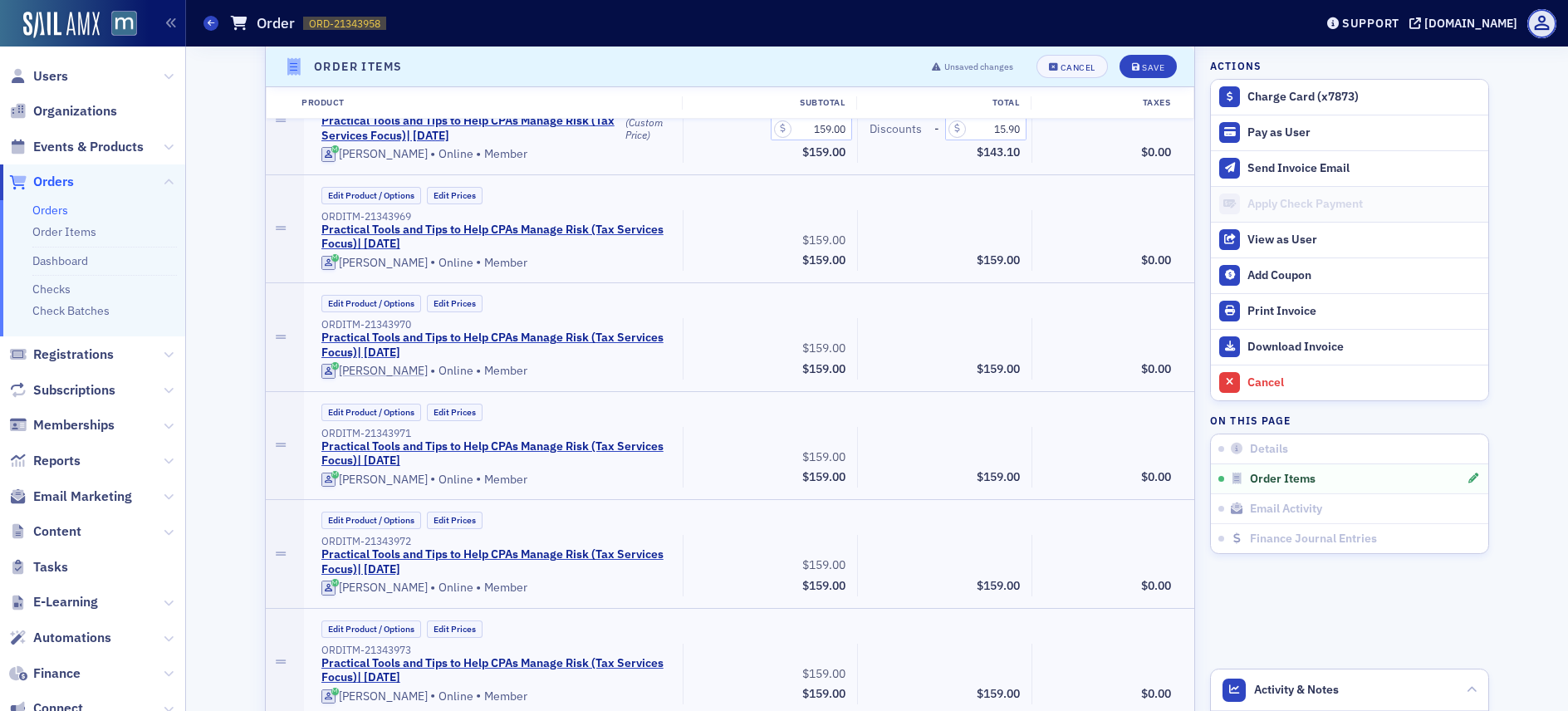
scroll to position [1474, 0]
click at [445, 193] on button "Edit Prices" at bounding box center [455, 194] width 55 height 18
click at [998, 233] on input "0.00" at bounding box center [986, 236] width 81 height 23
type input "15.90"
click at [1073, 301] on div "Edit Product / Options Edit Prices" at bounding box center [749, 302] width 868 height 18
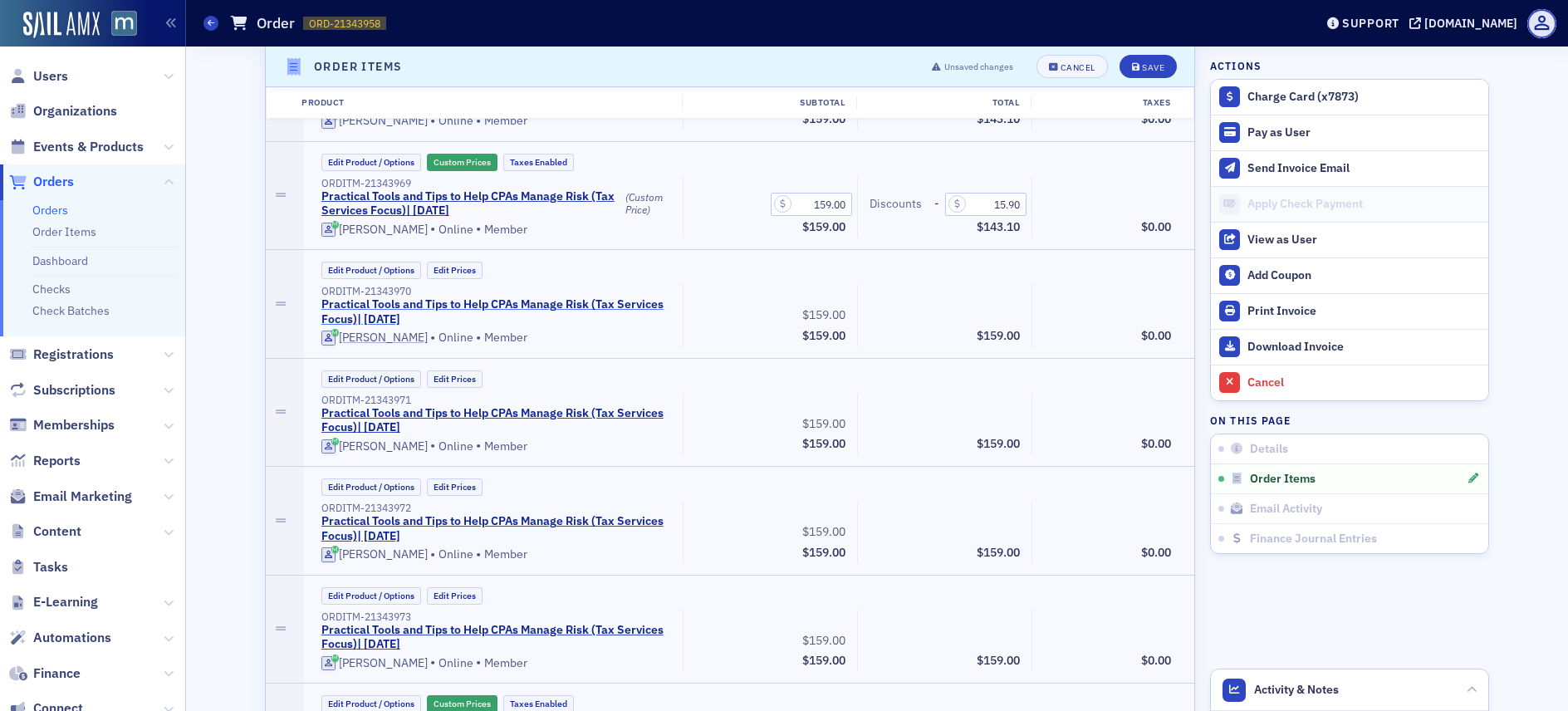
scroll to position [1532, 0]
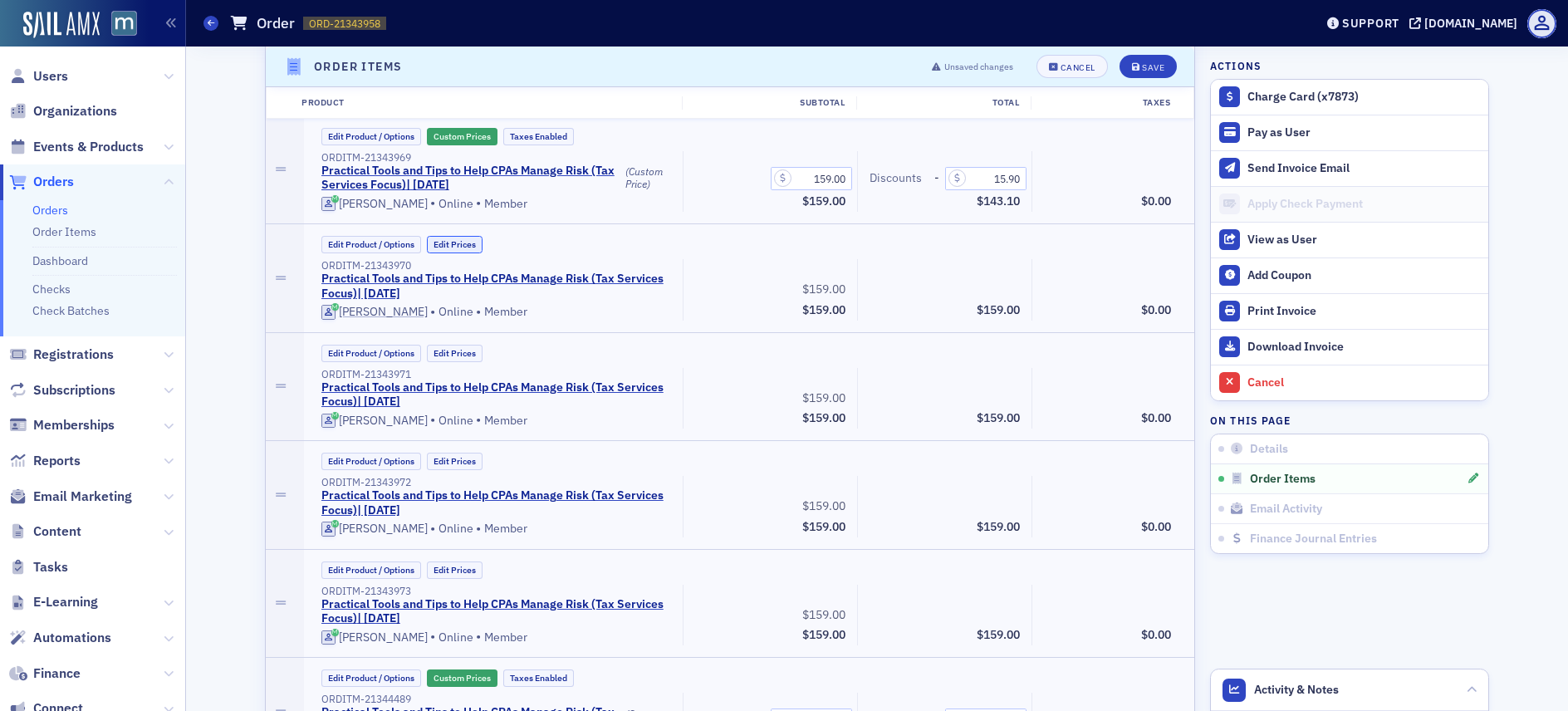
click at [447, 244] on button "Edit Prices" at bounding box center [455, 244] width 55 height 18
click at [999, 288] on input "0.00" at bounding box center [986, 286] width 81 height 23
type input "15.90"
drag, startPoint x: 1111, startPoint y: 340, endPoint x: 1090, endPoint y: 340, distance: 21.0
click at [1104, 339] on div "Edit Product / Options Edit Prices ORDITM-21343971 Practical Tools and Tips to …" at bounding box center [750, 386] width 891 height 108
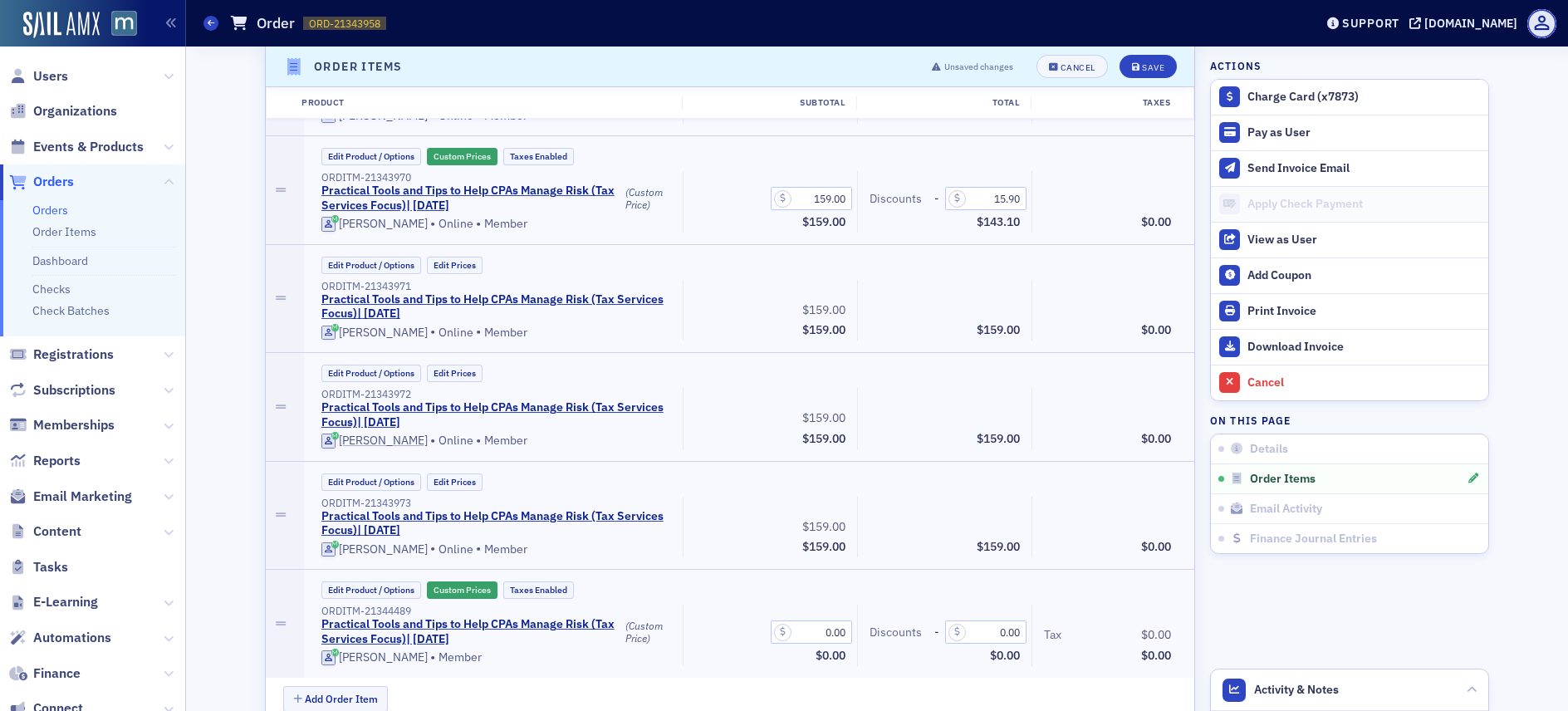
scroll to position [1646, 0]
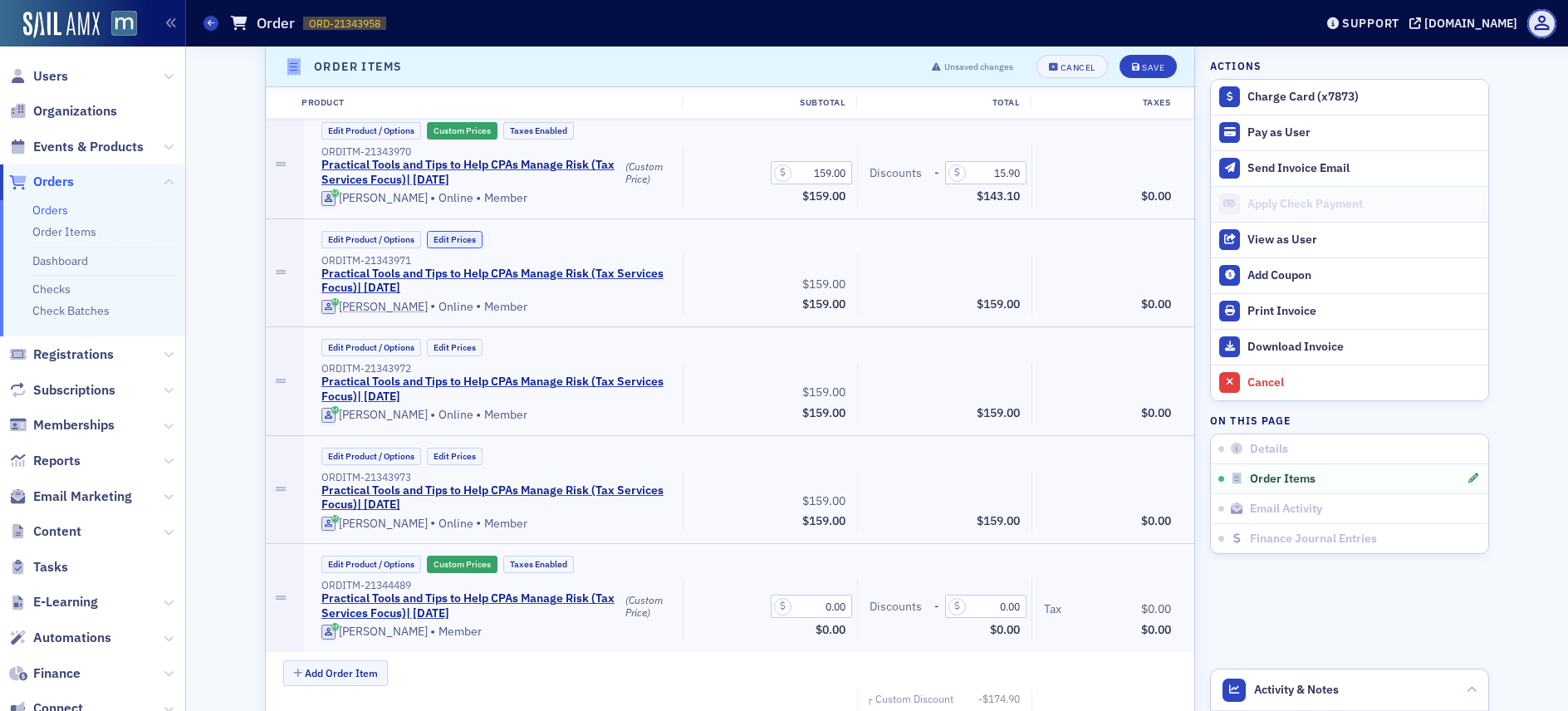
click at [472, 235] on button "Edit Prices" at bounding box center [455, 239] width 55 height 18
drag, startPoint x: 998, startPoint y: 282, endPoint x: 1052, endPoint y: 277, distance: 54.2
click at [998, 283] on input "0.00" at bounding box center [986, 281] width 81 height 23
type input "15.90"
click at [1043, 383] on div "Taxes $0.00" at bounding box center [1108, 393] width 152 height 61
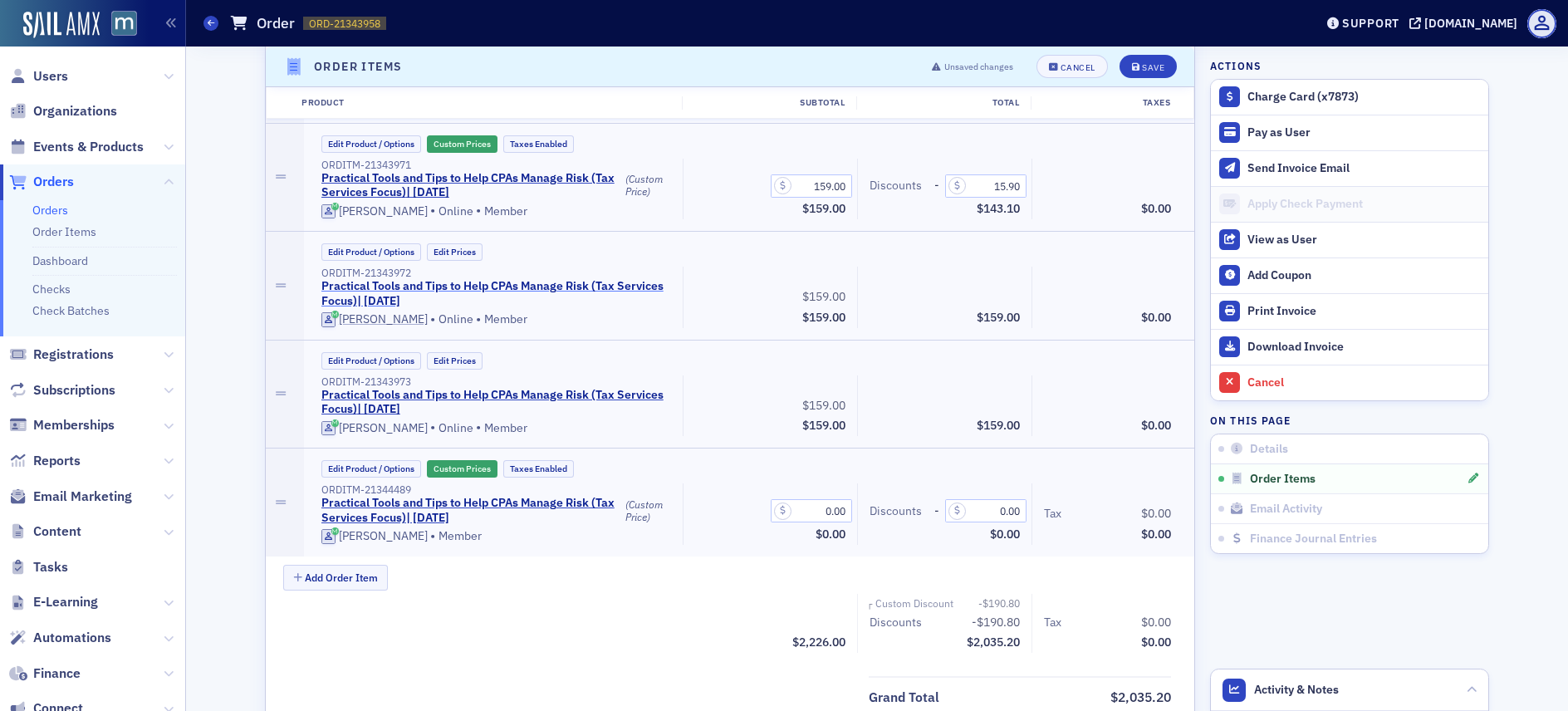
scroll to position [1761, 0]
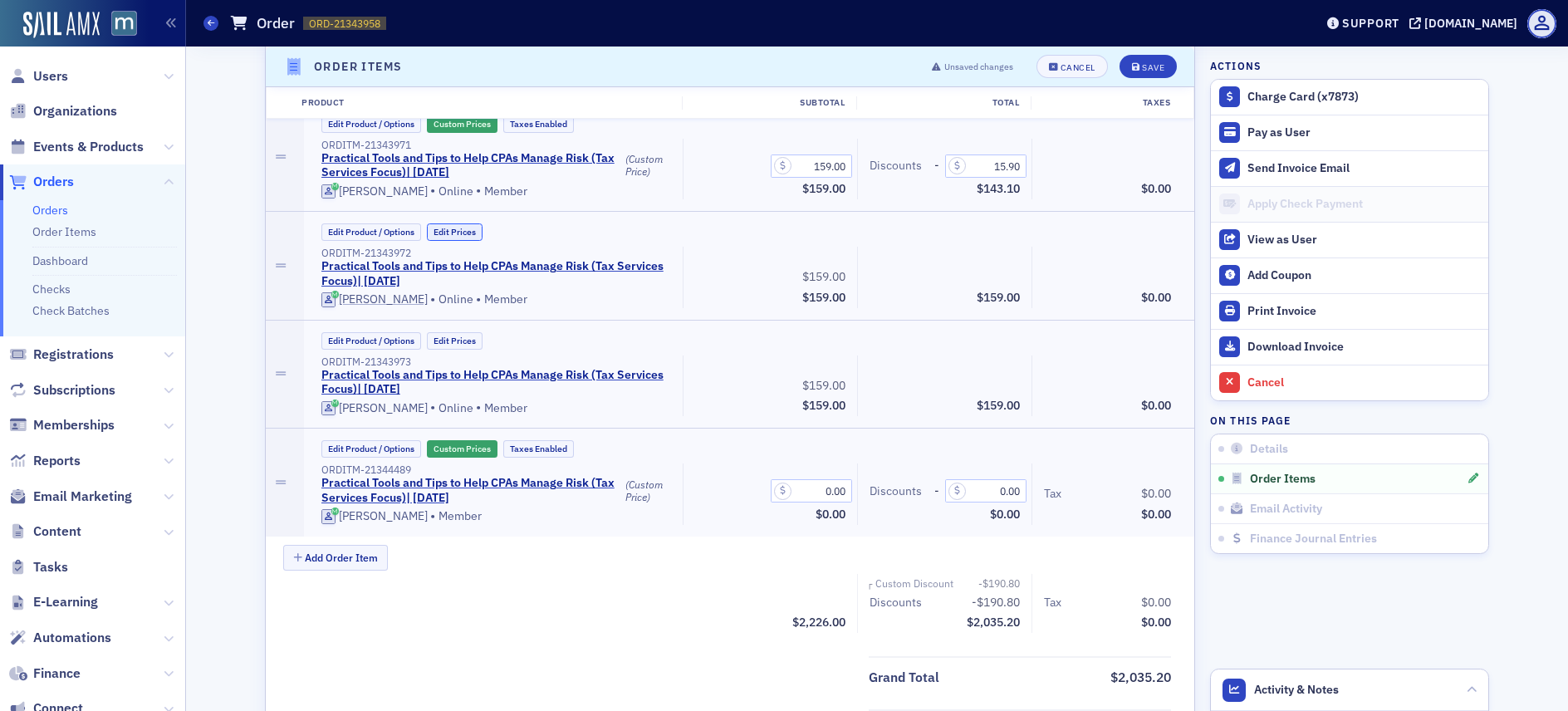
click at [457, 232] on button "Edit Prices" at bounding box center [455, 232] width 55 height 18
click at [998, 275] on input "0.00" at bounding box center [986, 274] width 81 height 23
type input "15.90"
click at [1091, 314] on div "Edit Product / Options Custom Prices Taxes Enabled ORDITM-21343972 Practical To…" at bounding box center [750, 265] width 891 height 108
click at [461, 344] on button "Edit Prices" at bounding box center [455, 340] width 55 height 18
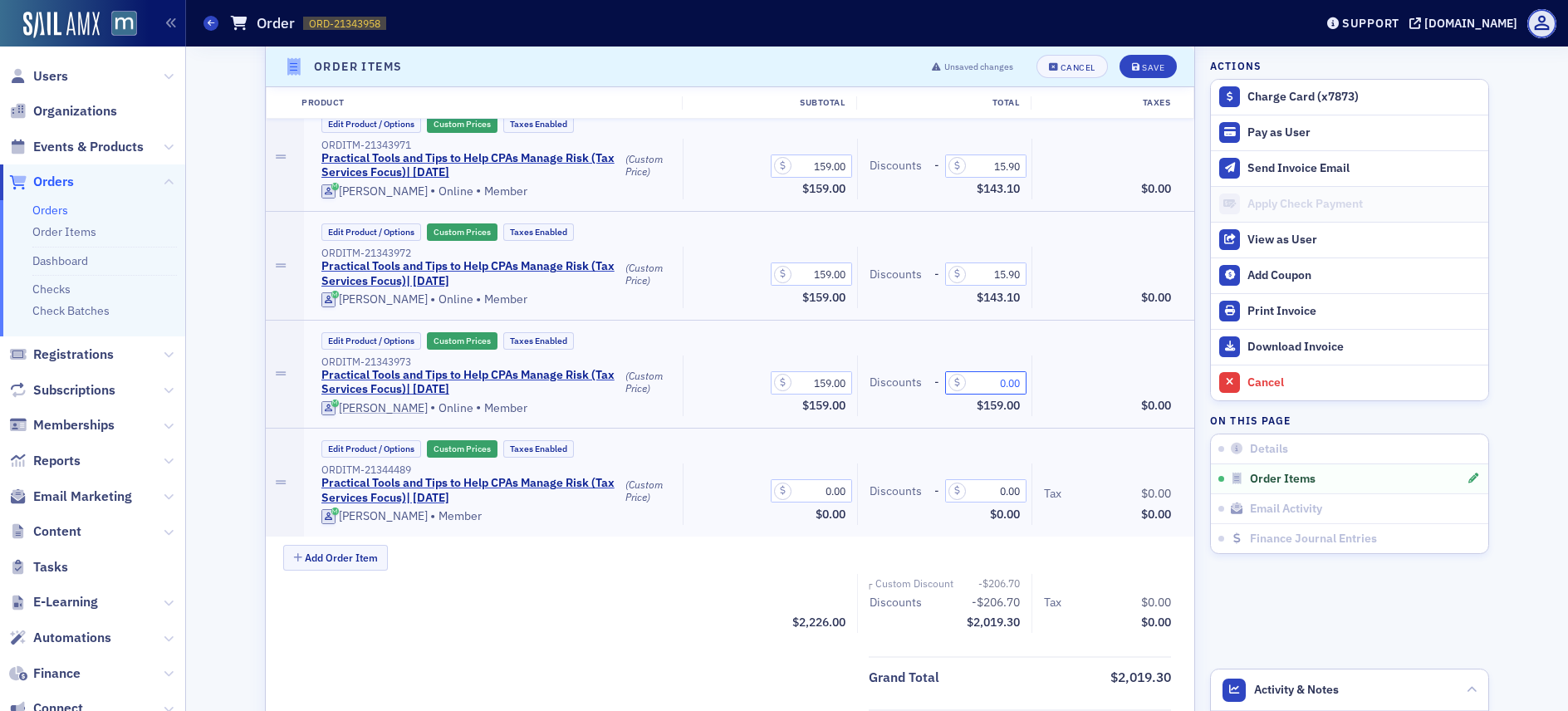
click at [996, 382] on input "0.00" at bounding box center [986, 383] width 81 height 23
type input "15.90"
click at [1084, 391] on div "Taxes $0.00" at bounding box center [1108, 386] width 152 height 61
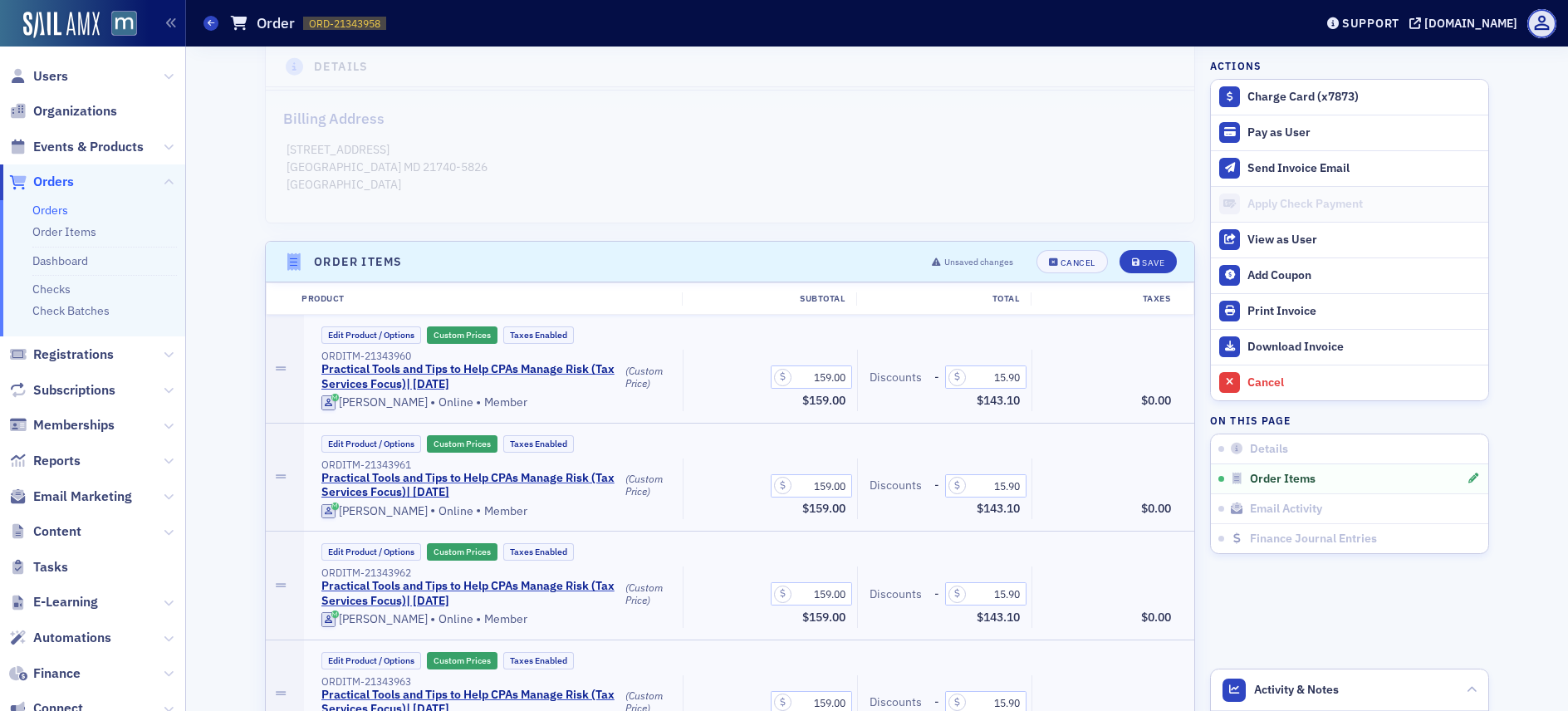
scroll to position [314, 0]
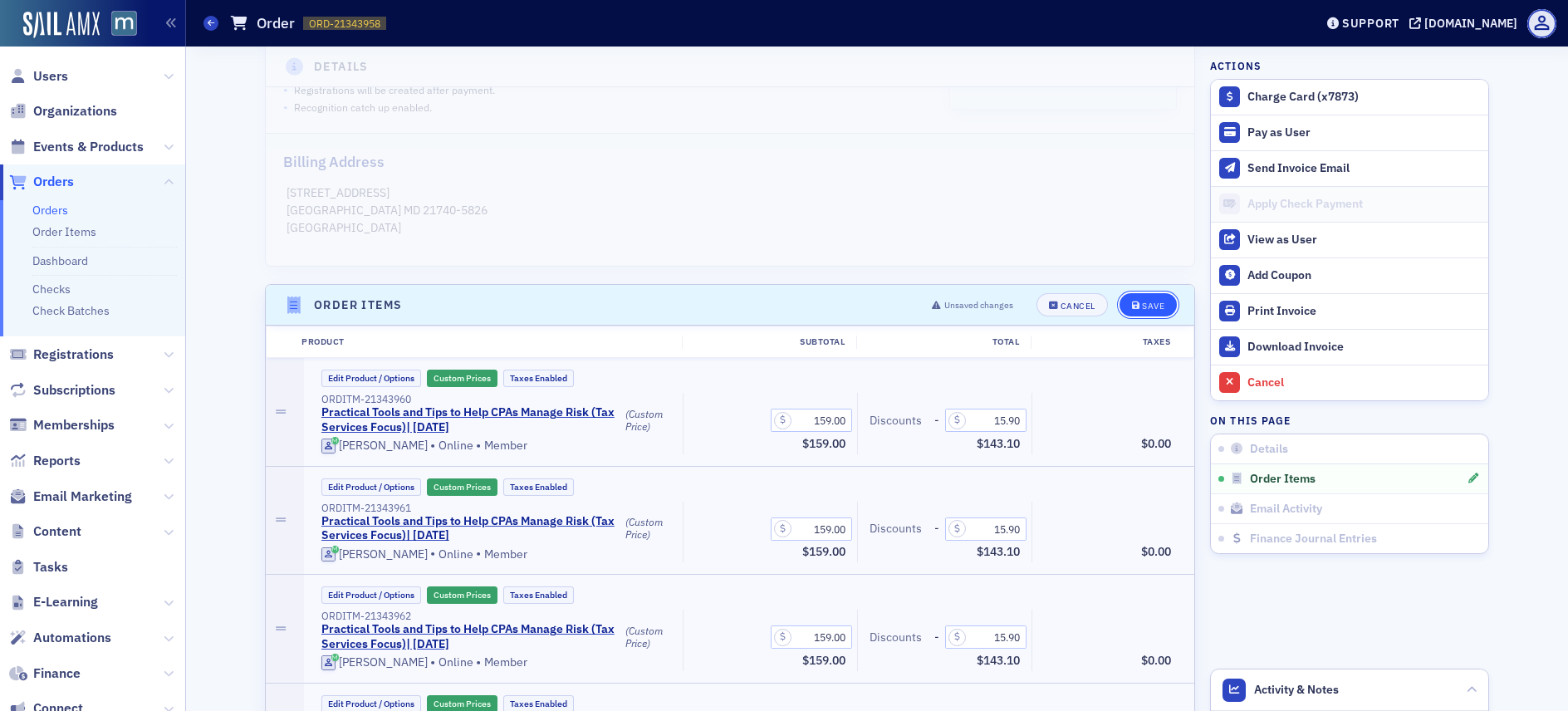
click at [1133, 303] on icon "submit" at bounding box center [1136, 306] width 8 height 9
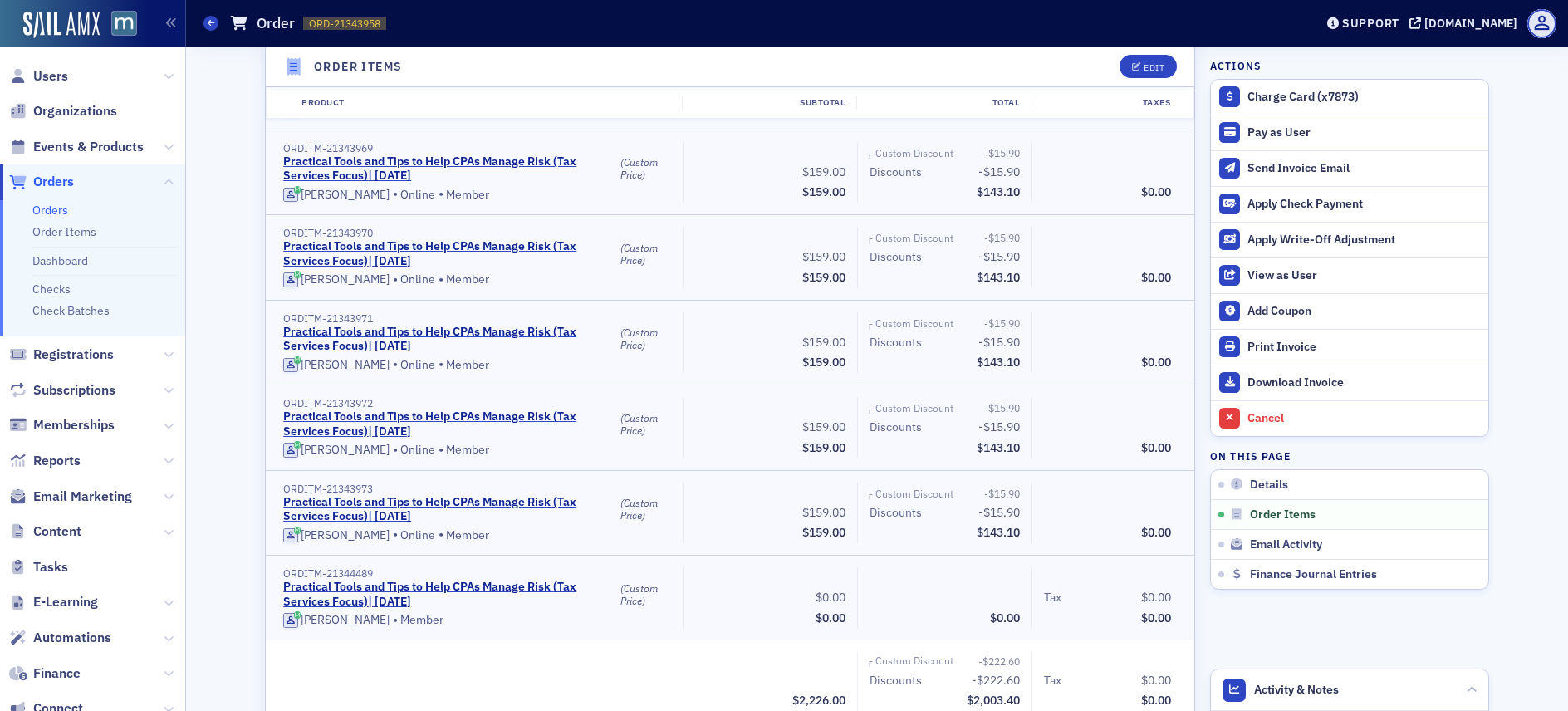
scroll to position [694, 0]
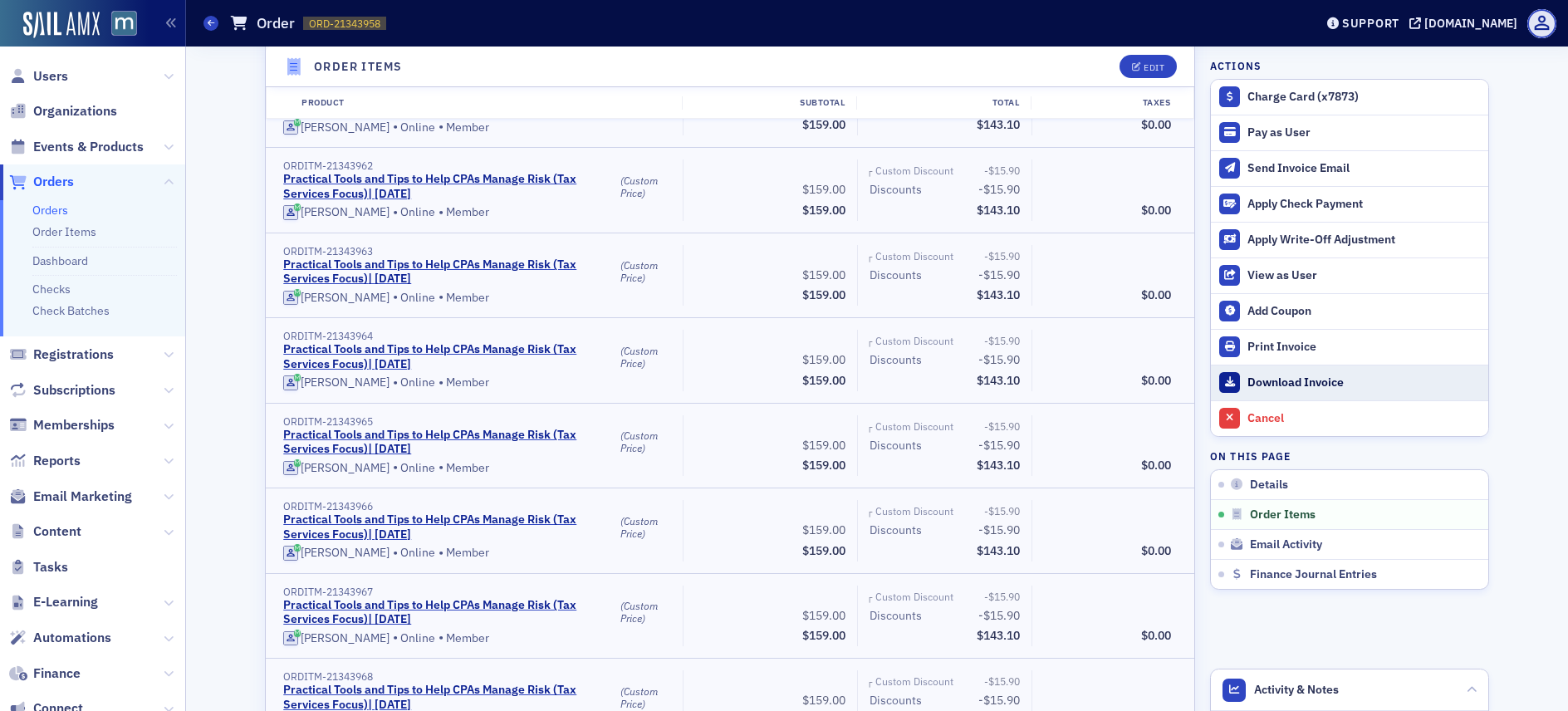
click at [1306, 379] on div "Download Invoice" at bounding box center [1365, 383] width 233 height 15
